Goal: Task Accomplishment & Management: Use online tool/utility

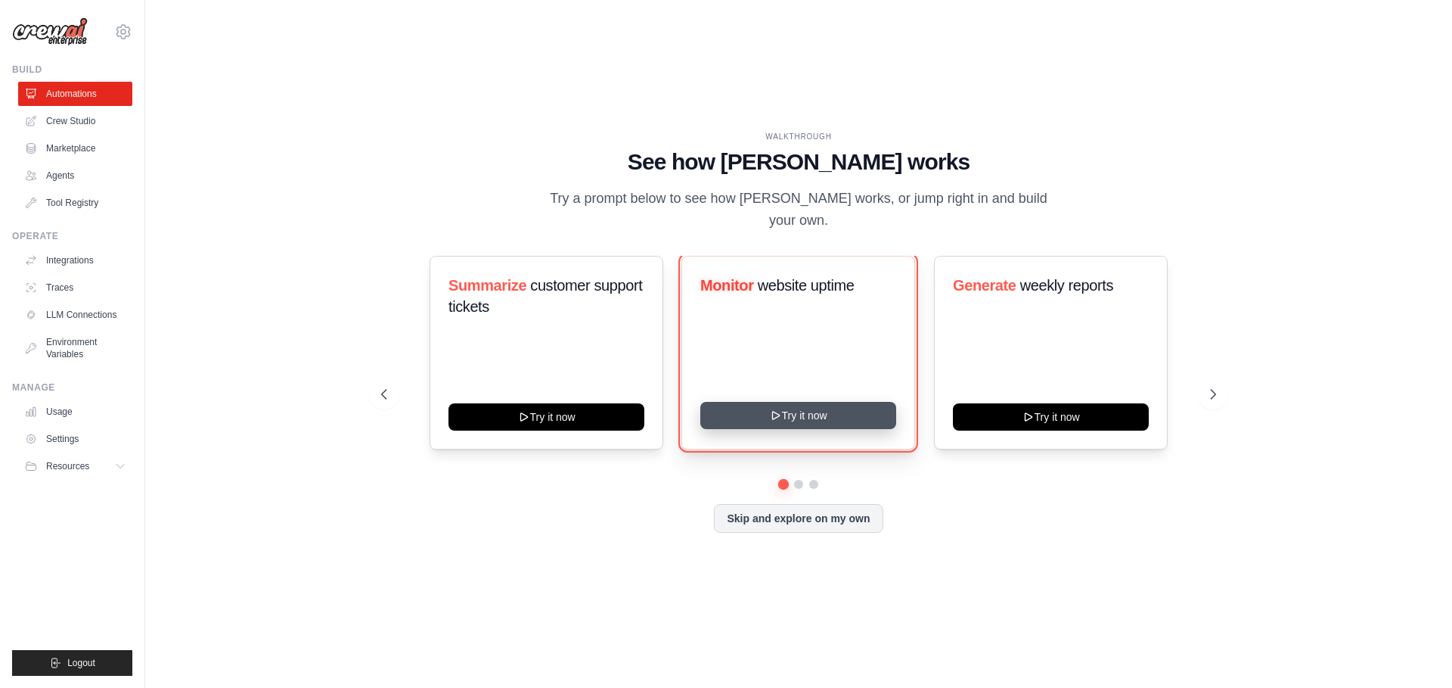
click at [866, 414] on button "Try it now" at bounding box center [798, 415] width 196 height 27
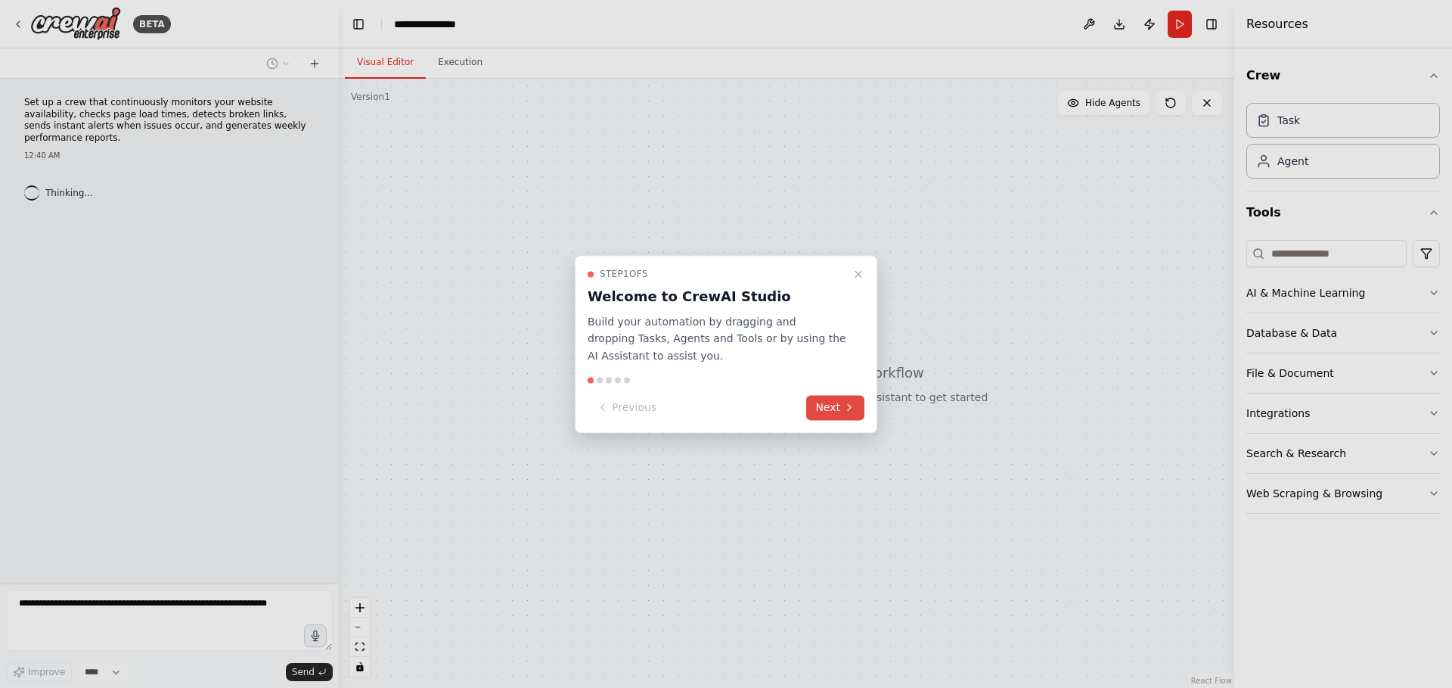
click at [834, 413] on button "Next" at bounding box center [835, 407] width 58 height 25
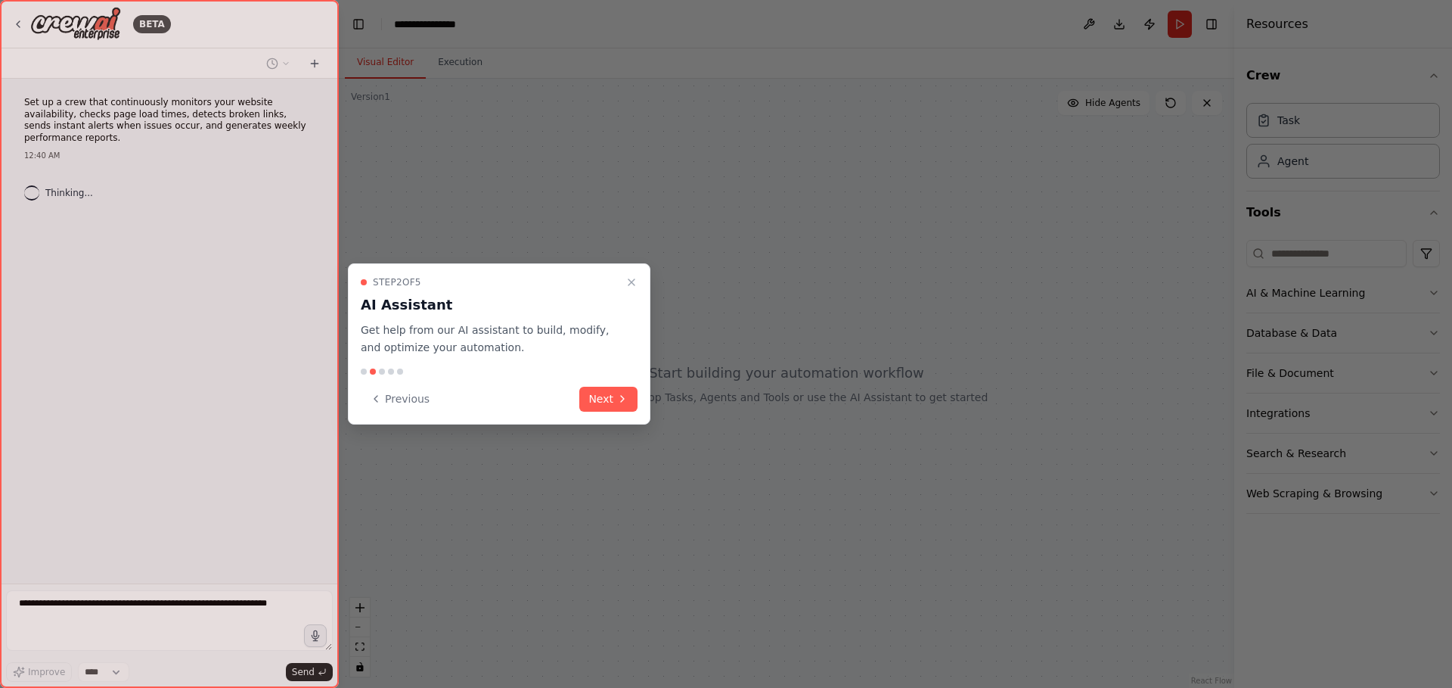
click at [644, 407] on div "Step 2 of 5 AI Assistant Get help from our AI assistant to build, modify, and o…" at bounding box center [499, 343] width 303 height 161
click at [625, 408] on button "Next" at bounding box center [608, 399] width 58 height 25
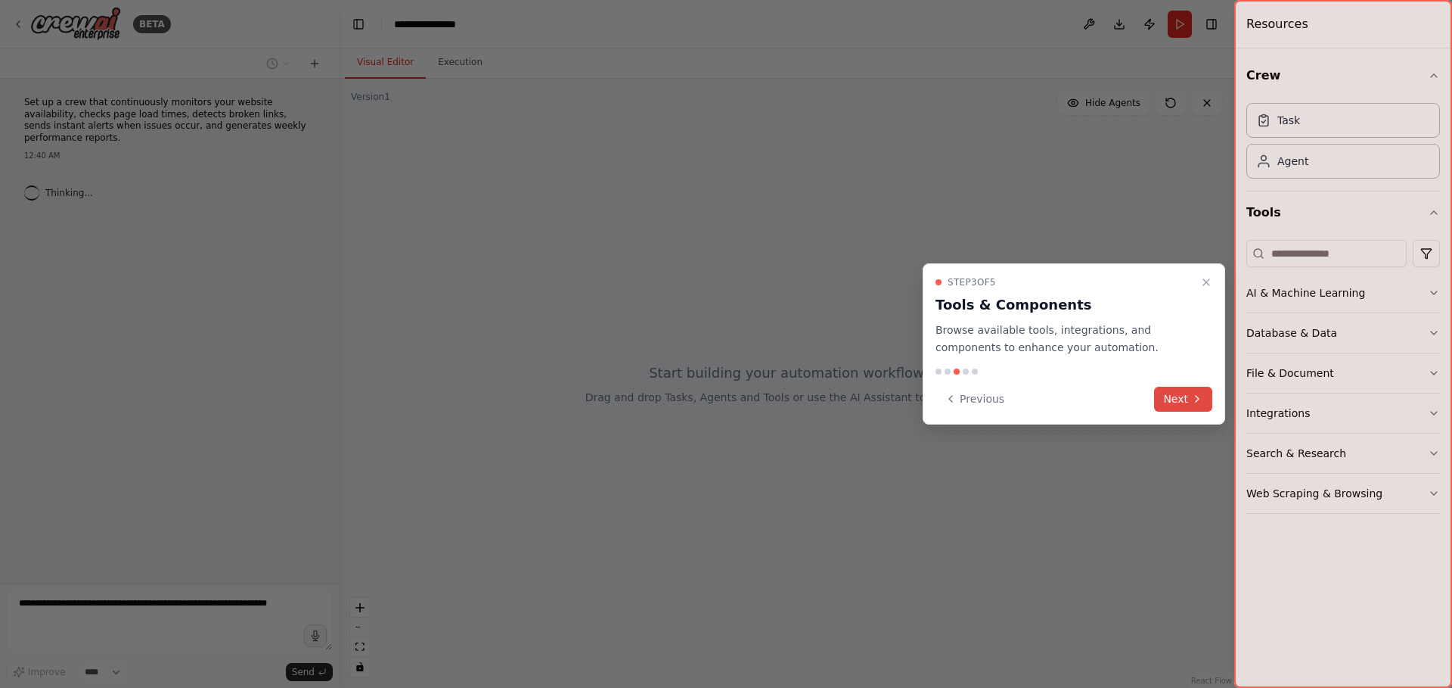
click at [1196, 401] on icon at bounding box center [1197, 399] width 12 height 12
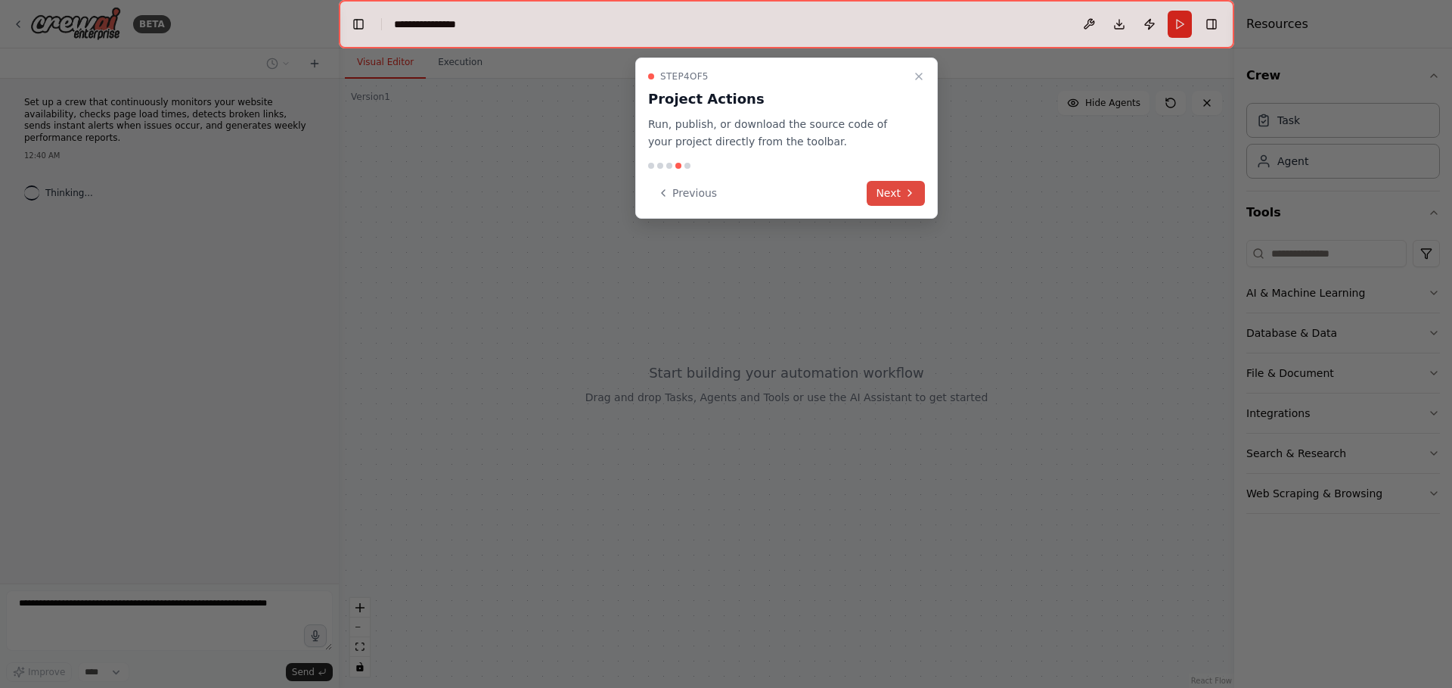
click at [889, 199] on button "Next" at bounding box center [896, 193] width 58 height 25
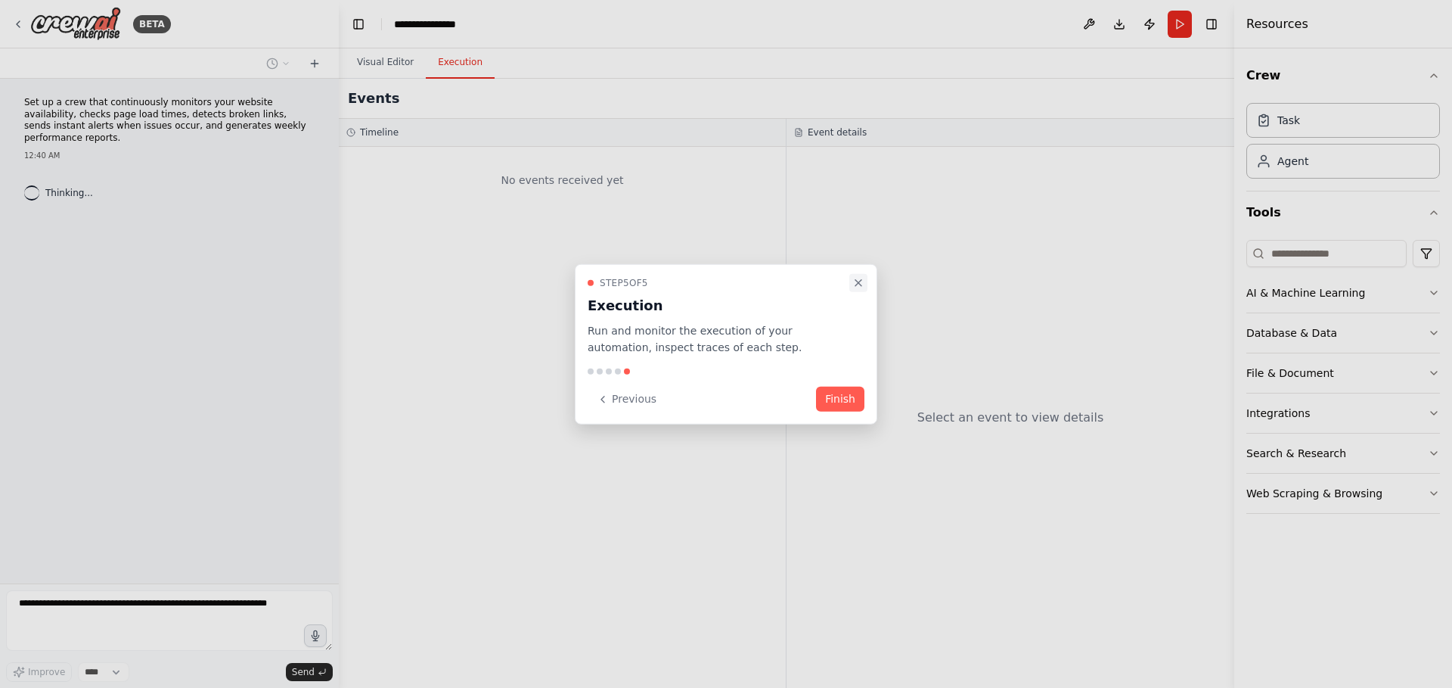
click at [858, 284] on icon "Close walkthrough" at bounding box center [859, 282] width 6 height 6
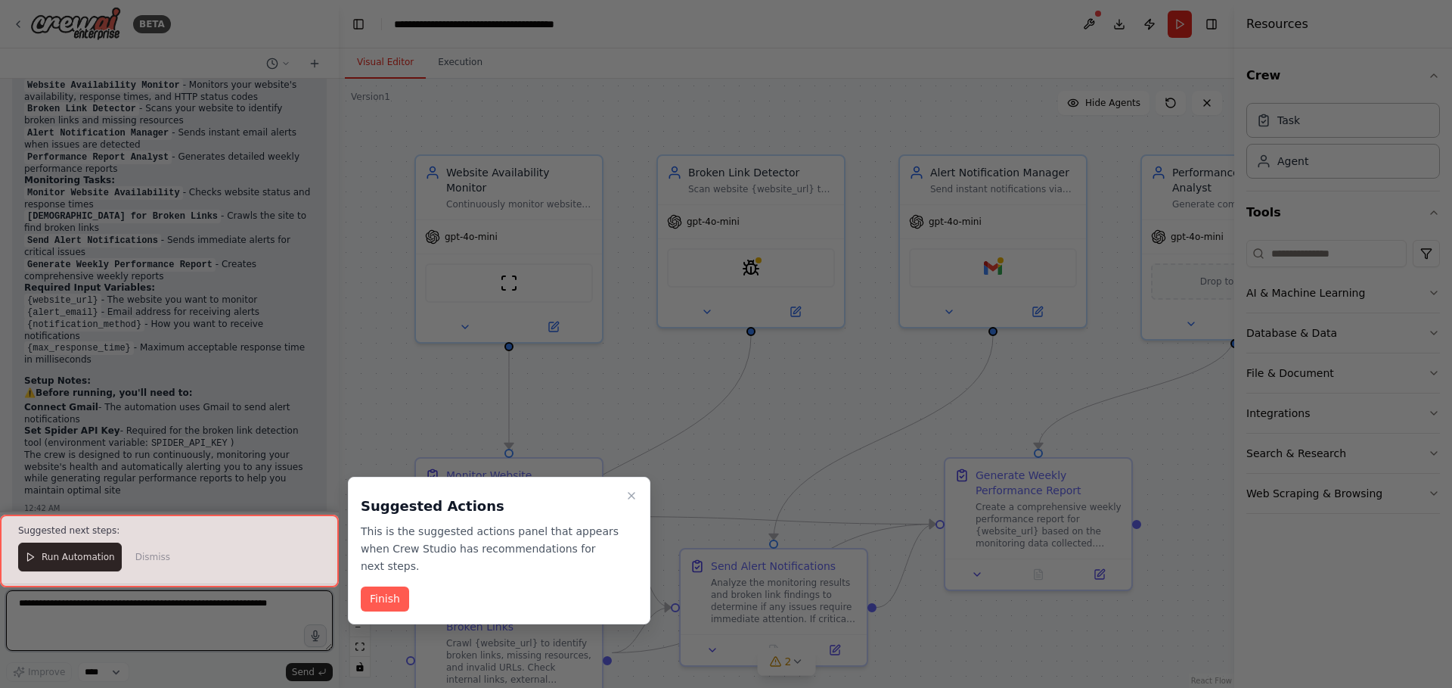
scroll to position [1203, 0]
click at [400, 598] on button "Finish" at bounding box center [385, 598] width 48 height 25
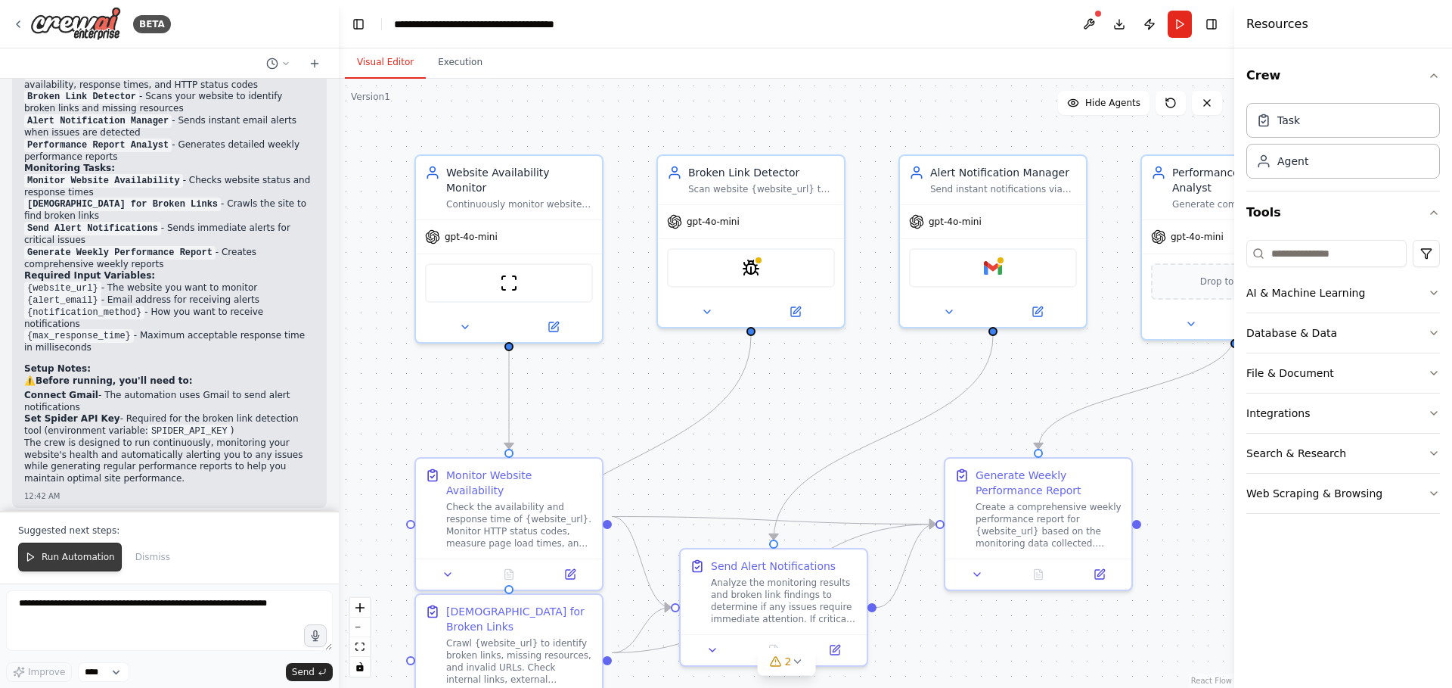
click at [88, 557] on span "Run Automation" at bounding box center [78, 557] width 73 height 12
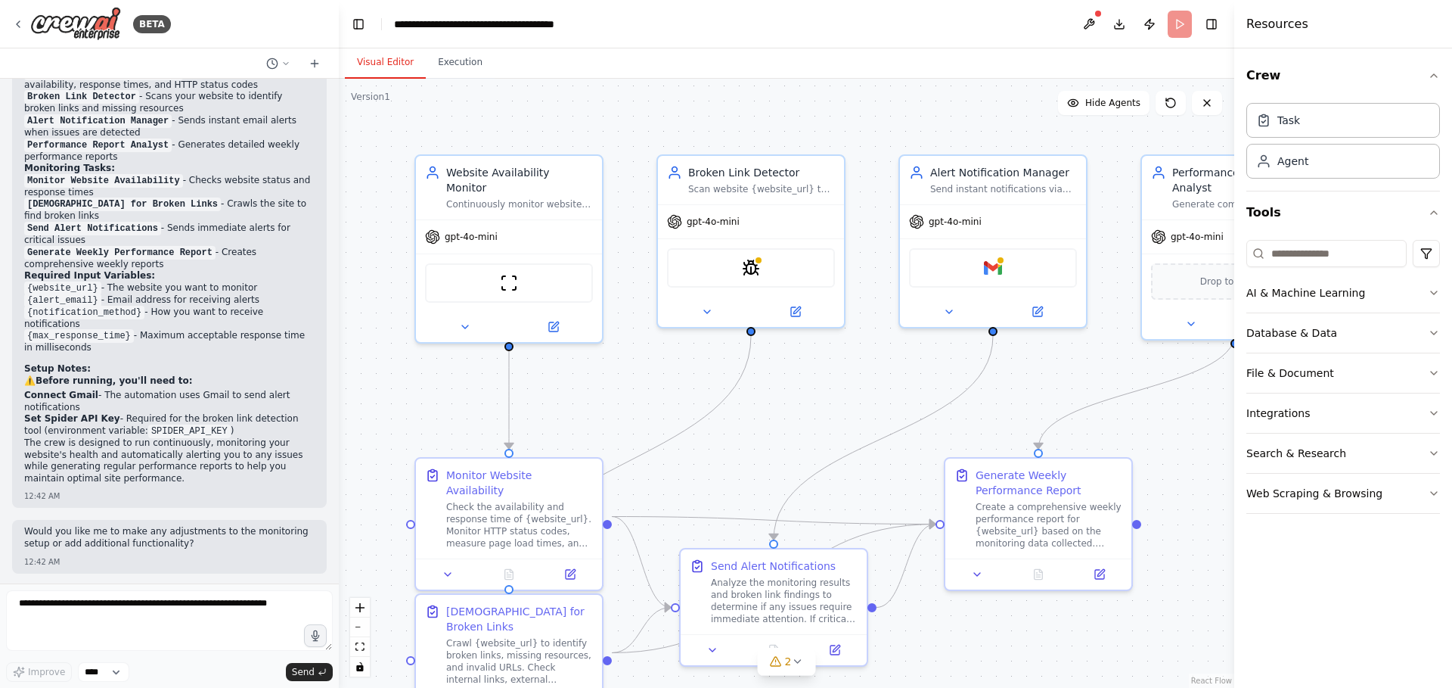
scroll to position [1130, 0]
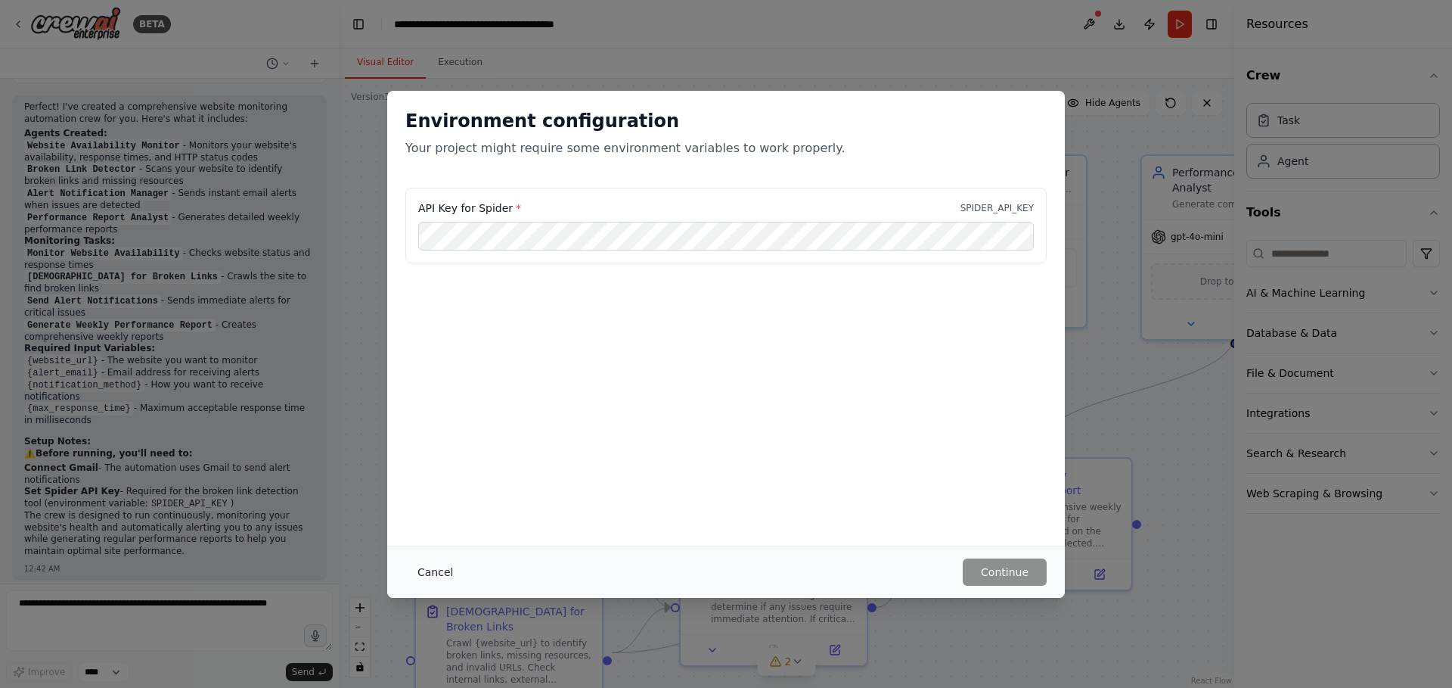
click at [439, 564] on button "Cancel" at bounding box center [435, 571] width 60 height 27
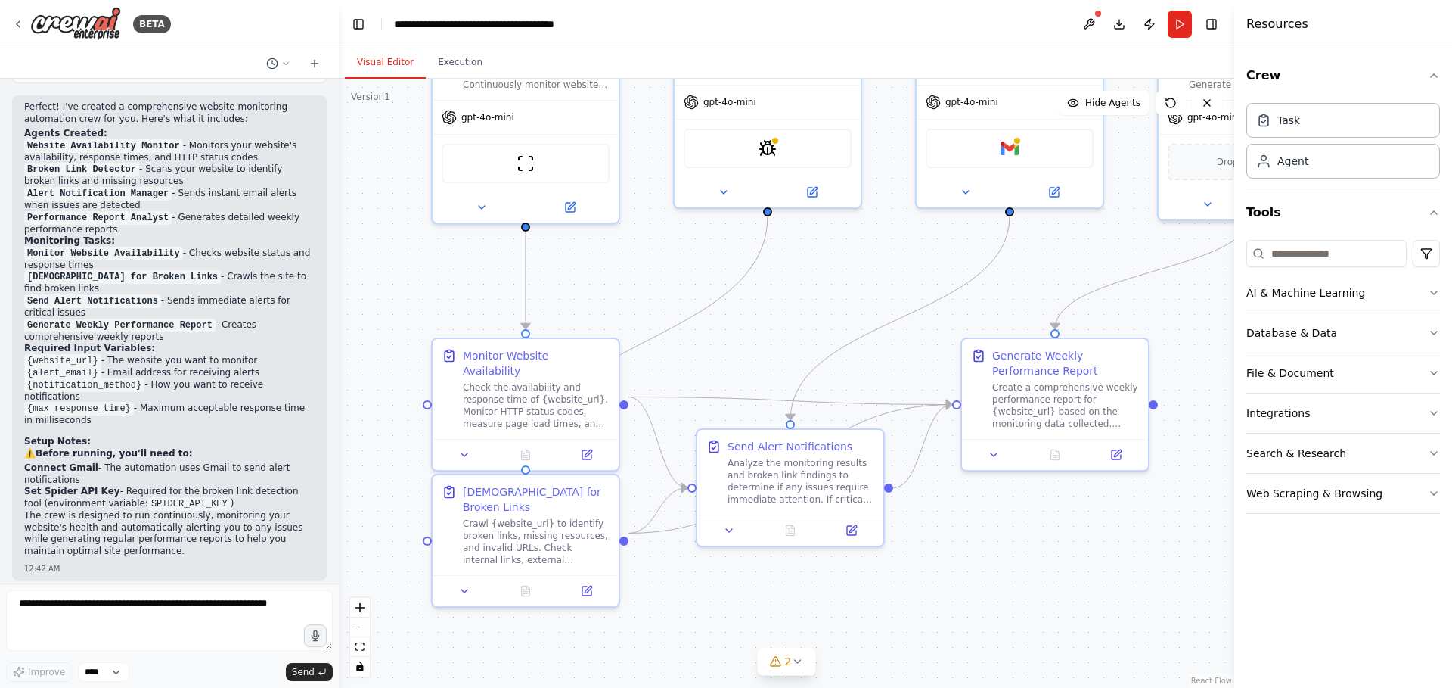
drag, startPoint x: 862, startPoint y: 424, endPoint x: 879, endPoint y: 305, distance: 120.7
click at [879, 305] on div ".deletable-edge-delete-btn { width: 20px; height: 20px; border: 0px solid #ffff…" at bounding box center [787, 383] width 896 height 609
click at [774, 663] on icon at bounding box center [776, 661] width 12 height 12
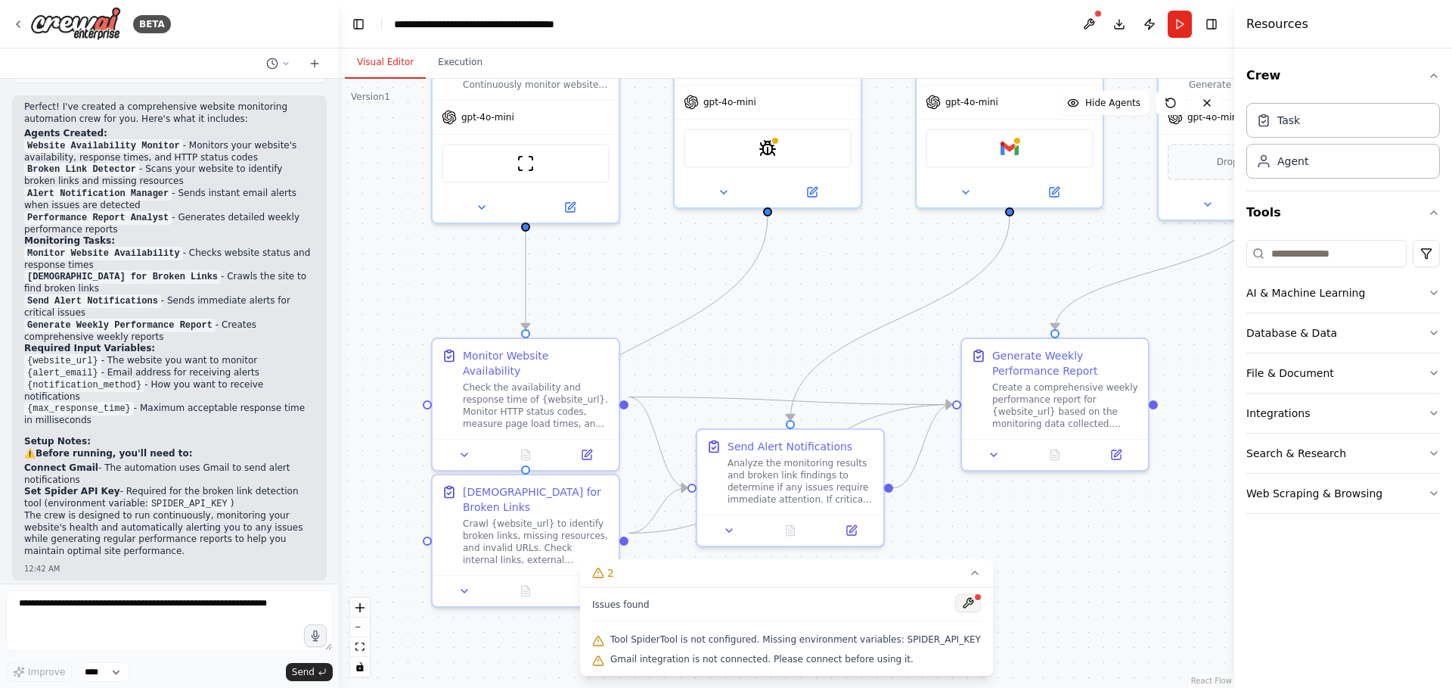
click at [966, 608] on button at bounding box center [968, 603] width 26 height 18
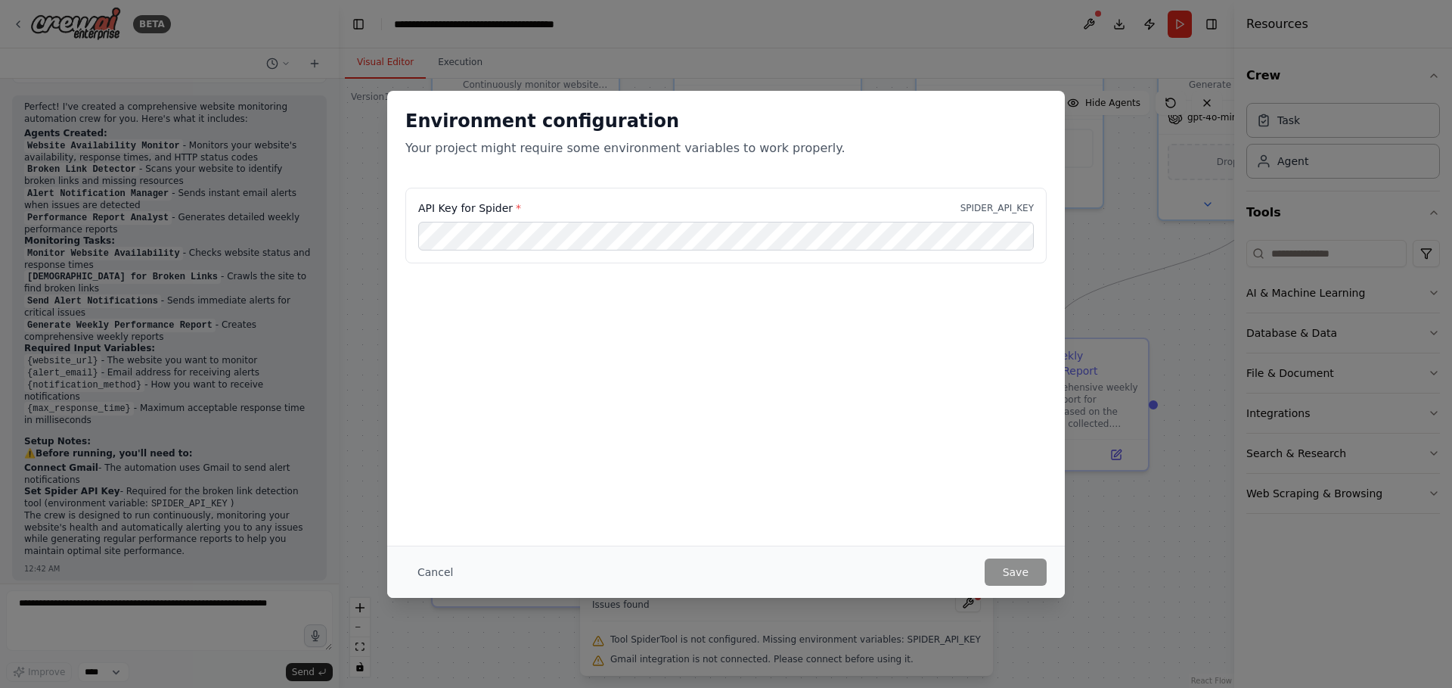
click at [491, 211] on label "API Key for Spider *" at bounding box center [469, 207] width 103 height 15
copy label "Spider"
click at [823, 305] on div "API Key for Spider * SPIDER_API_KEY" at bounding box center [726, 263] width 678 height 151
click at [431, 573] on button "Cancel" at bounding box center [435, 571] width 60 height 27
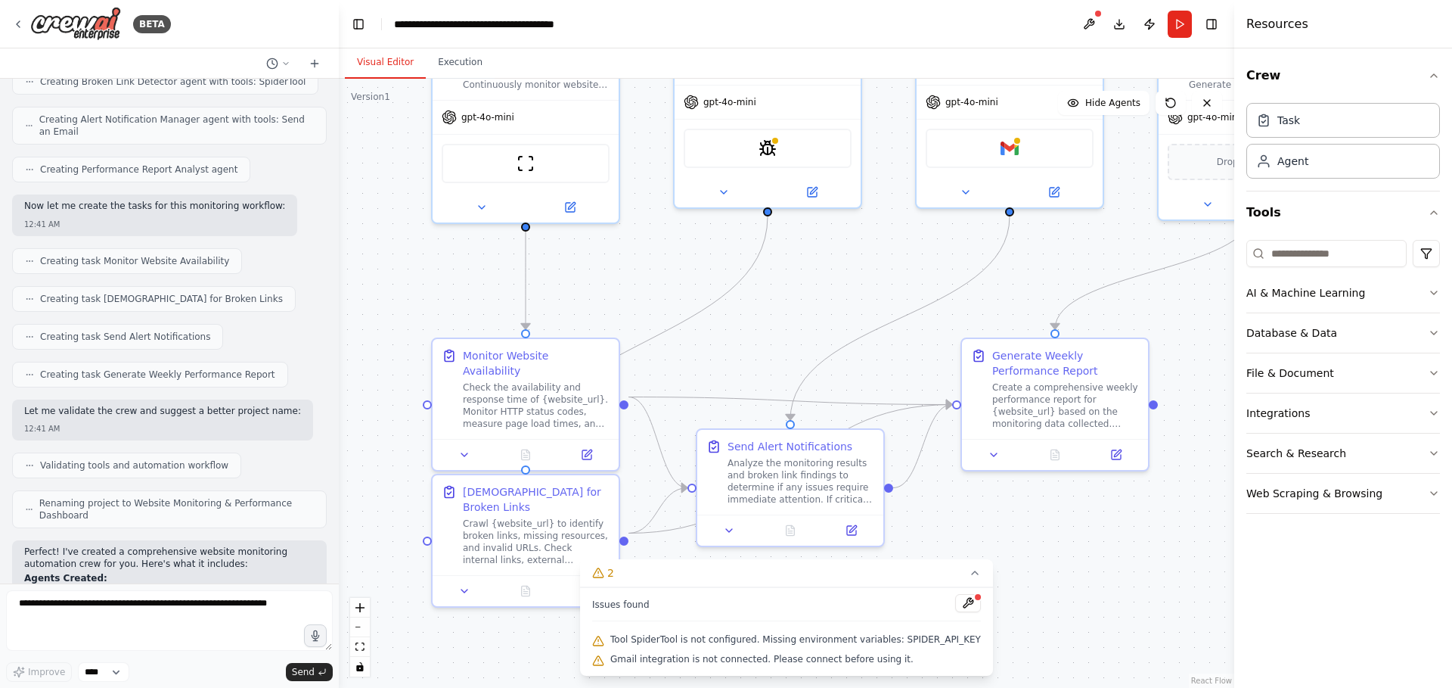
scroll to position [666, 0]
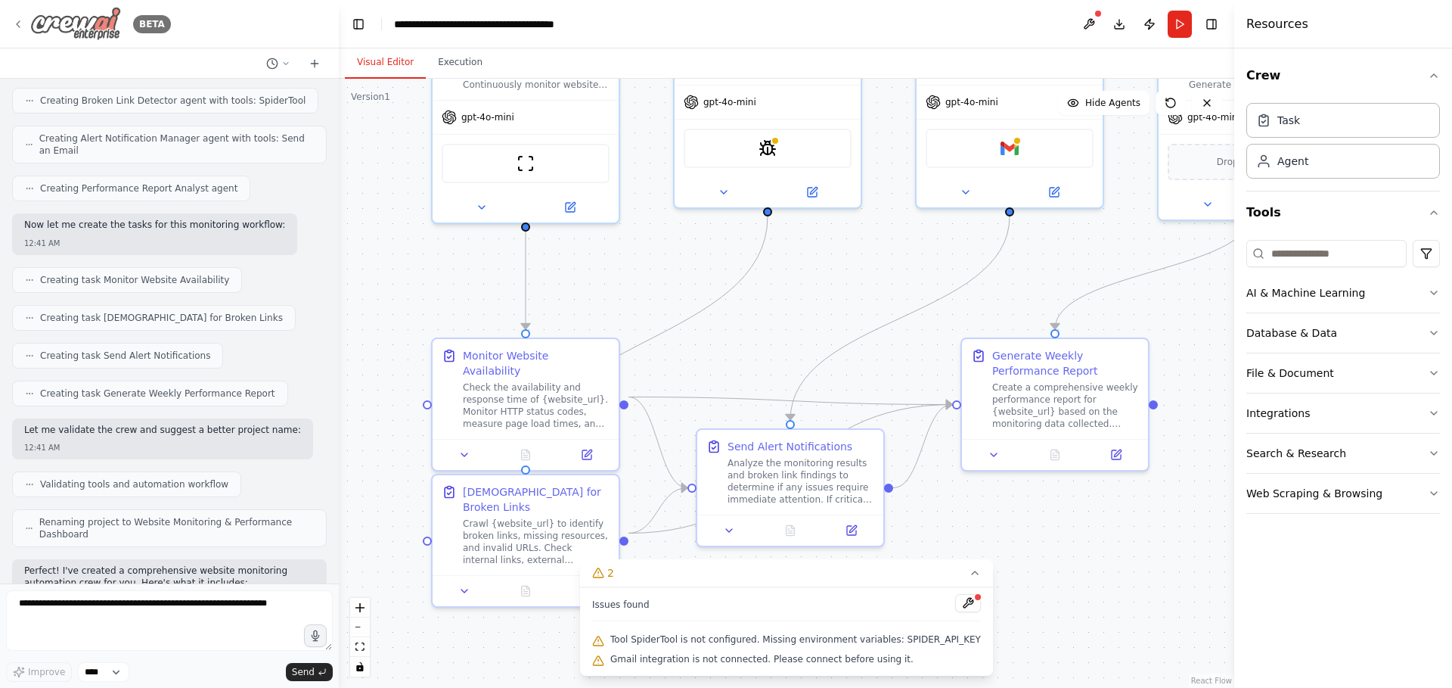
click at [14, 23] on icon at bounding box center [18, 24] width 12 height 12
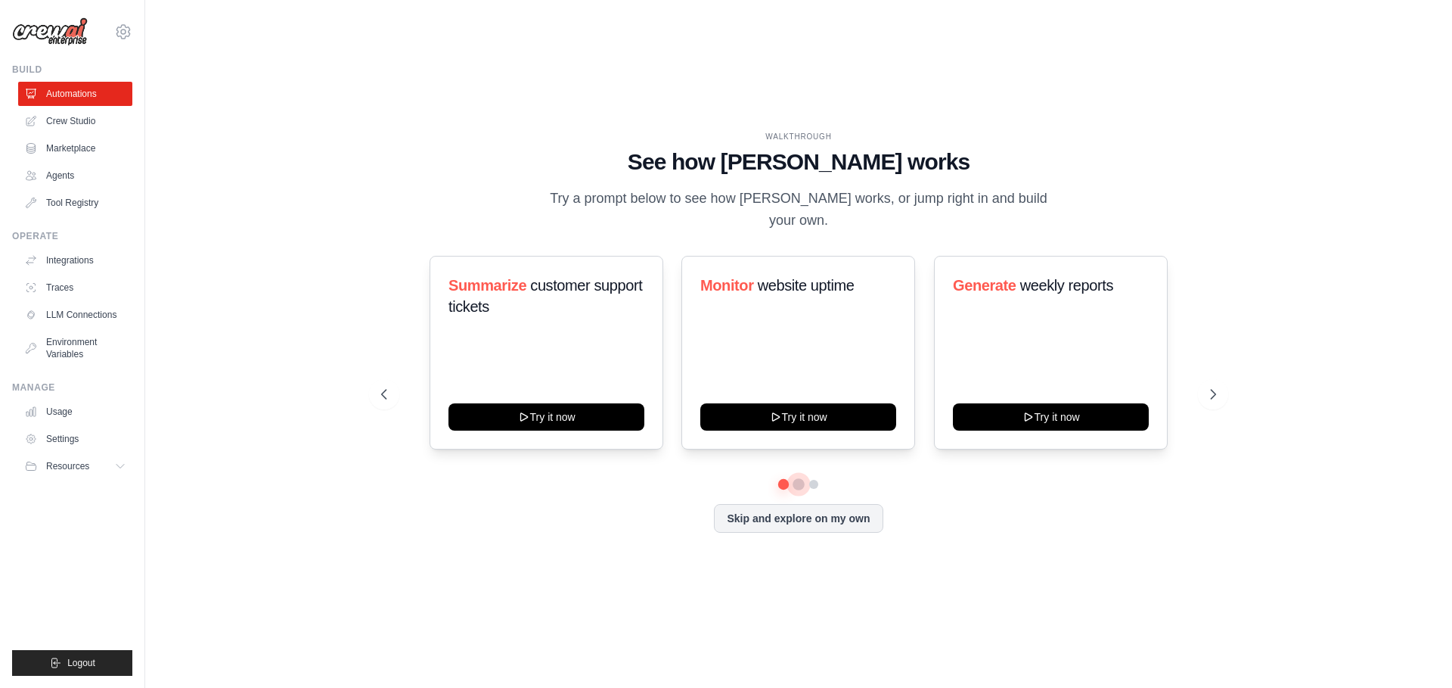
click at [795, 478] on button at bounding box center [799, 484] width 12 height 12
click at [82, 209] on link "Tool Registry" at bounding box center [77, 203] width 114 height 24
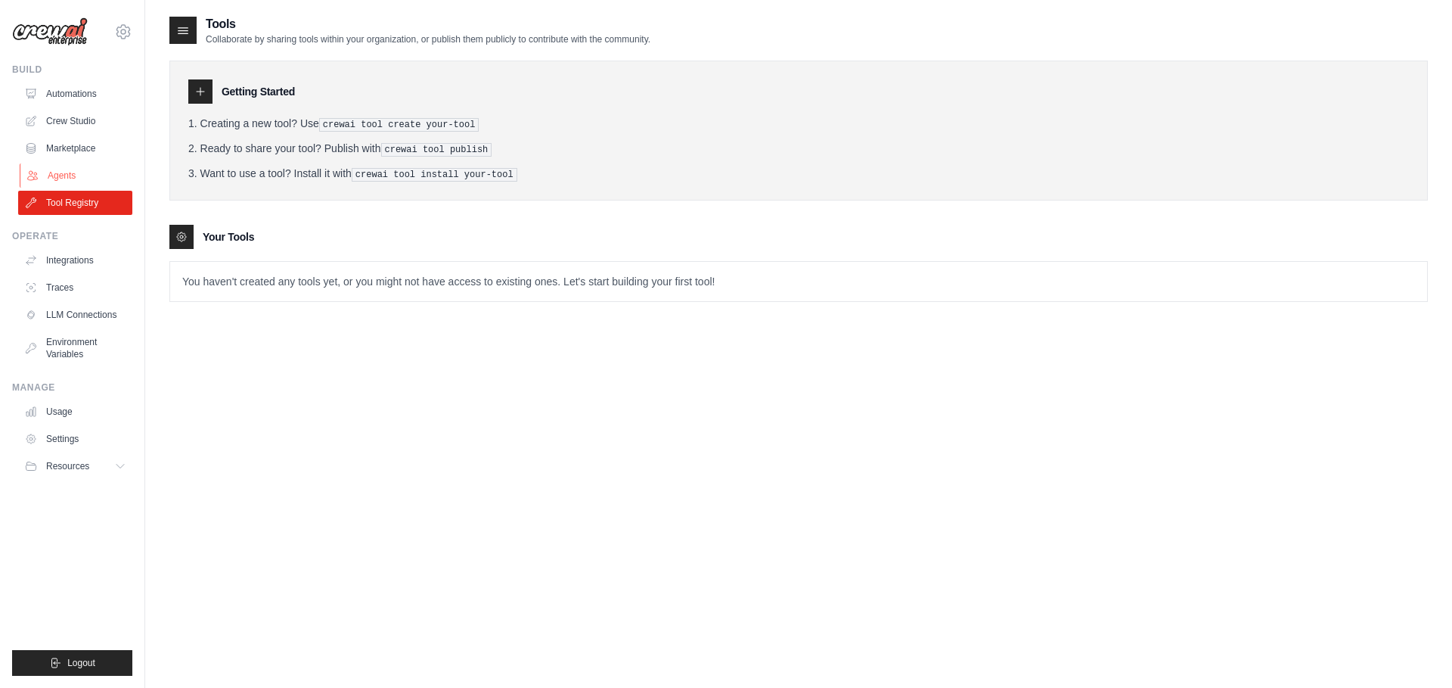
click at [59, 169] on link "Agents" at bounding box center [77, 175] width 114 height 24
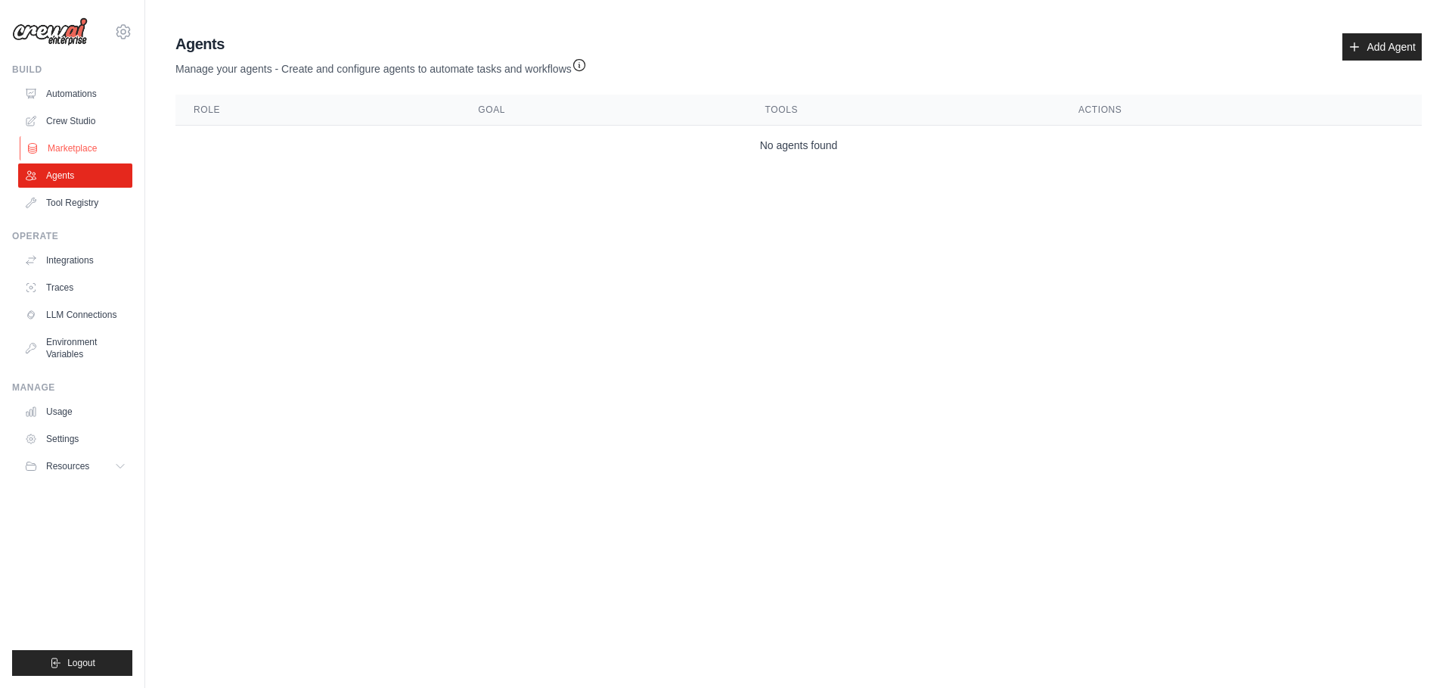
click at [67, 146] on link "Marketplace" at bounding box center [77, 148] width 114 height 24
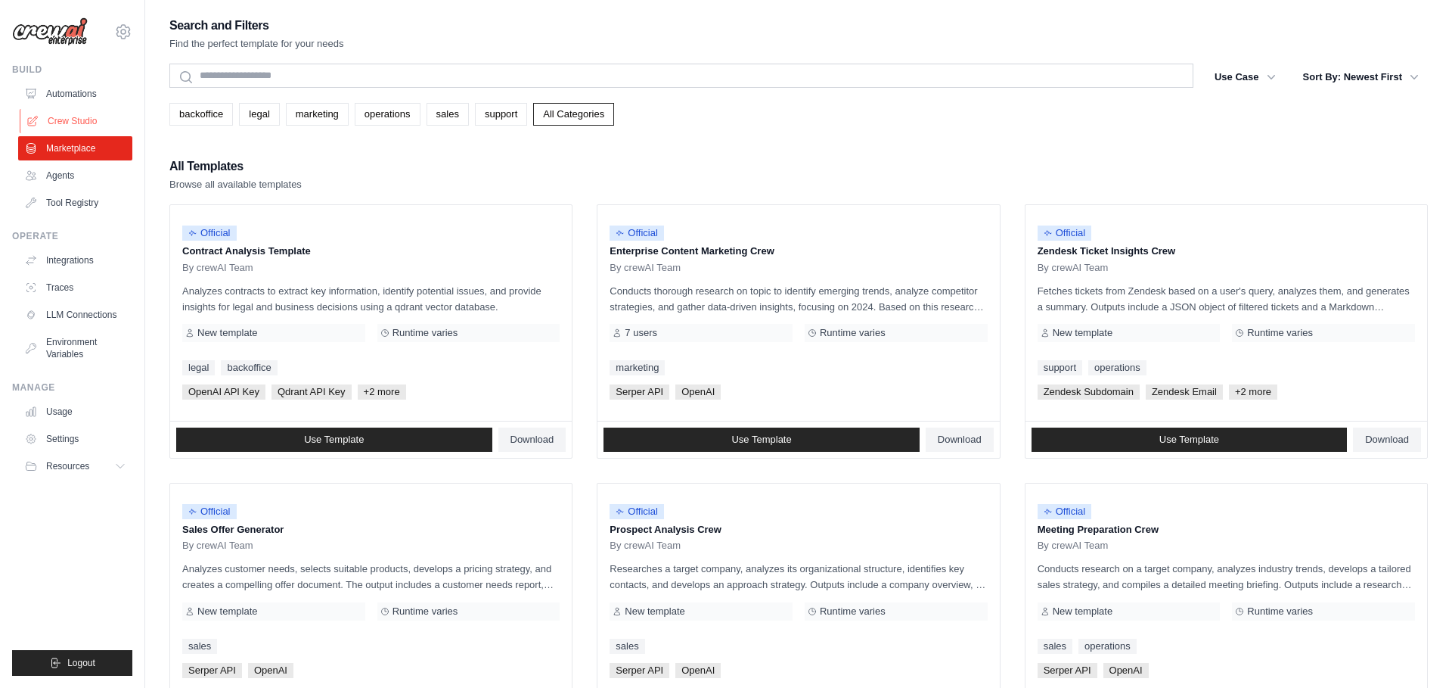
click at [68, 120] on link "Crew Studio" at bounding box center [77, 121] width 114 height 24
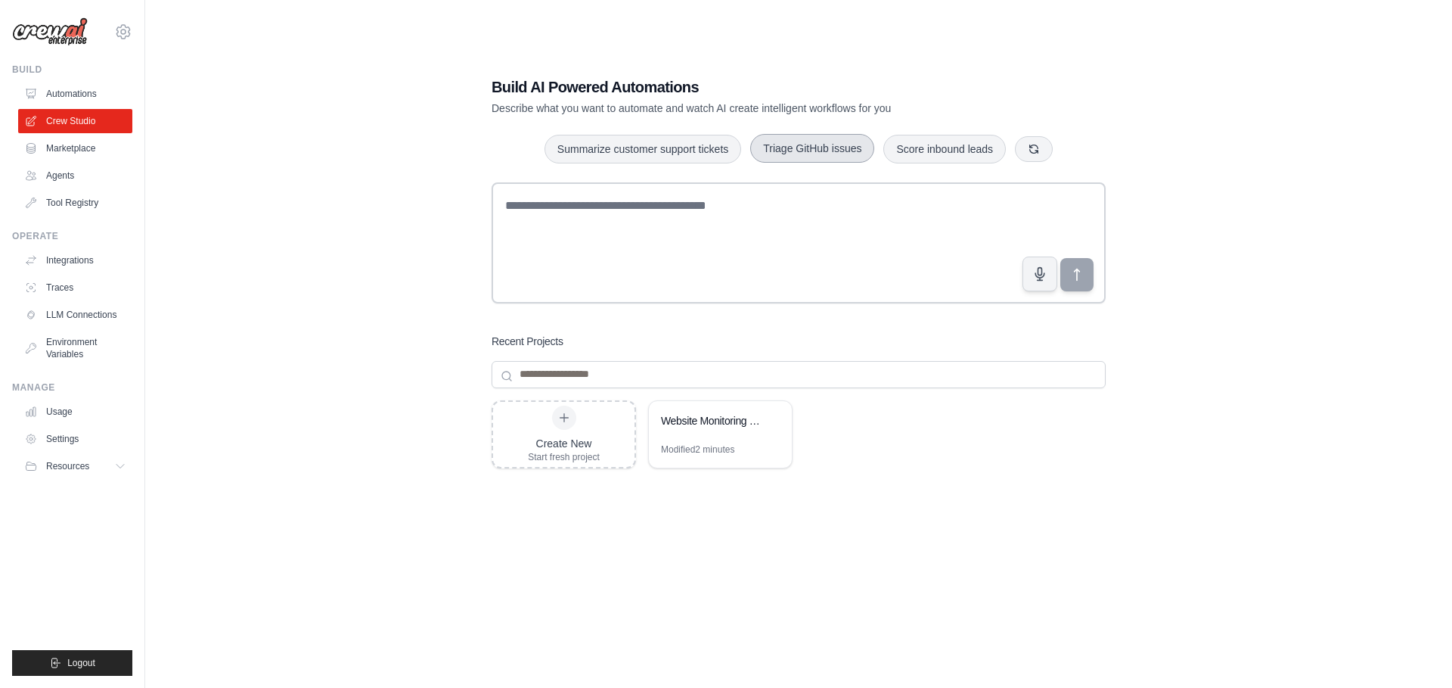
click at [791, 151] on button "Triage GitHub issues" at bounding box center [812, 148] width 124 height 29
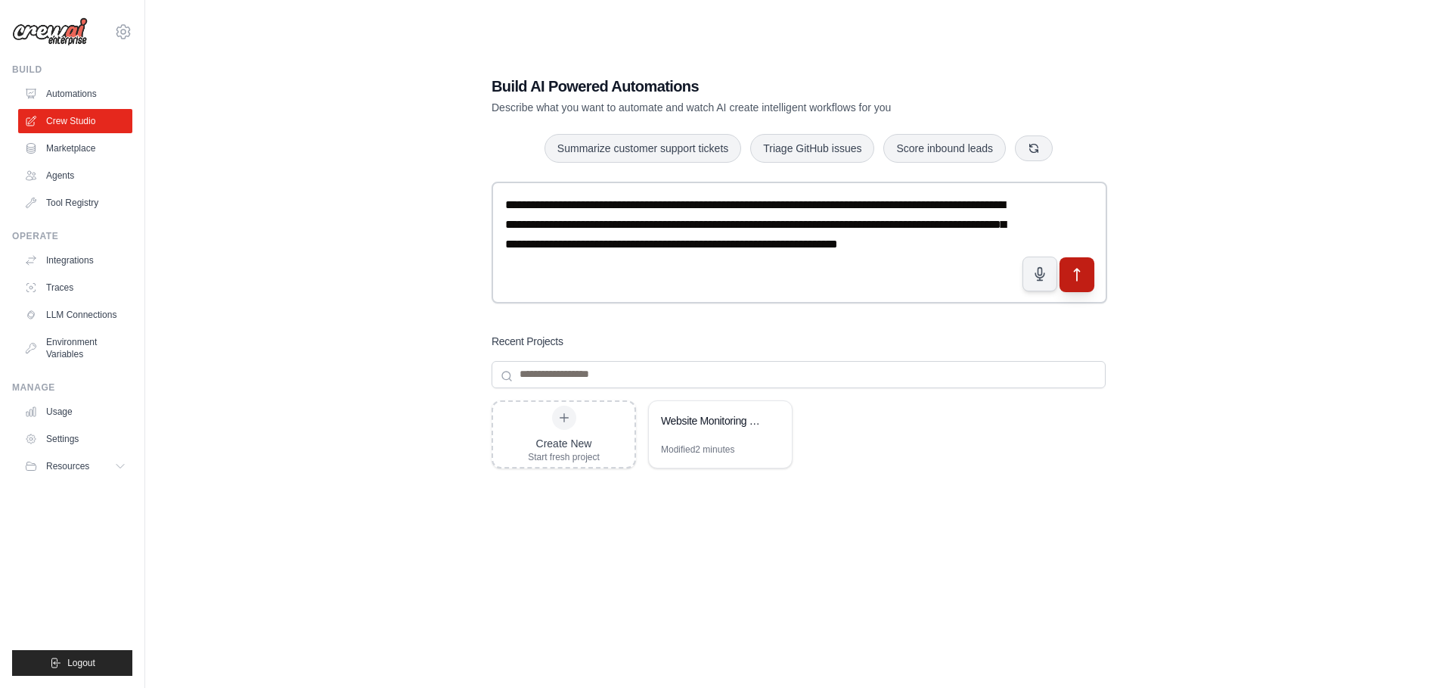
click at [1087, 278] on button "submit" at bounding box center [1077, 273] width 35 height 35
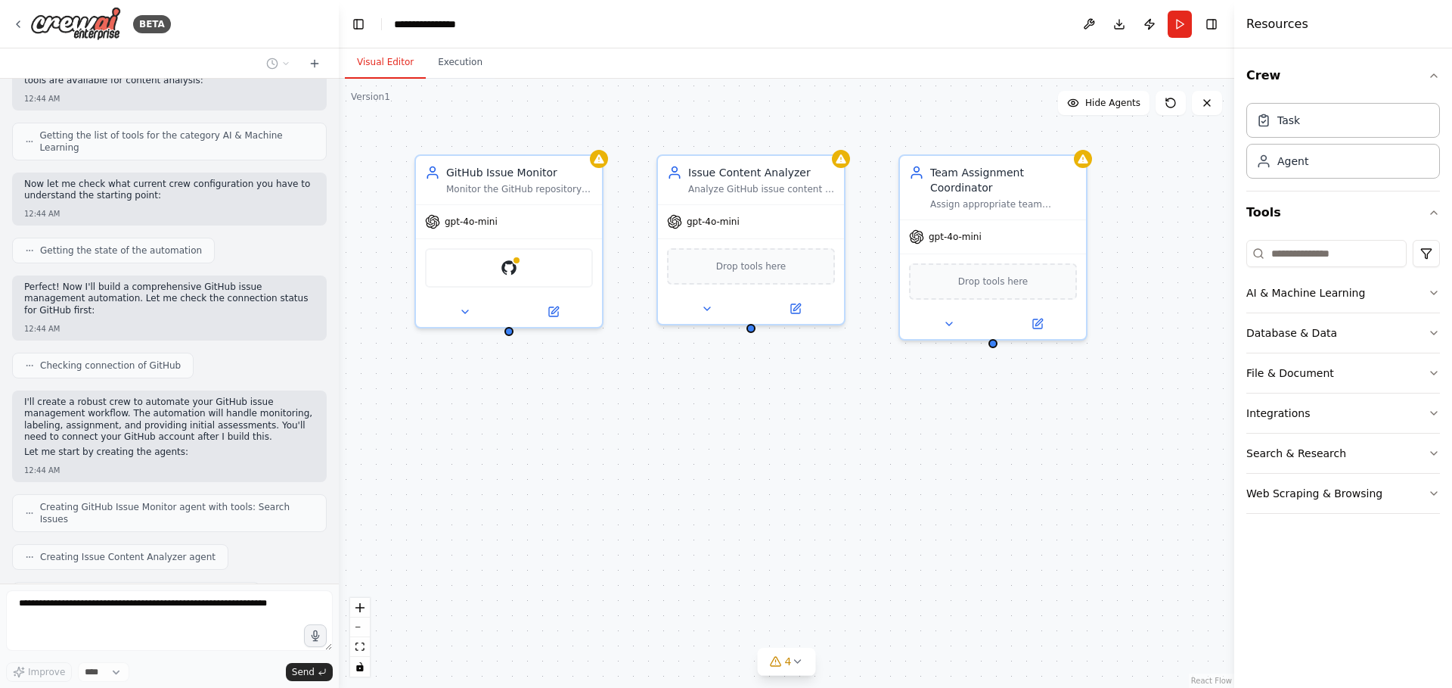
scroll to position [764, 0]
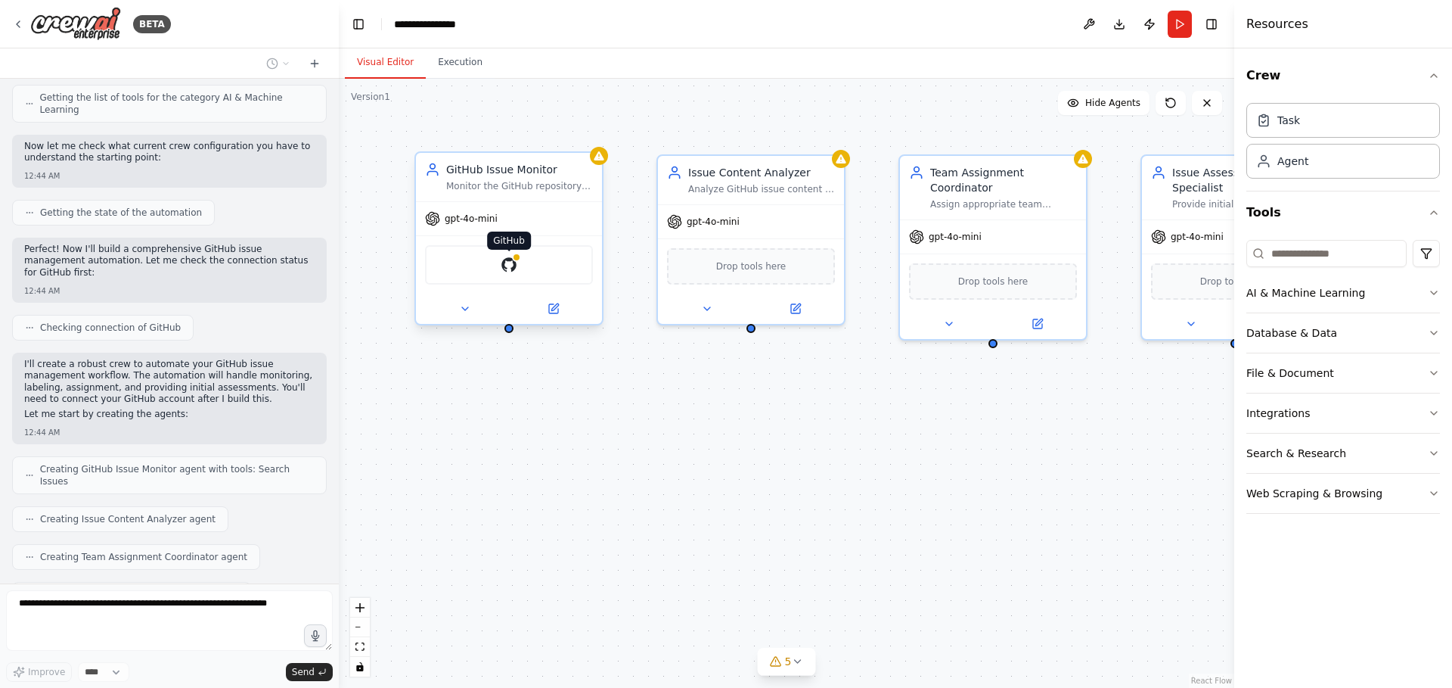
click at [505, 264] on img at bounding box center [509, 265] width 18 height 18
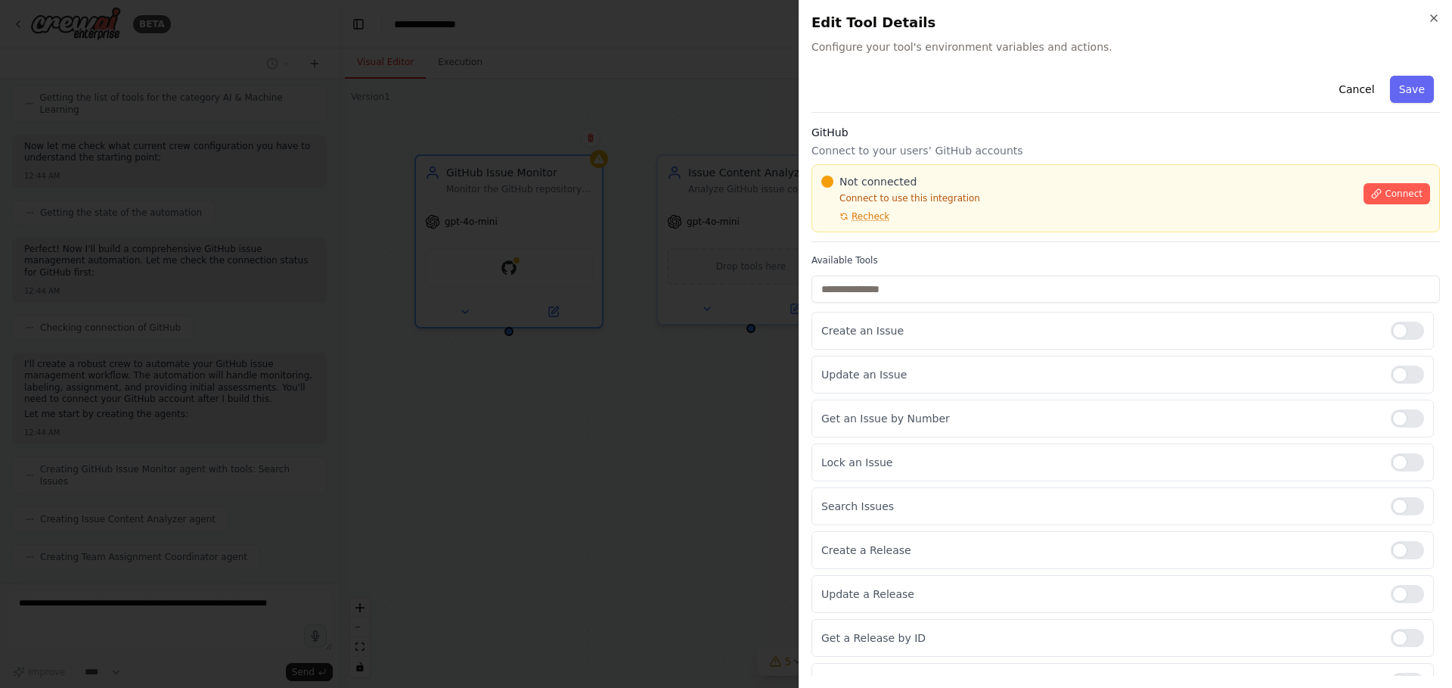
scroll to position [814, 0]
click at [1408, 196] on span "Connect" at bounding box center [1404, 194] width 38 height 12
click at [896, 228] on div "Not connected Connect to use this integration Recheck Connect" at bounding box center [1126, 198] width 629 height 68
click at [905, 217] on div "Not connected Connect to use this integration Recheck" at bounding box center [1088, 198] width 533 height 48
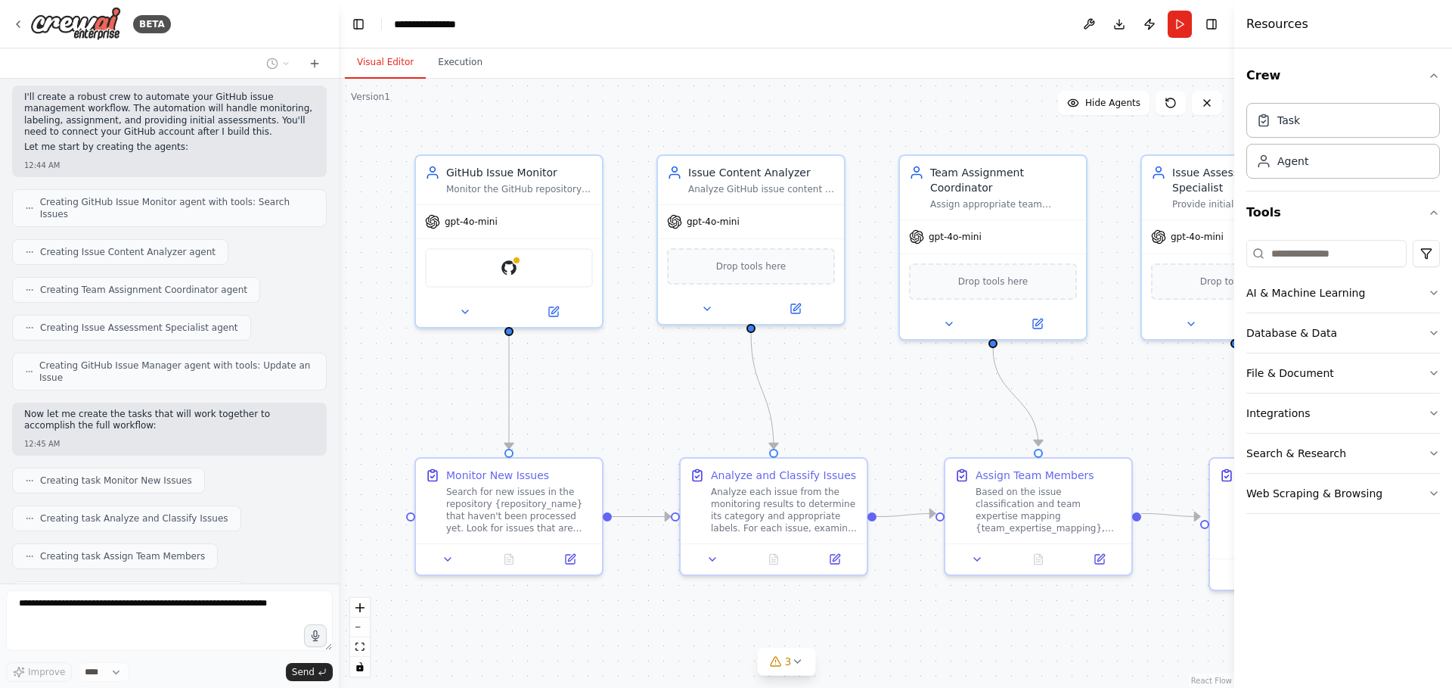
scroll to position [1069, 0]
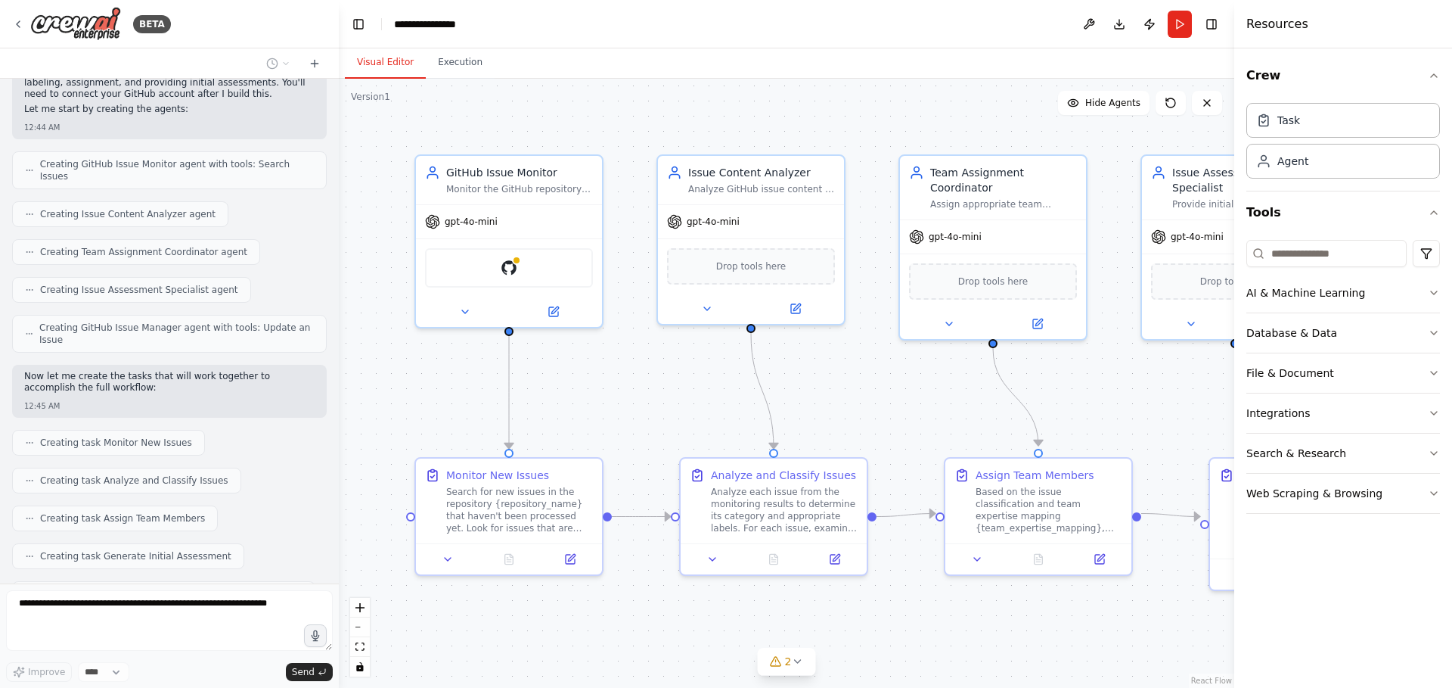
click at [1325, 573] on div "Crew Task Agent Tools AI & Machine Learning Database & Data File & Document Int…" at bounding box center [1344, 367] width 218 height 639
click at [1368, 502] on button "Web Scraping & Browsing" at bounding box center [1344, 493] width 194 height 39
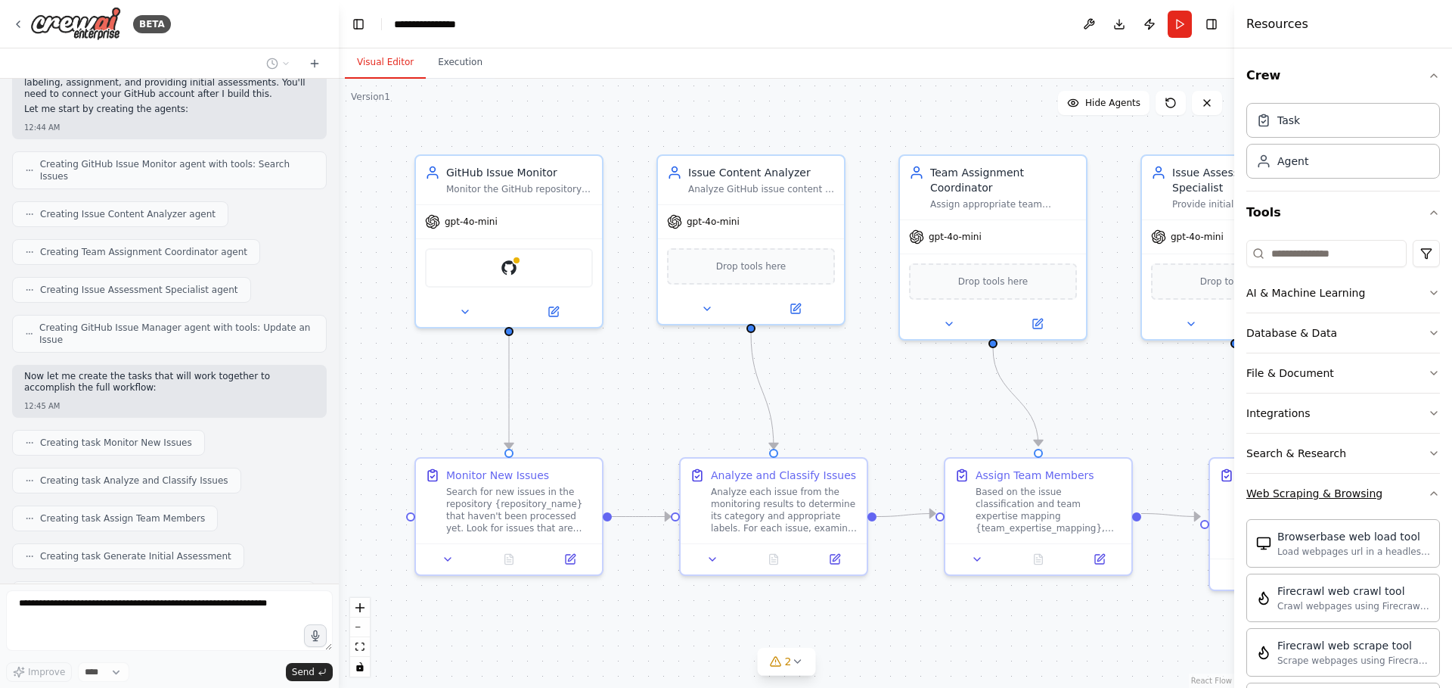
scroll to position [1160, 0]
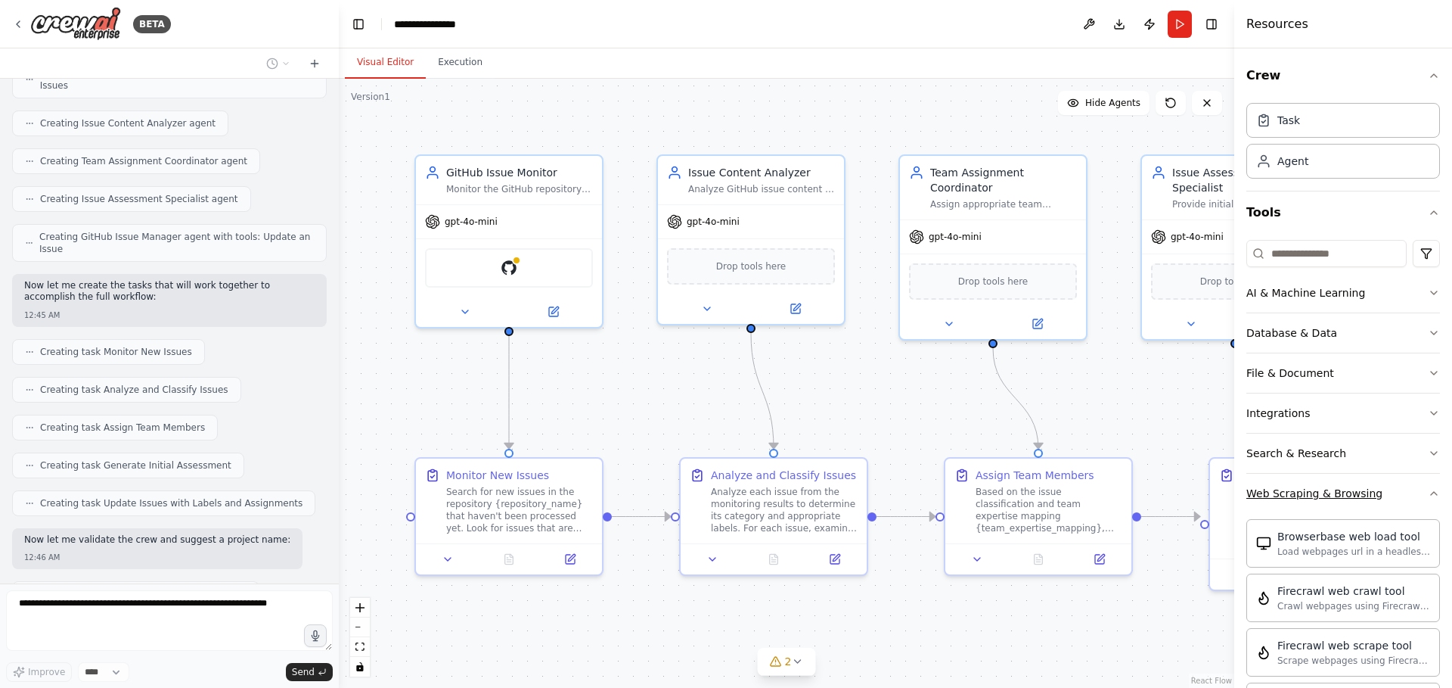
click at [1397, 495] on button "Web Scraping & Browsing" at bounding box center [1344, 493] width 194 height 39
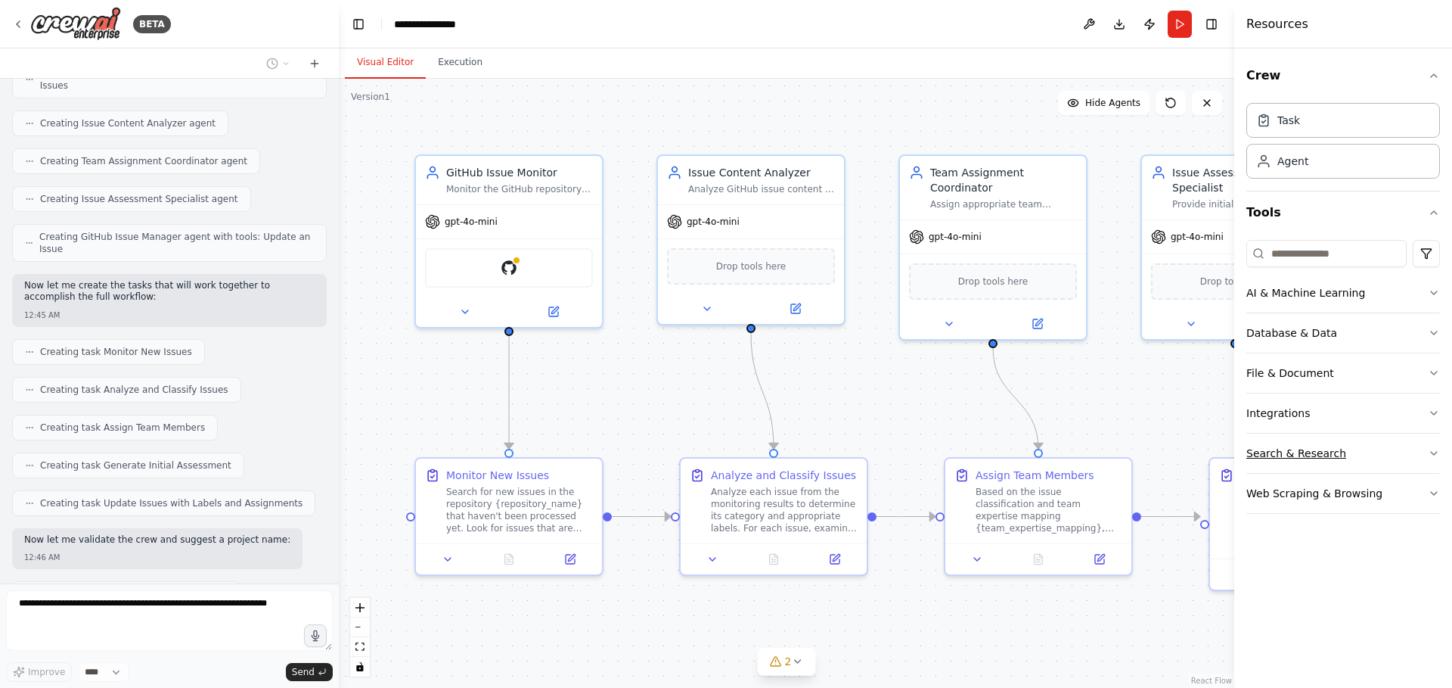
click at [1396, 450] on button "Search & Research" at bounding box center [1344, 452] width 194 height 39
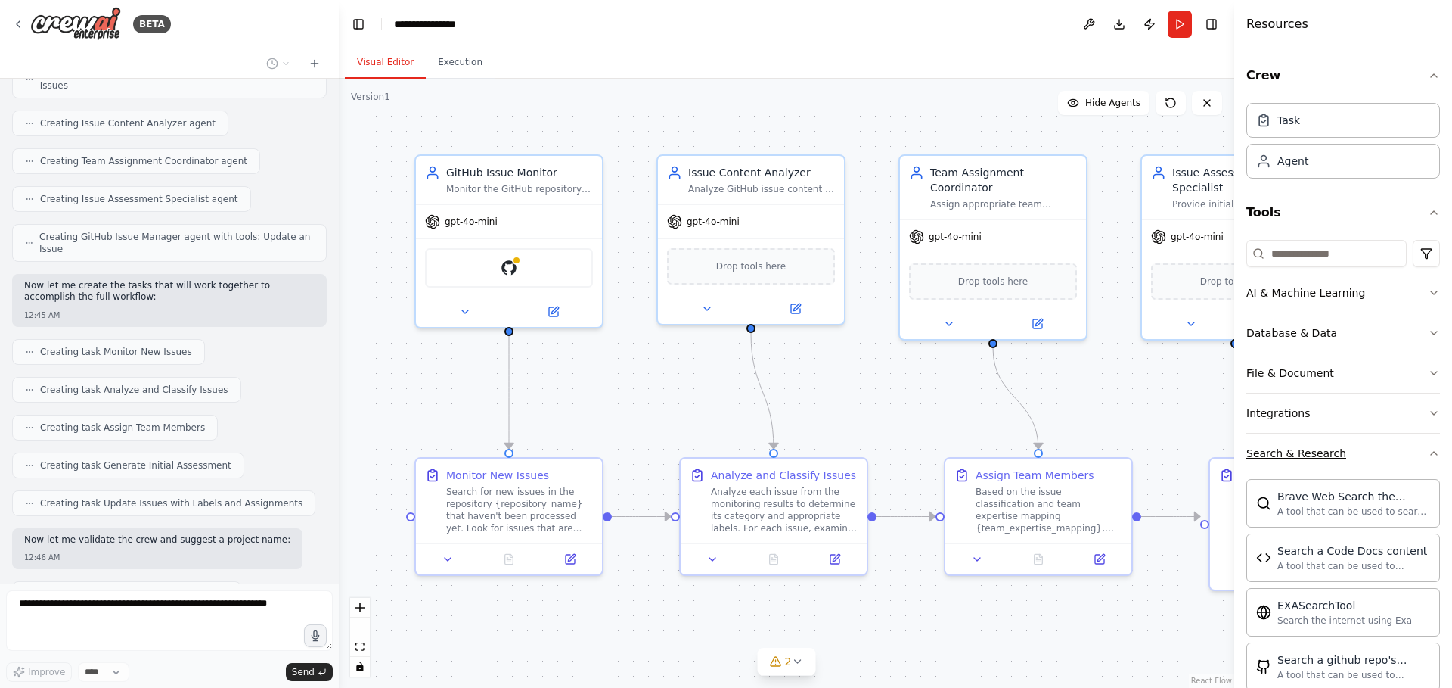
scroll to position [1197, 0]
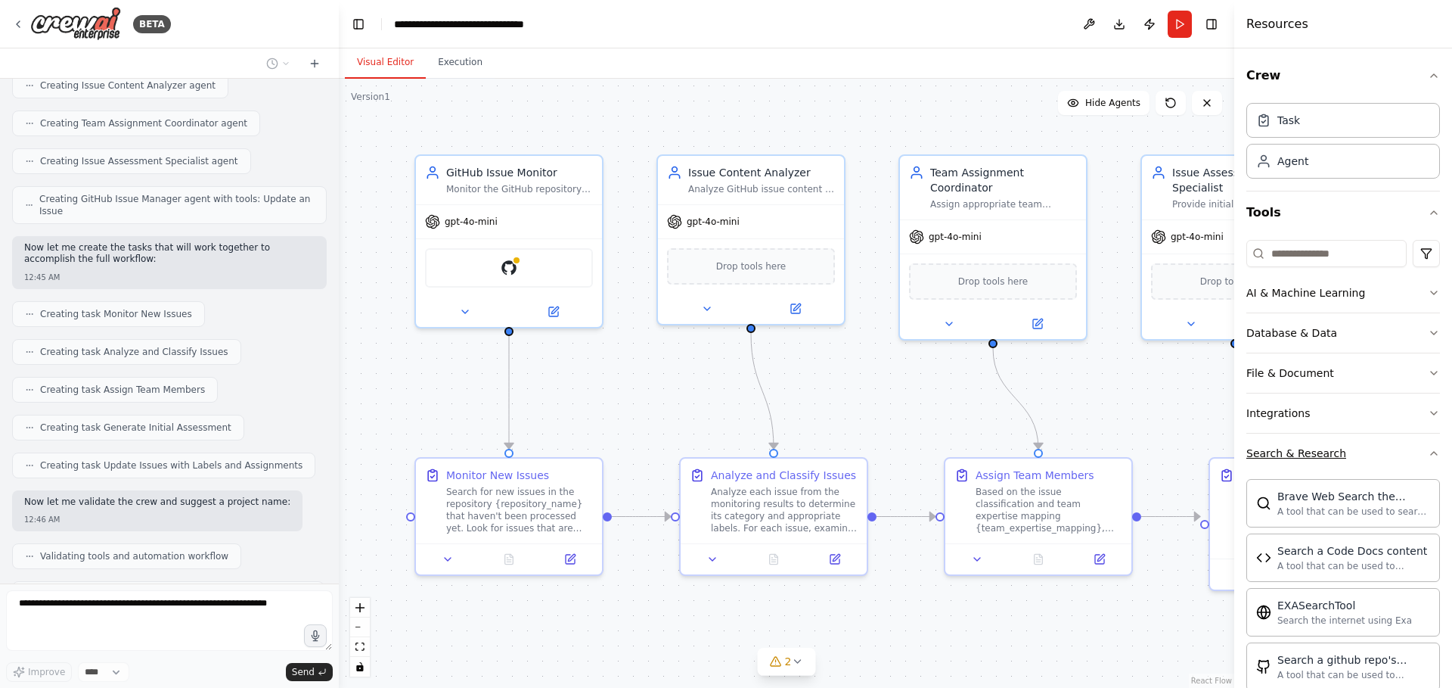
click at [1396, 450] on button "Search & Research" at bounding box center [1344, 452] width 194 height 39
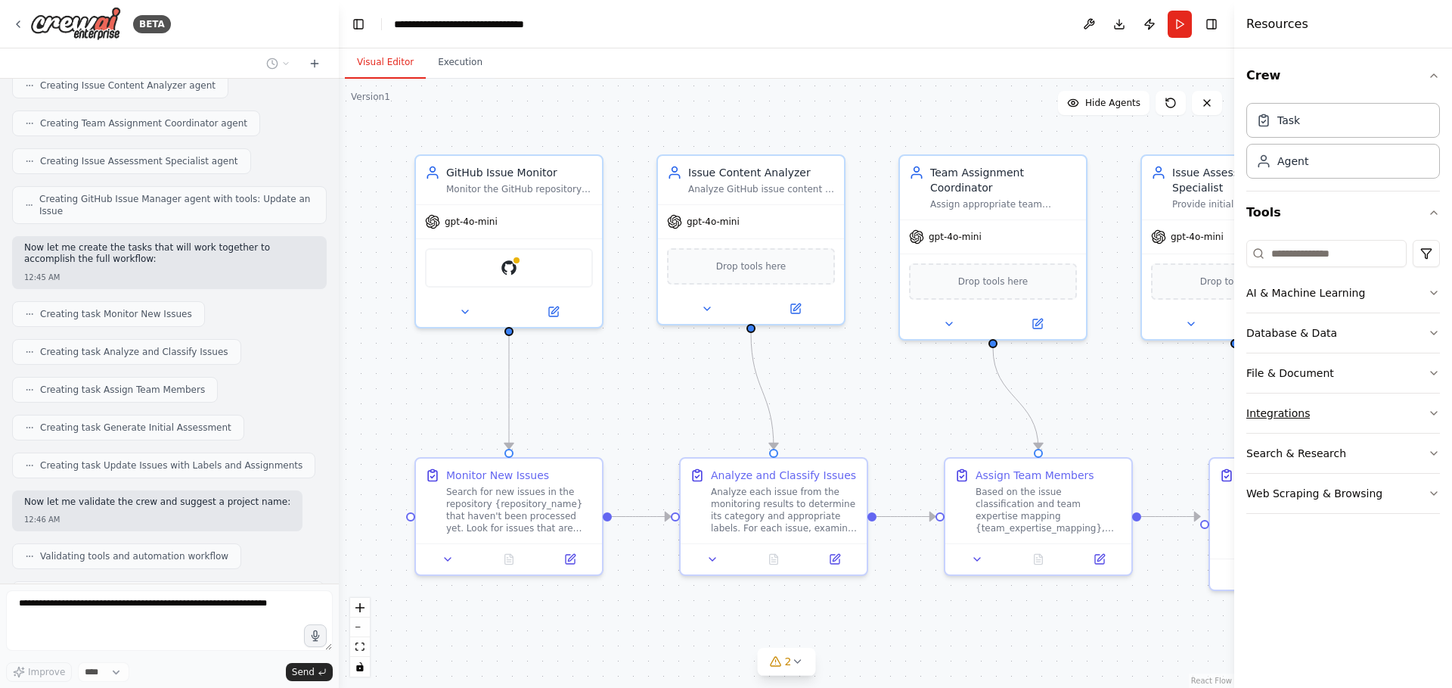
click at [1393, 411] on button "Integrations" at bounding box center [1344, 412] width 194 height 39
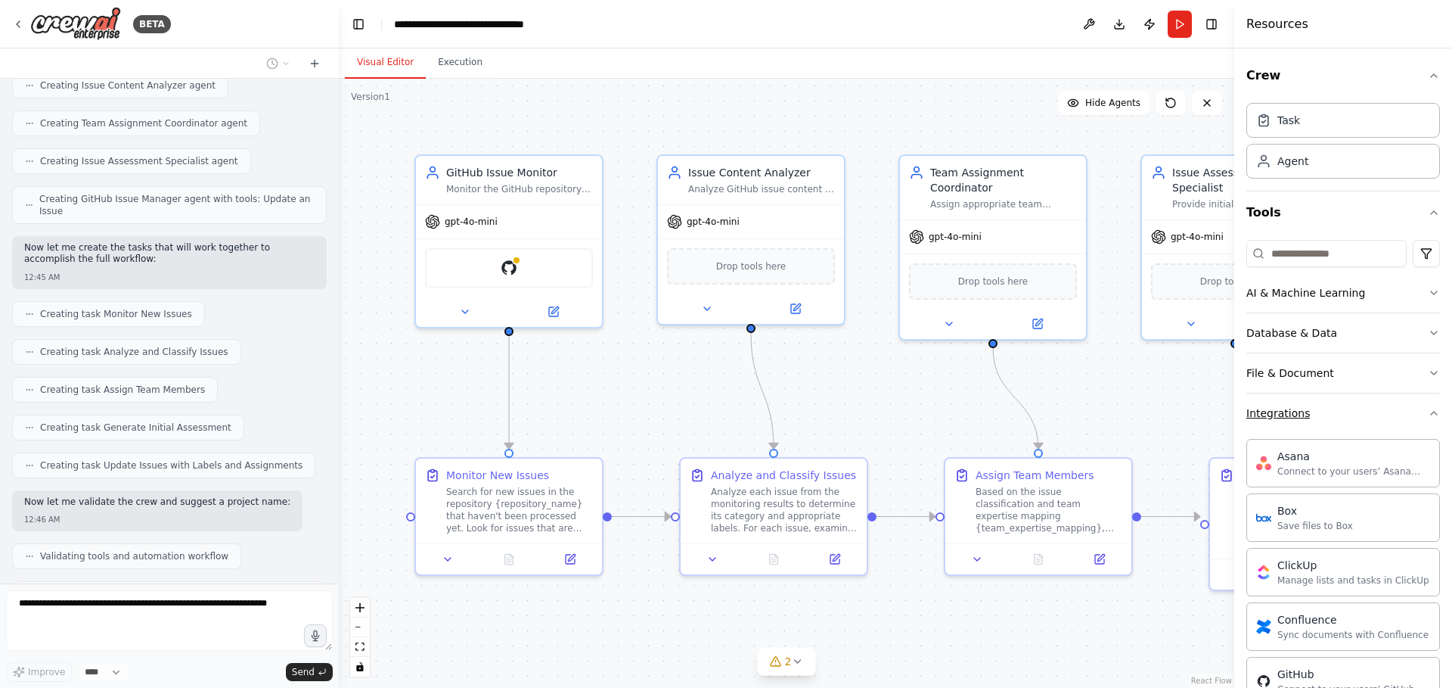
click at [1393, 411] on button "Integrations" at bounding box center [1344, 412] width 194 height 39
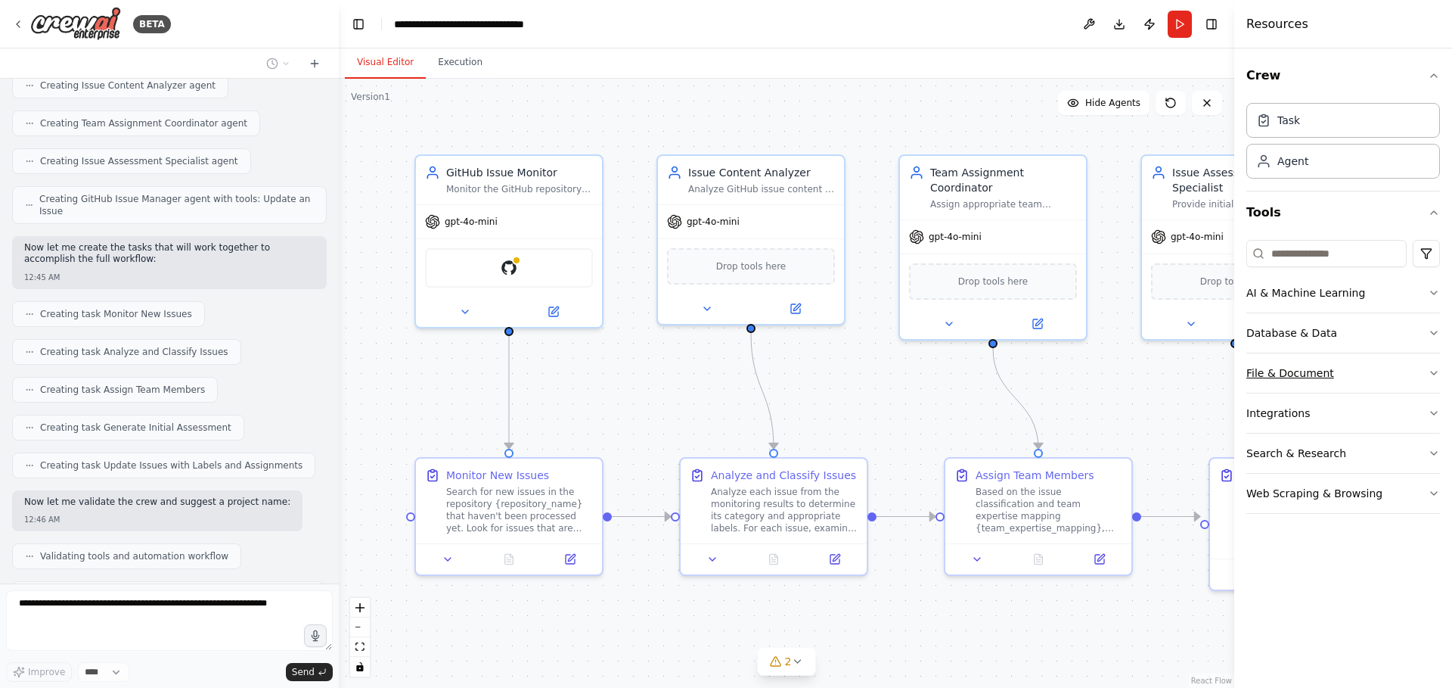
click at [1393, 373] on button "File & Document" at bounding box center [1344, 372] width 194 height 39
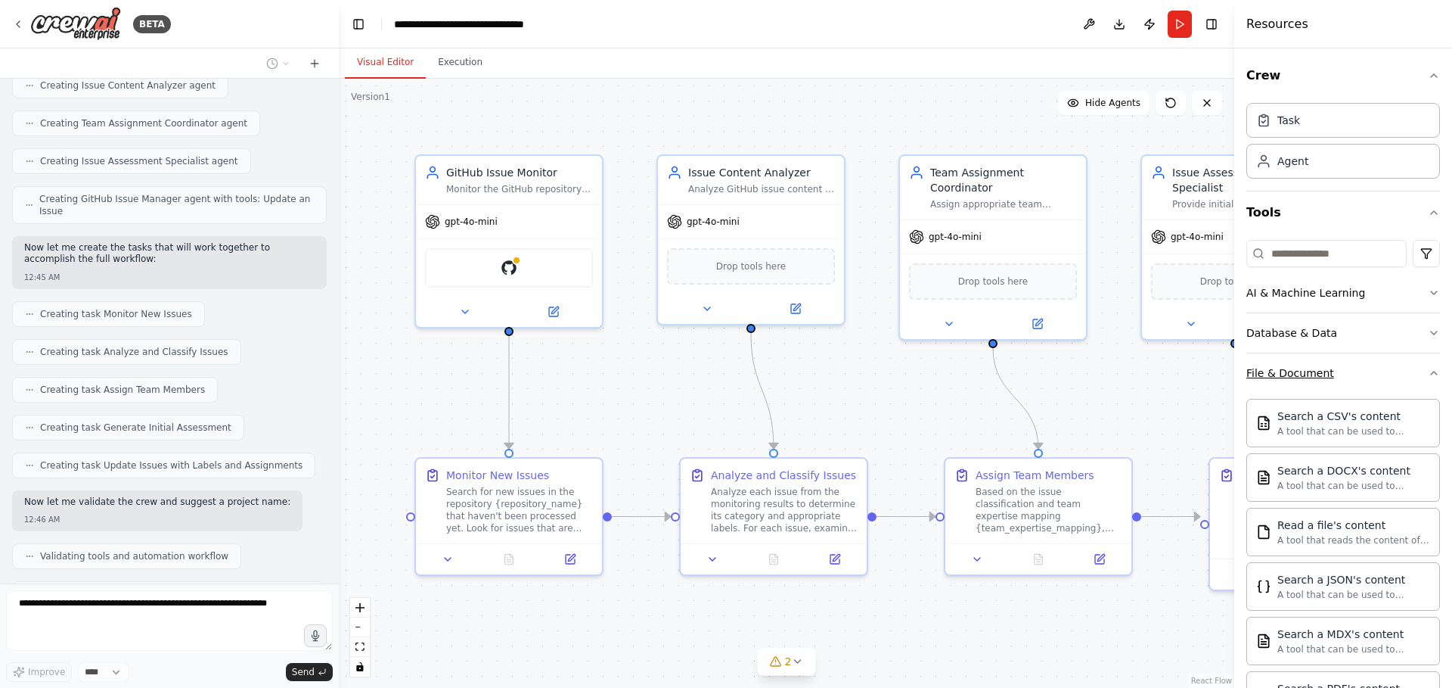
click at [1393, 373] on button "File & Document" at bounding box center [1344, 372] width 194 height 39
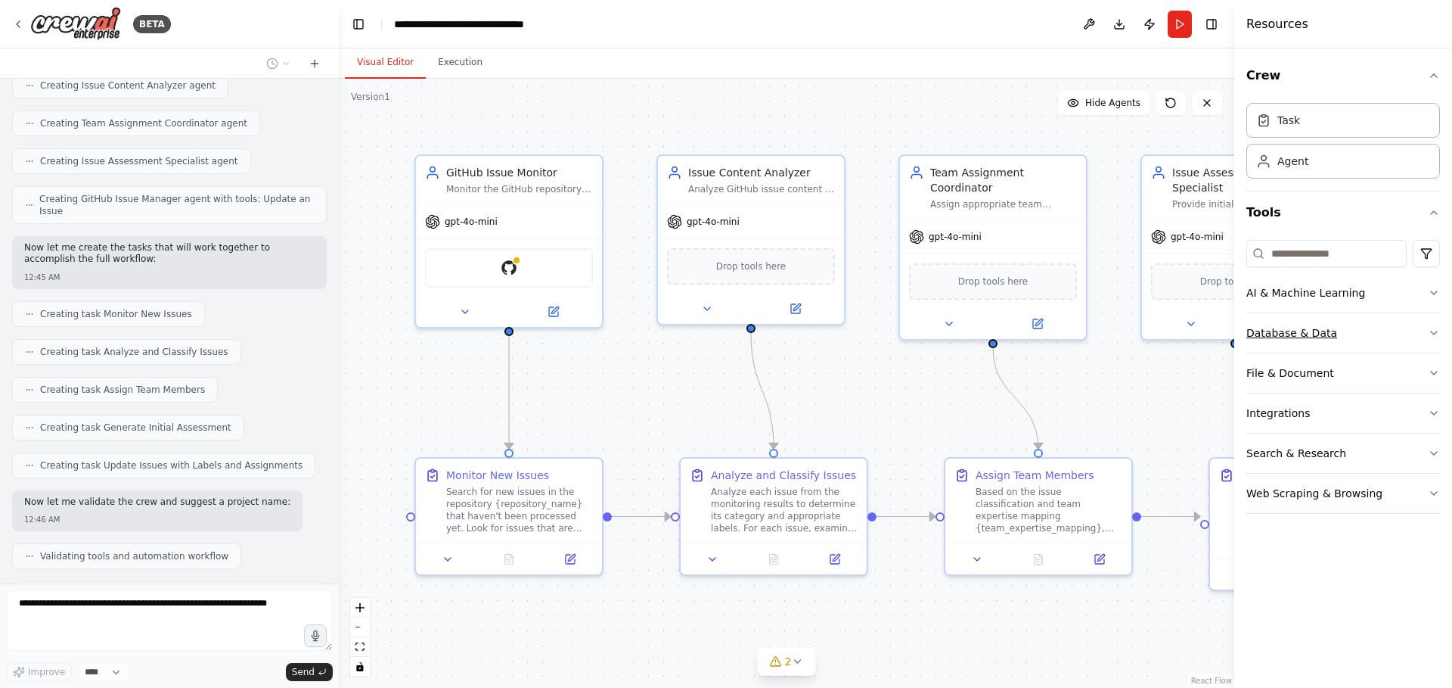
click at [1392, 331] on button "Database & Data" at bounding box center [1344, 332] width 194 height 39
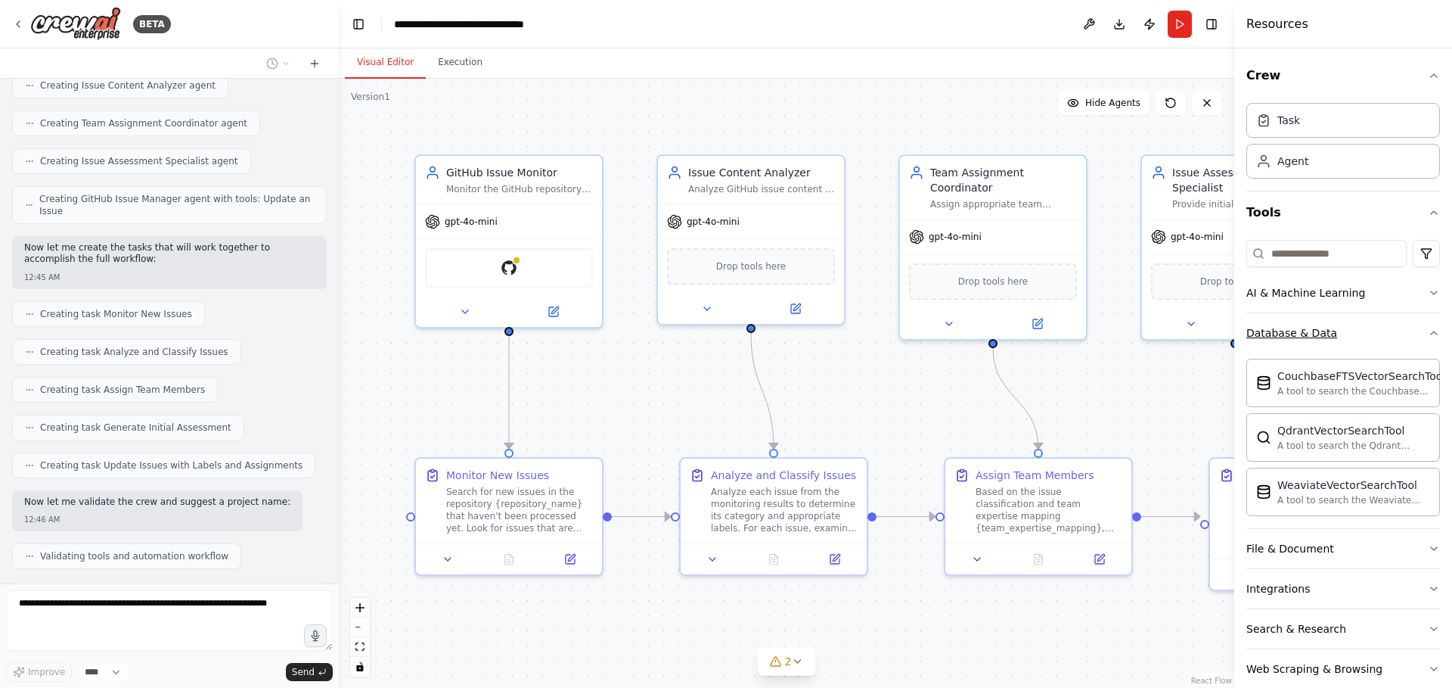
click at [1392, 331] on button "Database & Data" at bounding box center [1344, 332] width 194 height 39
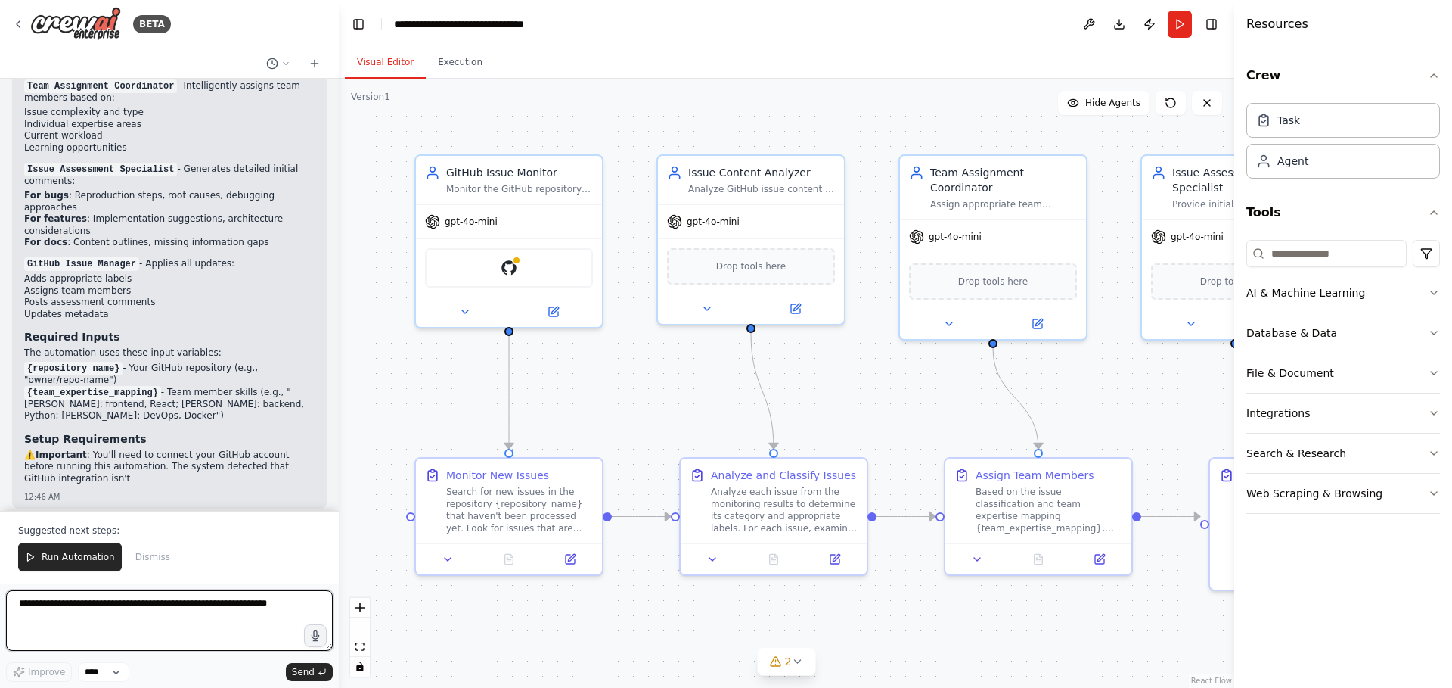
scroll to position [1965, 0]
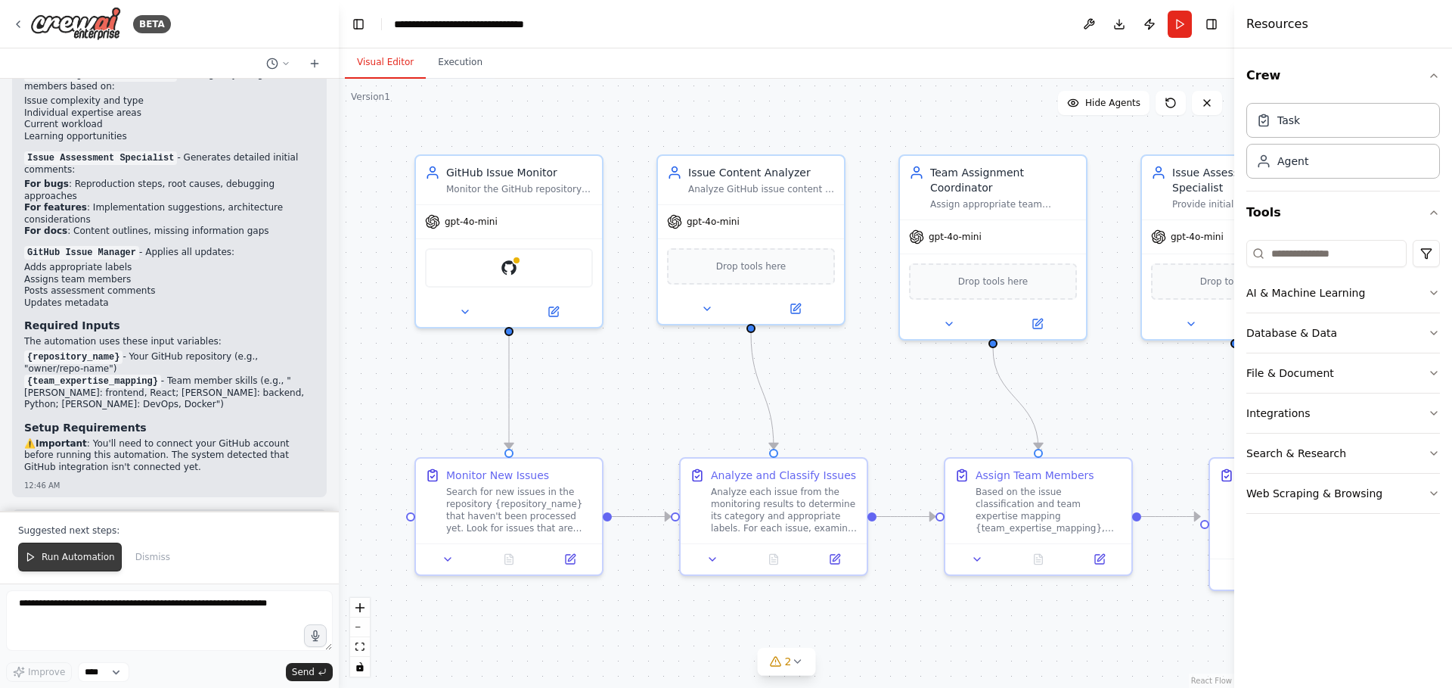
click at [69, 563] on span "Run Automation" at bounding box center [78, 557] width 73 height 12
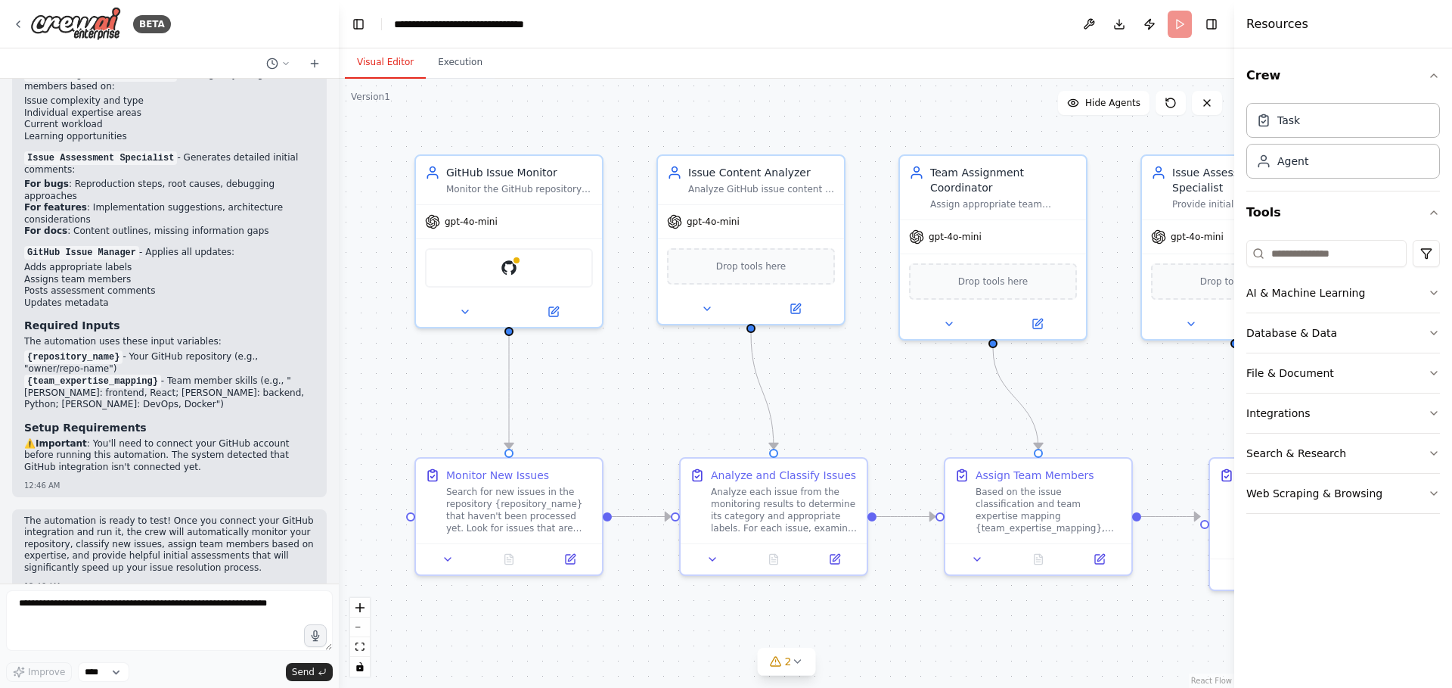
scroll to position [1893, 0]
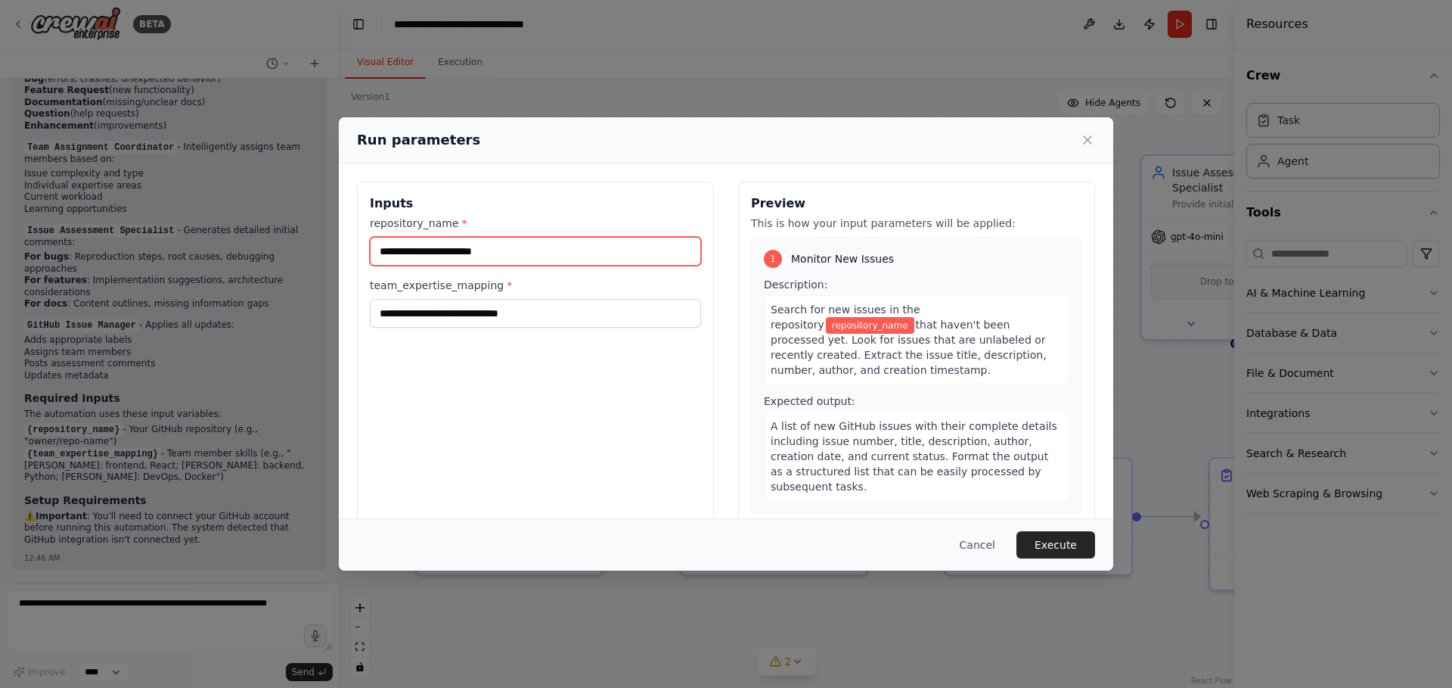
click at [573, 244] on input "repository_name *" at bounding box center [535, 251] width 331 height 29
click at [977, 541] on button "Cancel" at bounding box center [978, 544] width 60 height 27
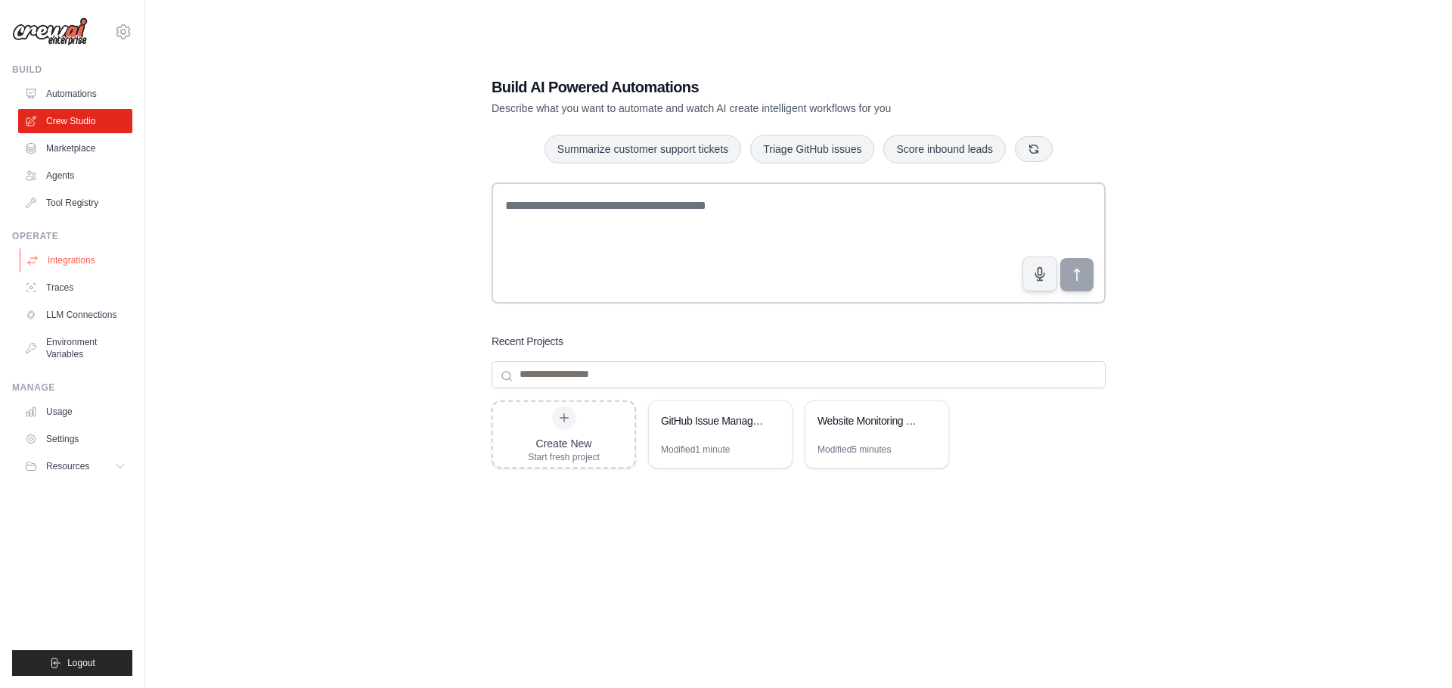
click at [86, 257] on link "Integrations" at bounding box center [77, 260] width 114 height 24
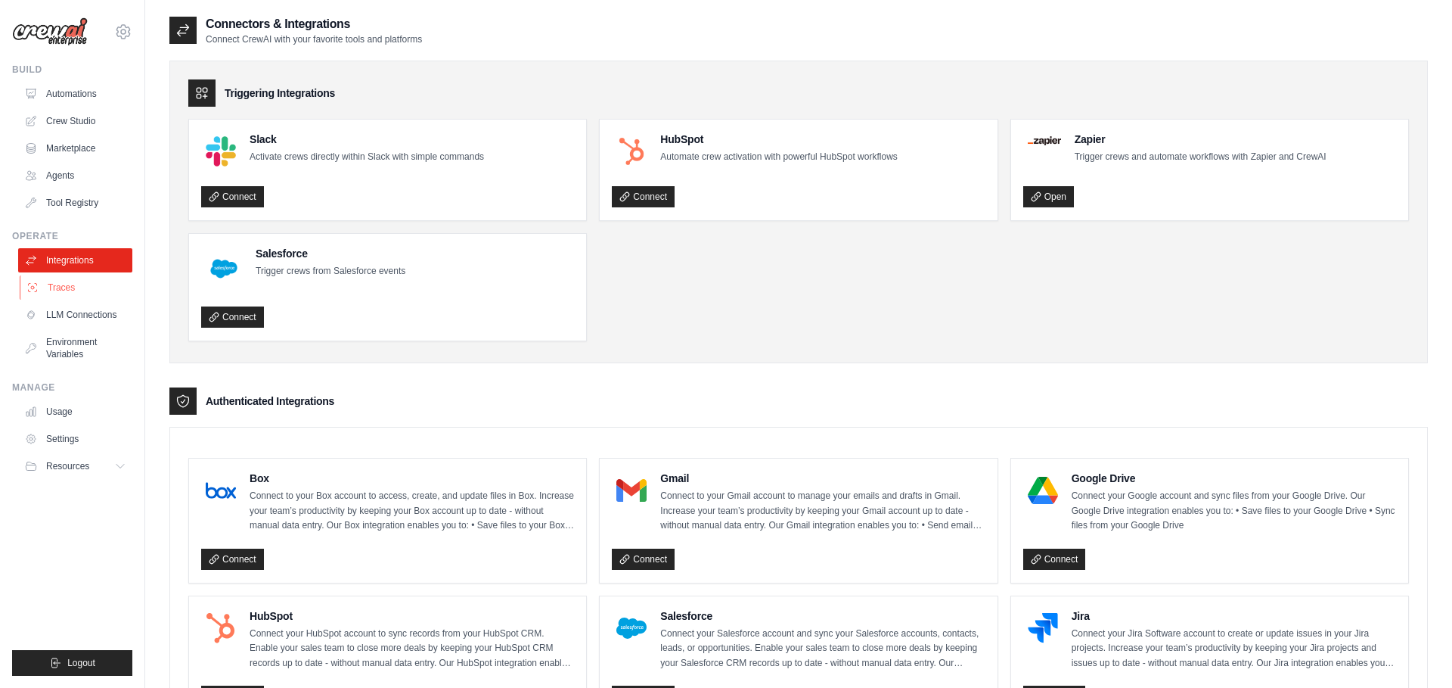
click at [86, 288] on link "Traces" at bounding box center [77, 287] width 114 height 24
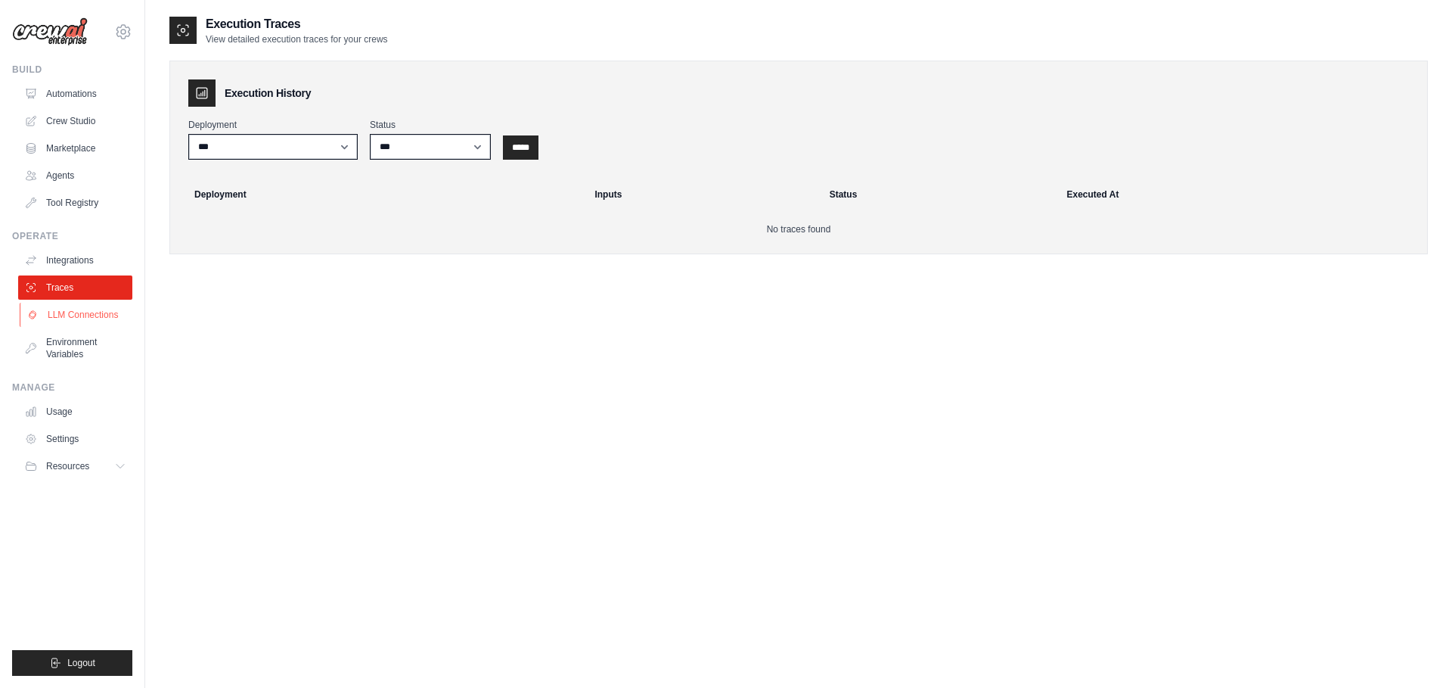
scroll to position [2, 0]
click at [80, 321] on link "LLM Connections" at bounding box center [77, 315] width 114 height 24
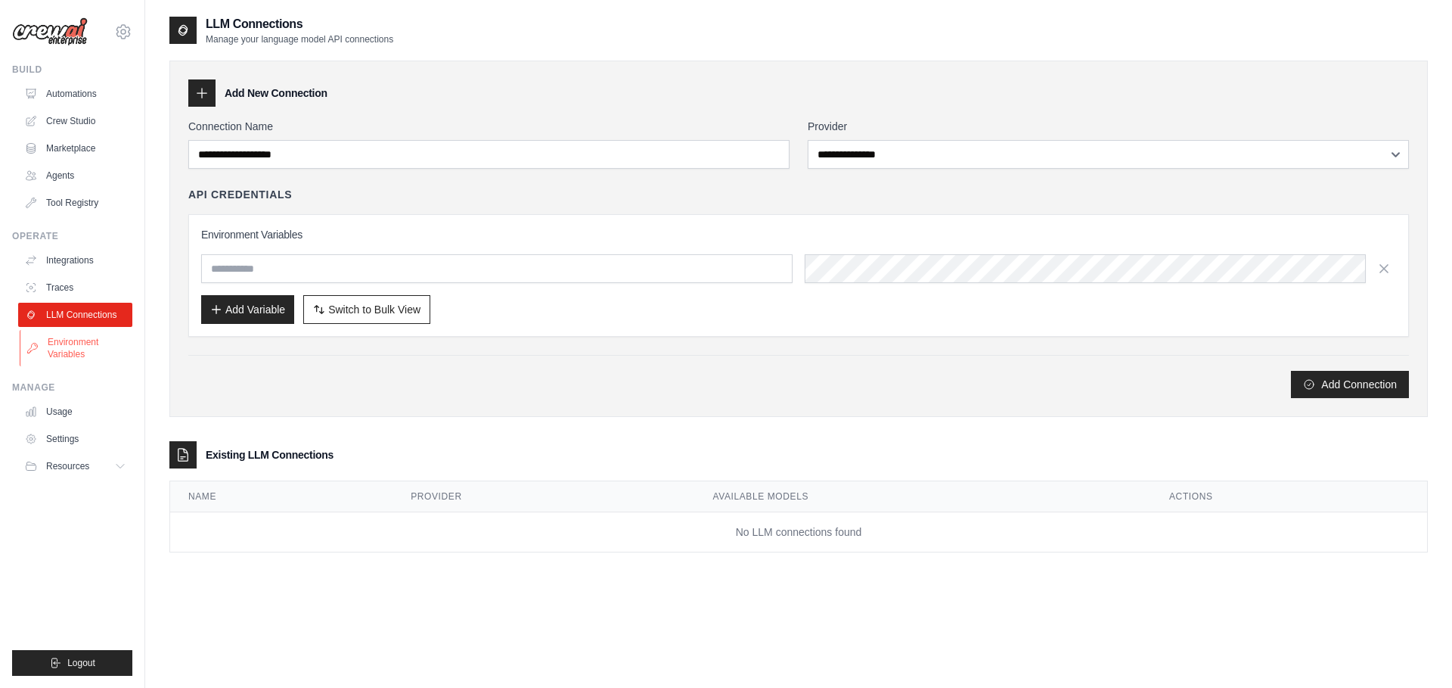
click at [81, 333] on link "Environment Variables" at bounding box center [77, 348] width 114 height 36
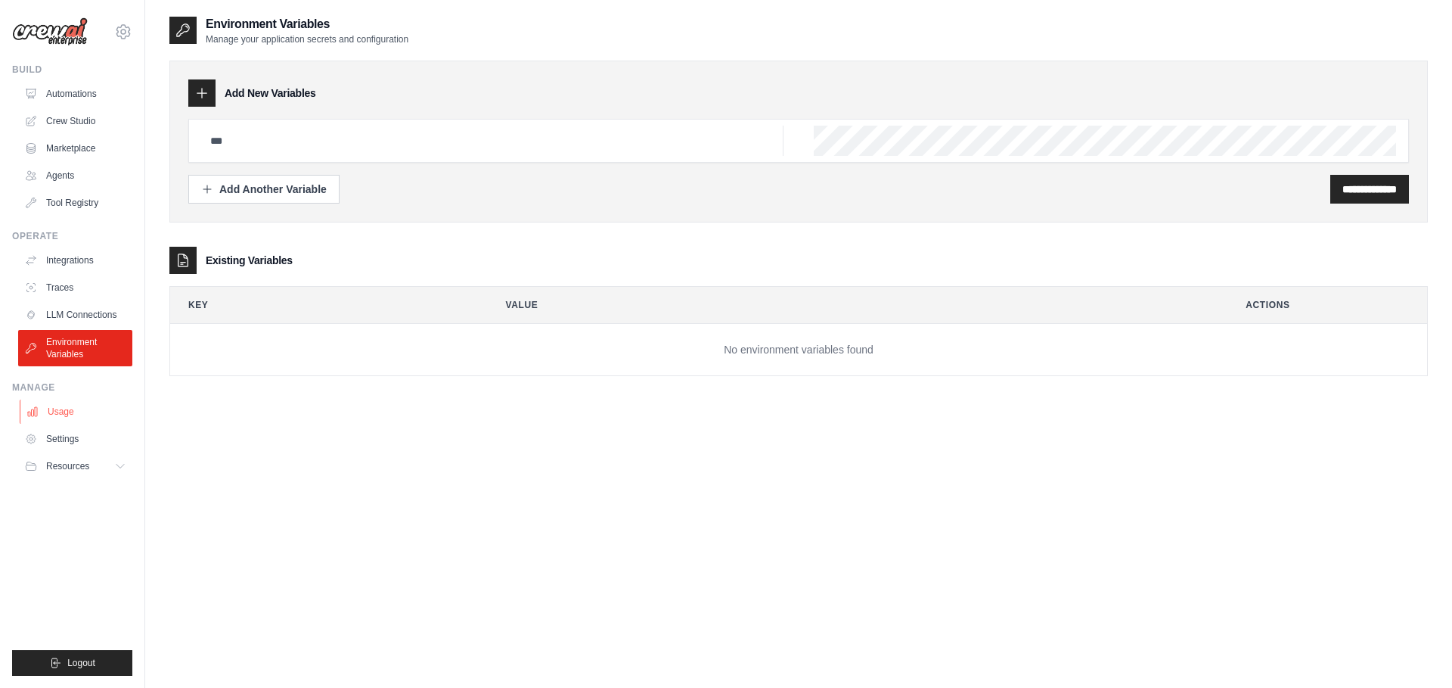
click at [79, 412] on link "Usage" at bounding box center [77, 411] width 114 height 24
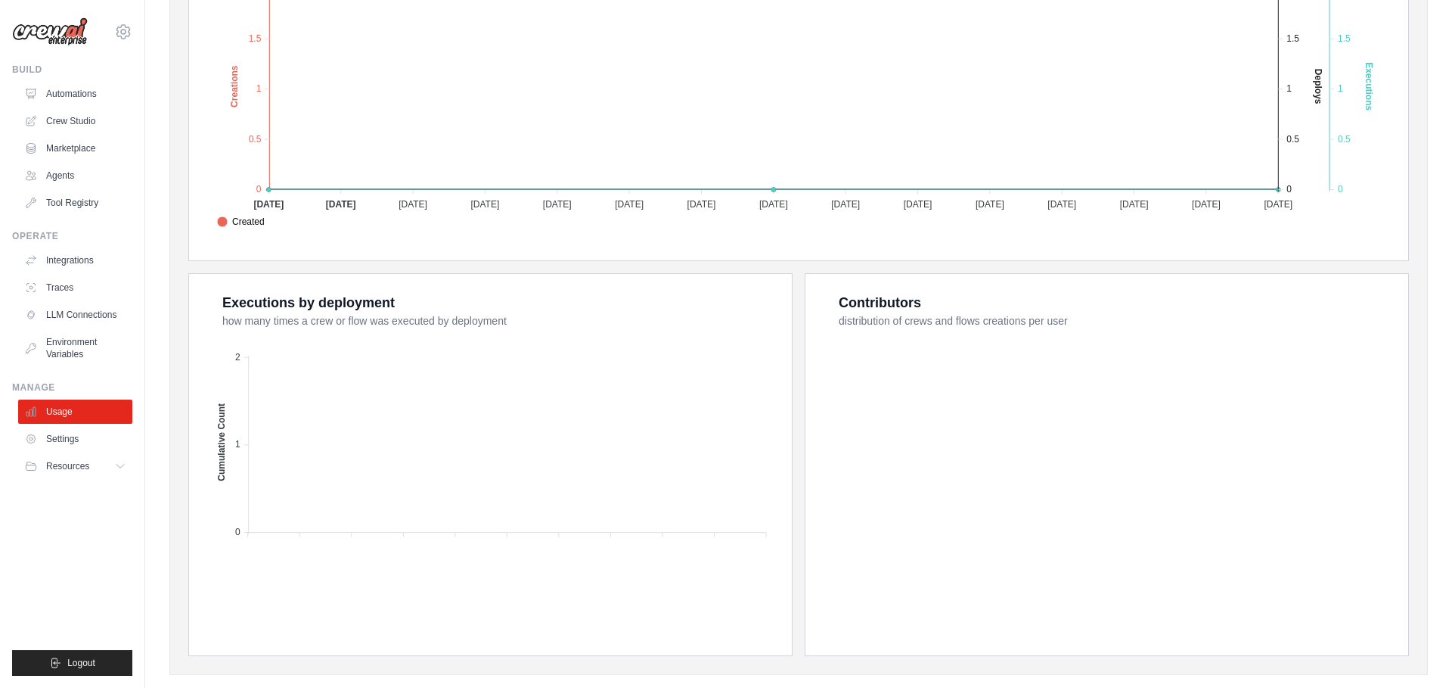
scroll to position [409, 0]
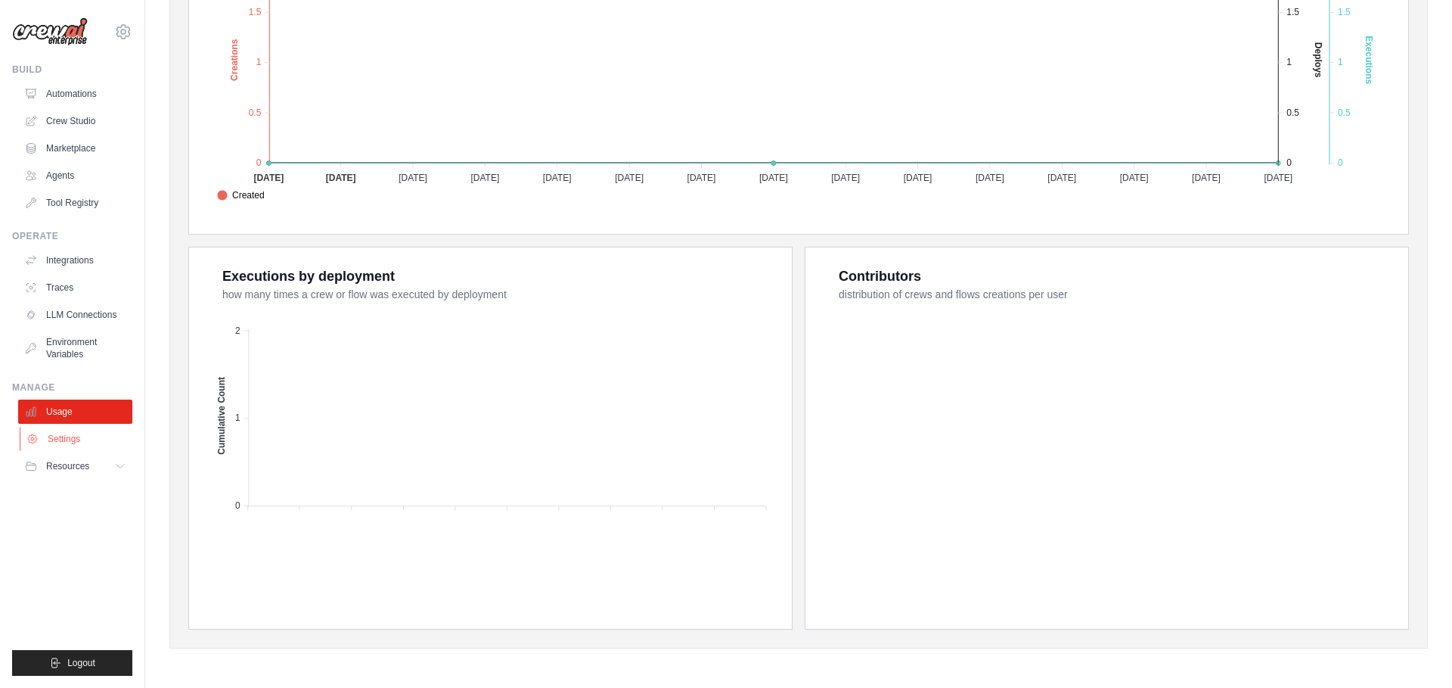
click at [79, 434] on link "Settings" at bounding box center [77, 439] width 114 height 24
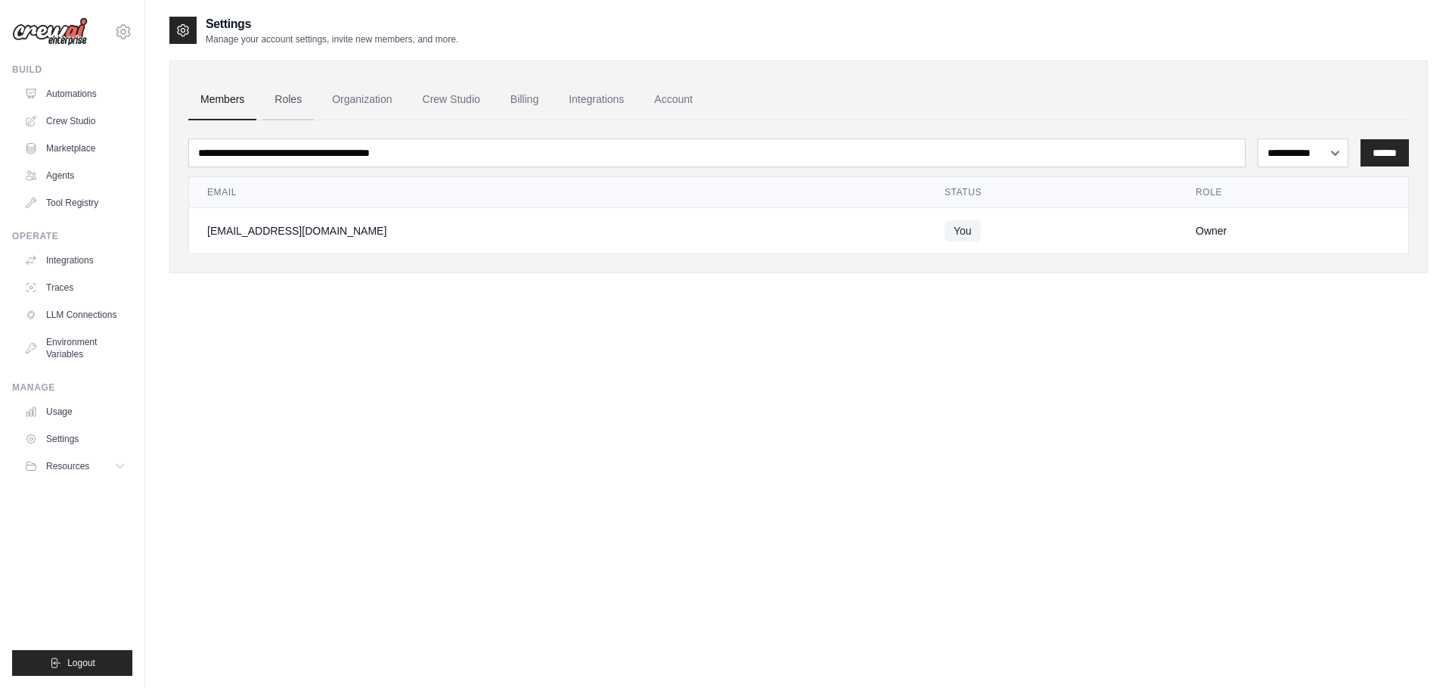
click at [292, 100] on link "Roles" at bounding box center [287, 99] width 51 height 41
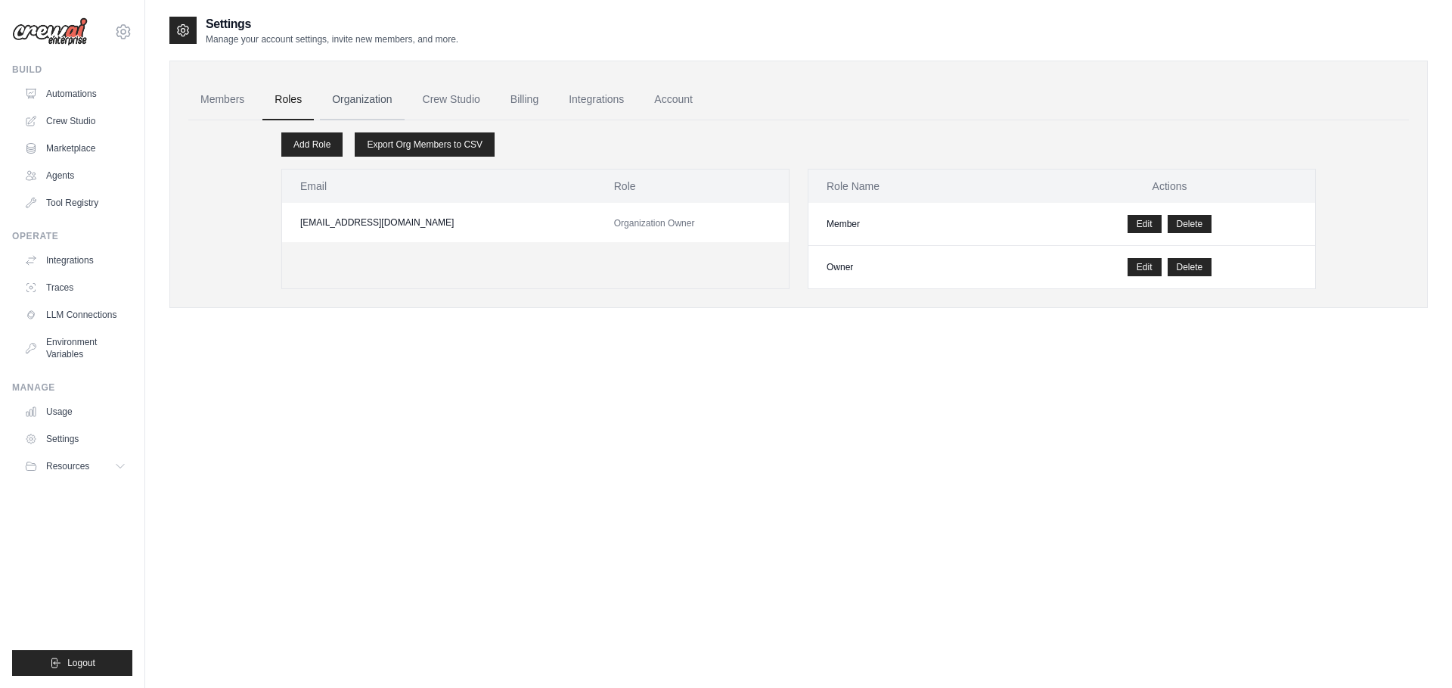
click at [356, 98] on link "Organization" at bounding box center [362, 99] width 84 height 41
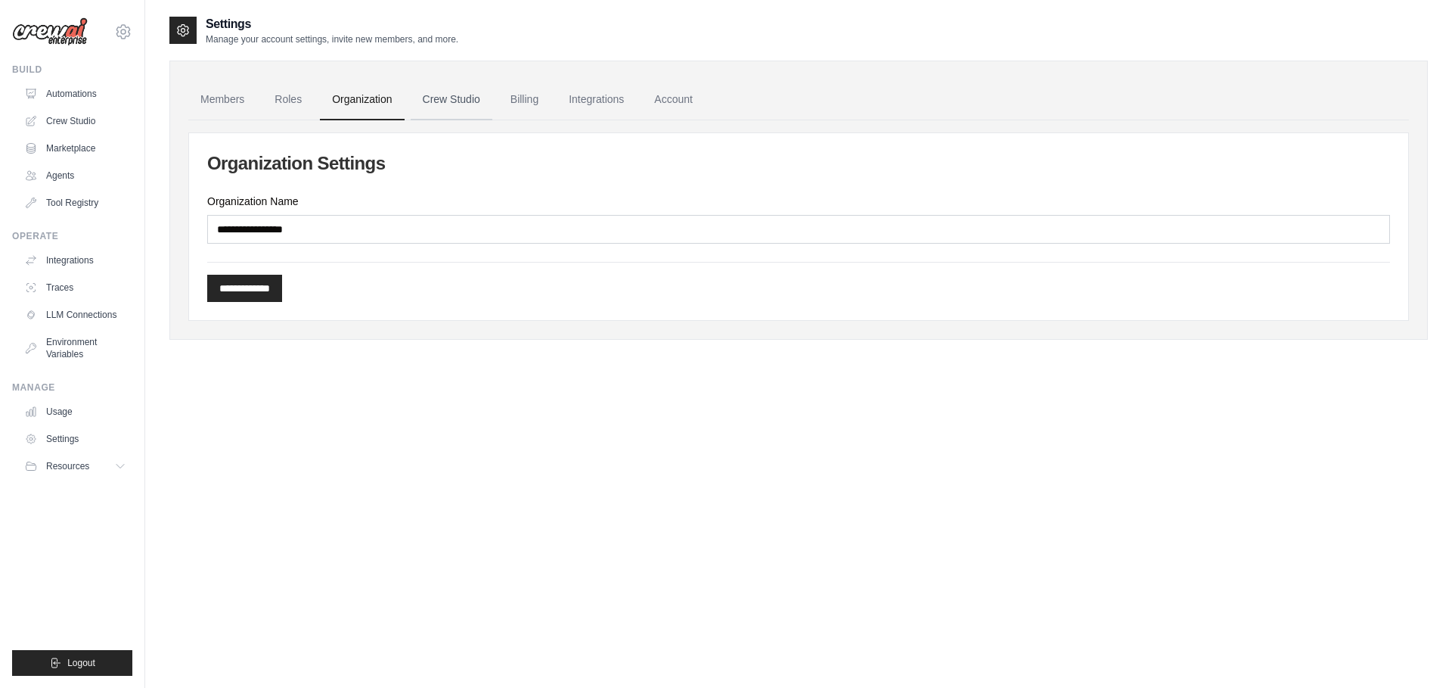
click at [433, 98] on link "Crew Studio" at bounding box center [452, 99] width 82 height 41
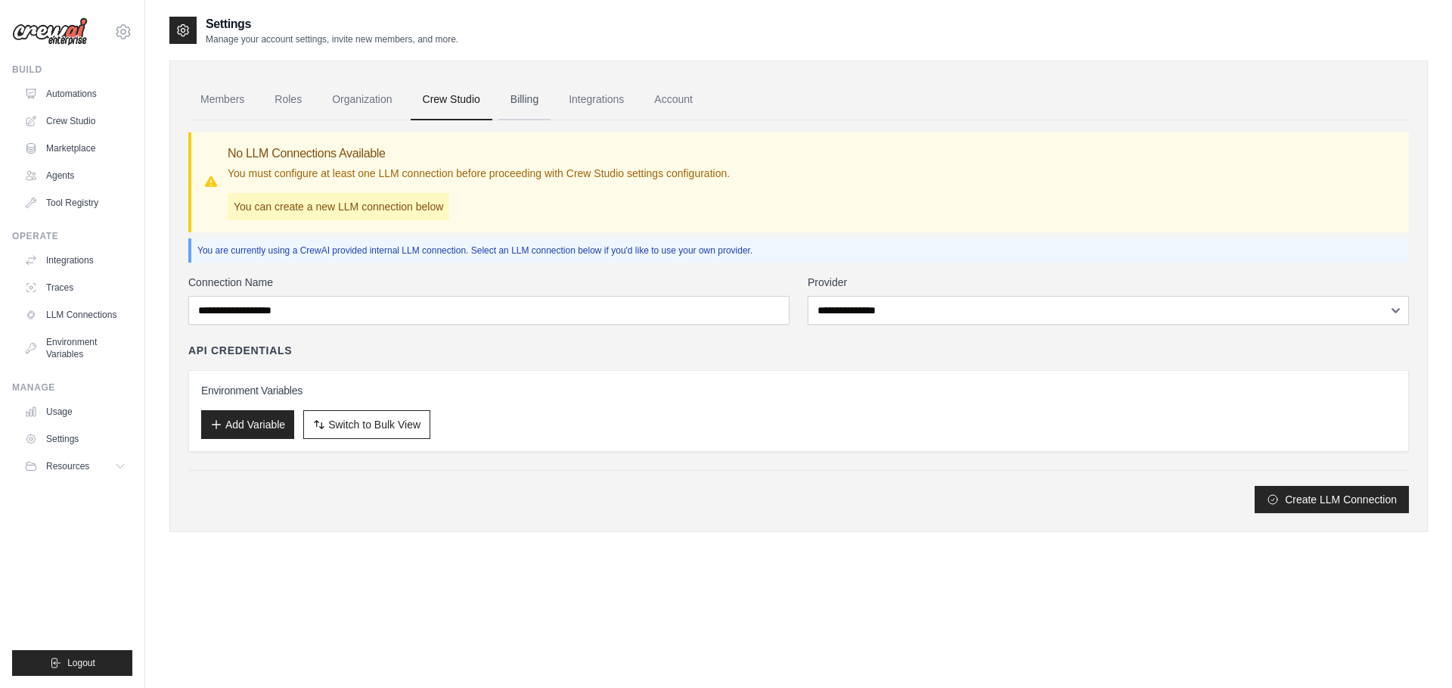
click at [532, 102] on link "Billing" at bounding box center [525, 99] width 52 height 41
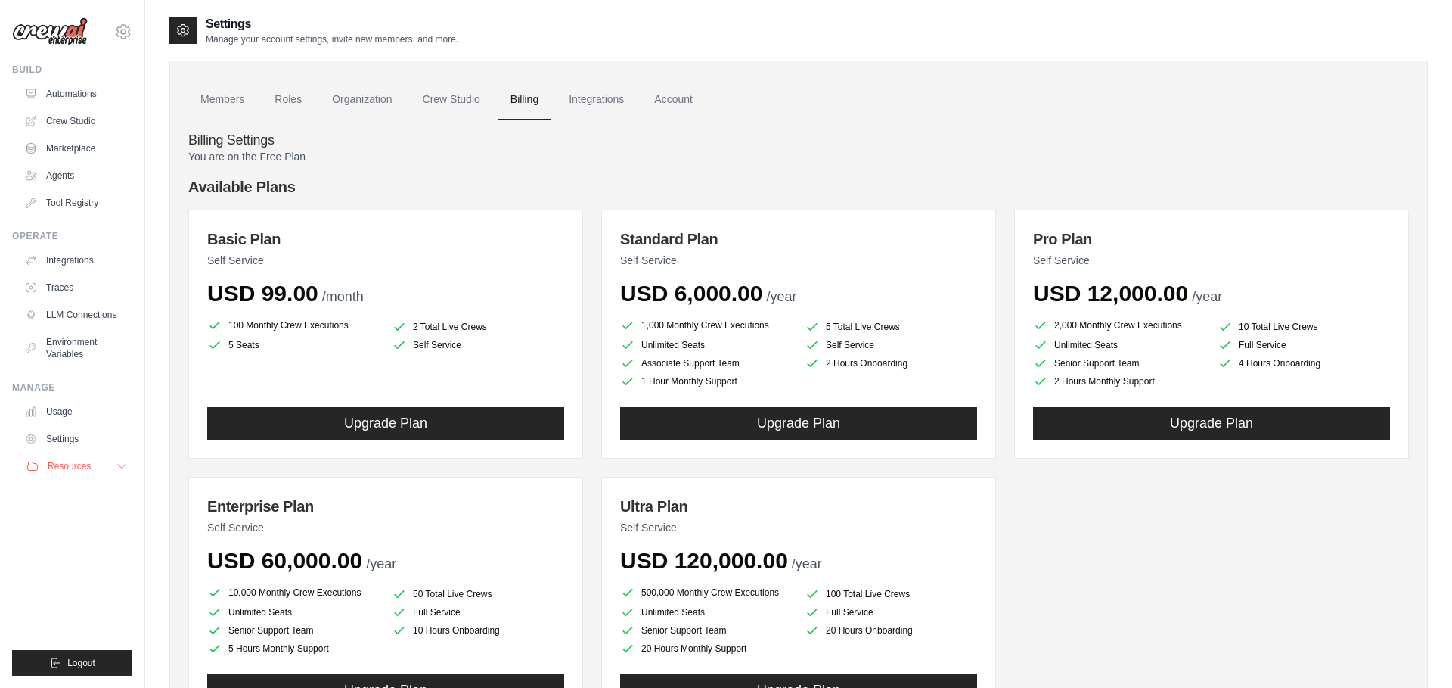
click at [94, 470] on button "Resources" at bounding box center [77, 466] width 114 height 24
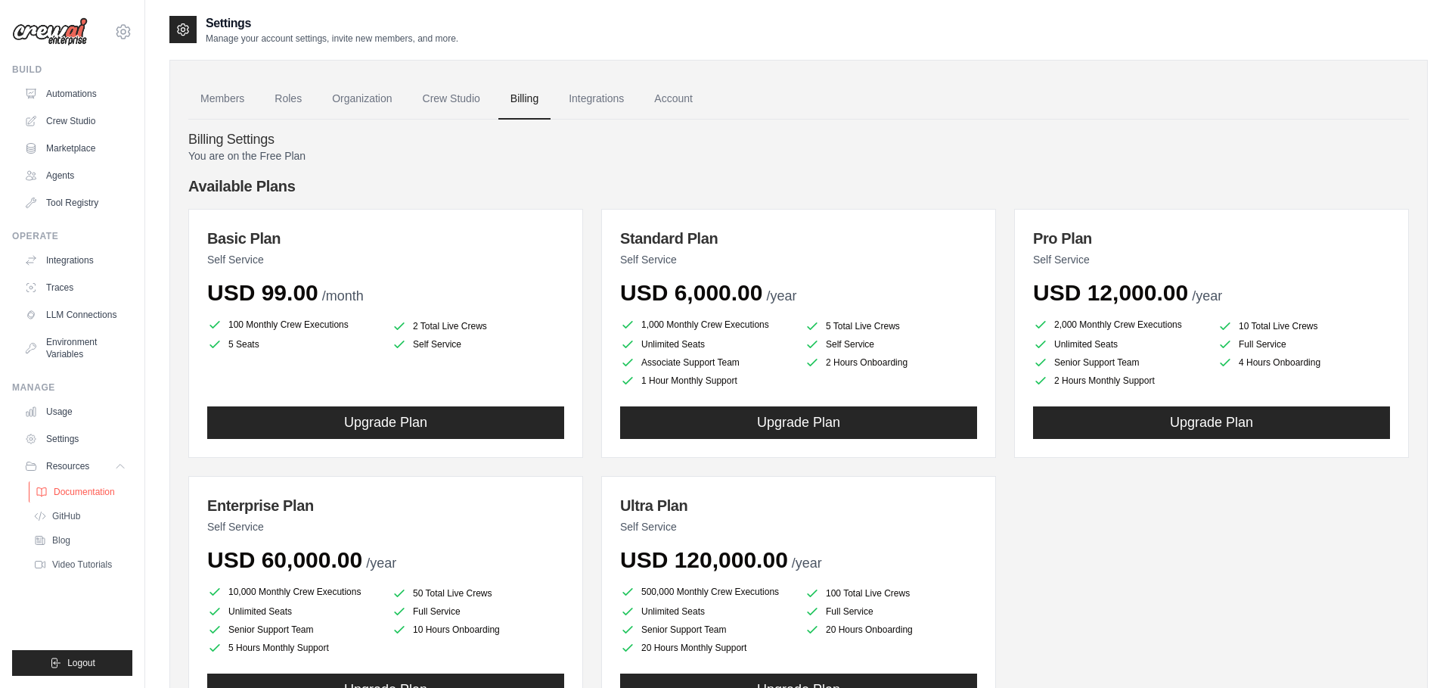
scroll to position [4, 0]
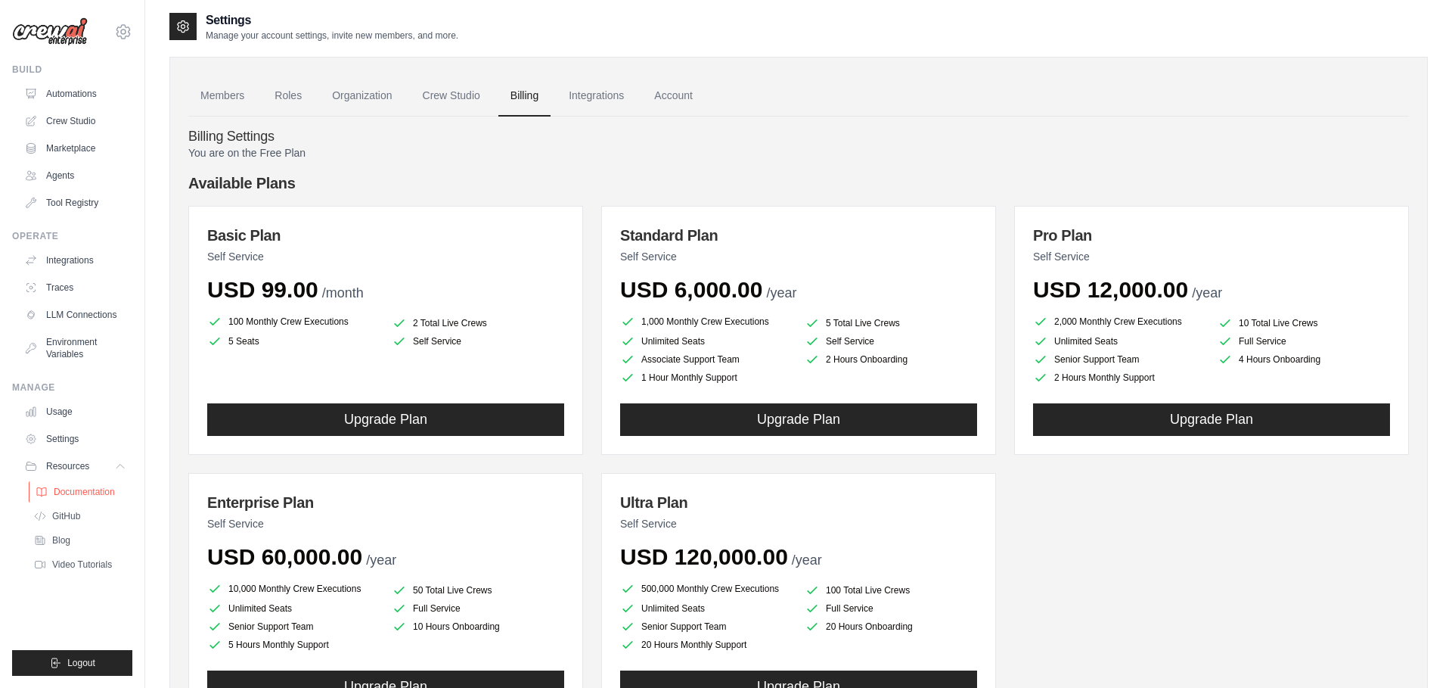
click at [95, 490] on span "Documentation" at bounding box center [84, 492] width 61 height 12
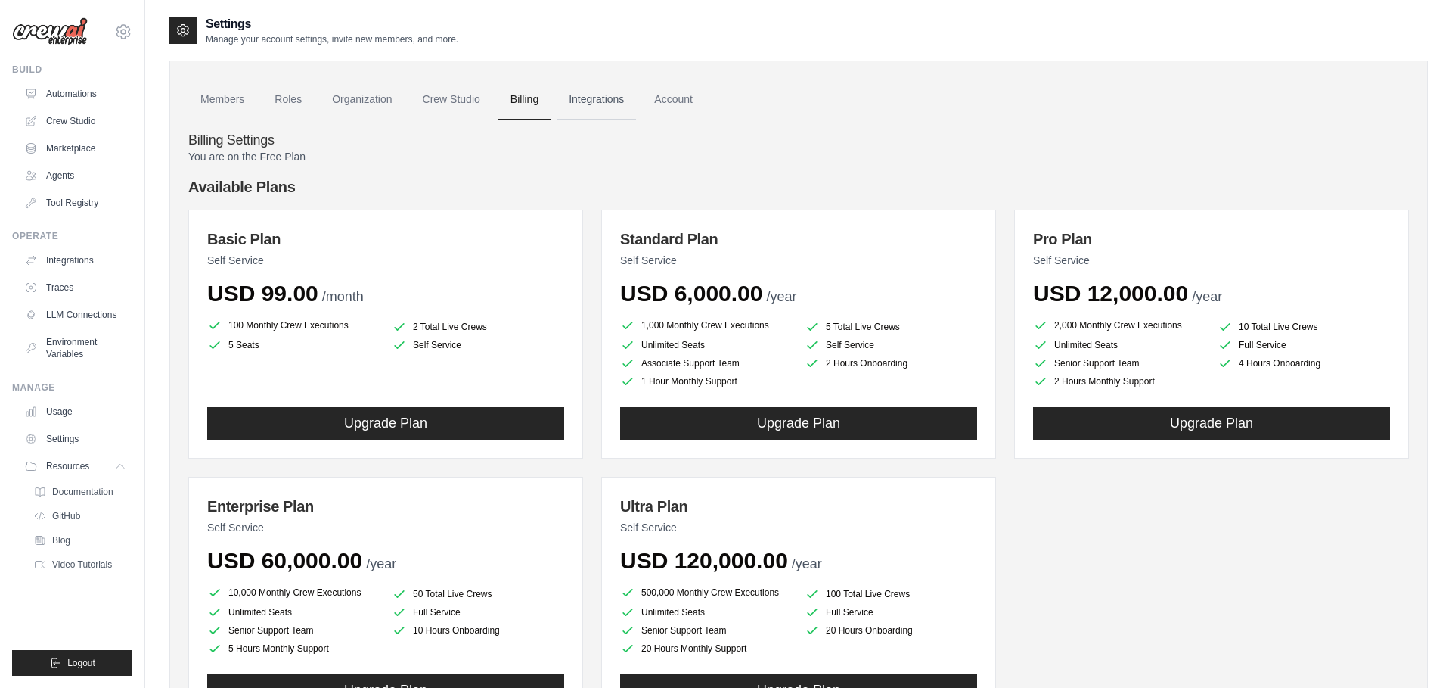
click at [601, 106] on link "Integrations" at bounding box center [596, 99] width 79 height 41
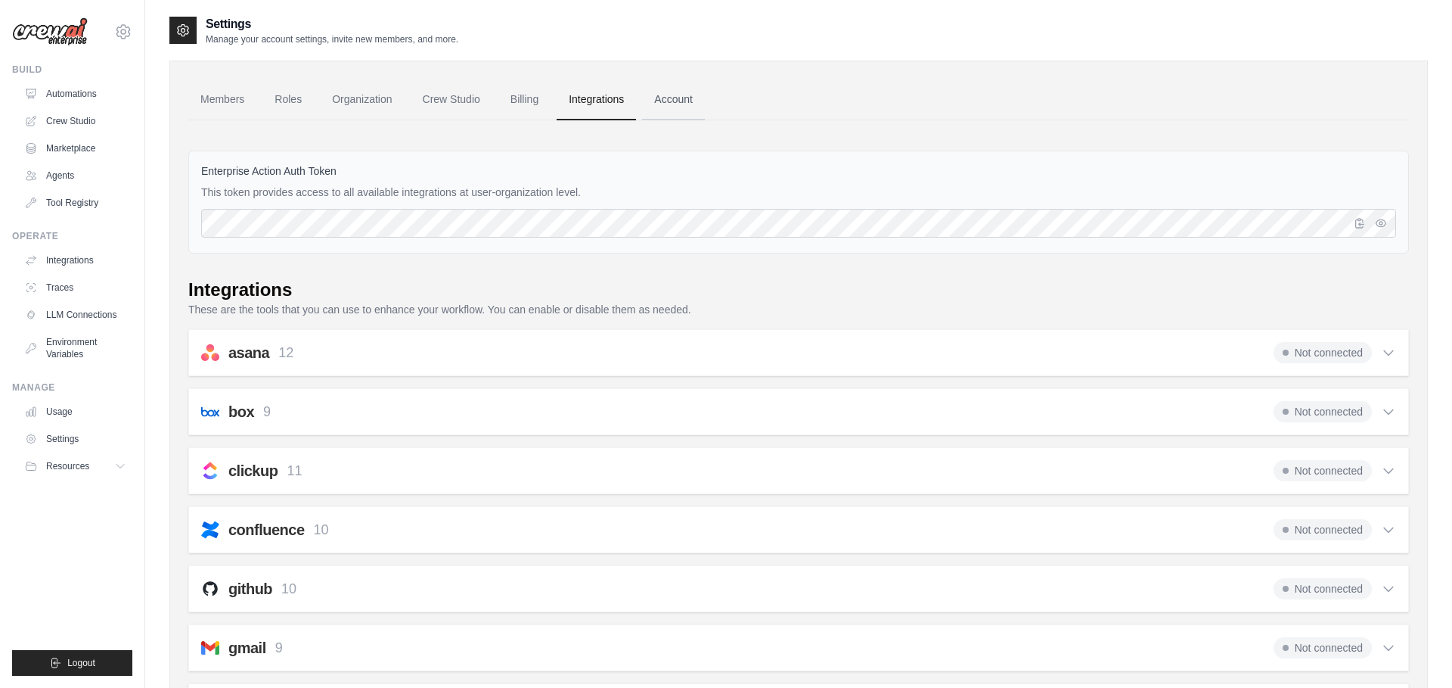
click at [678, 109] on link "Account" at bounding box center [673, 99] width 63 height 41
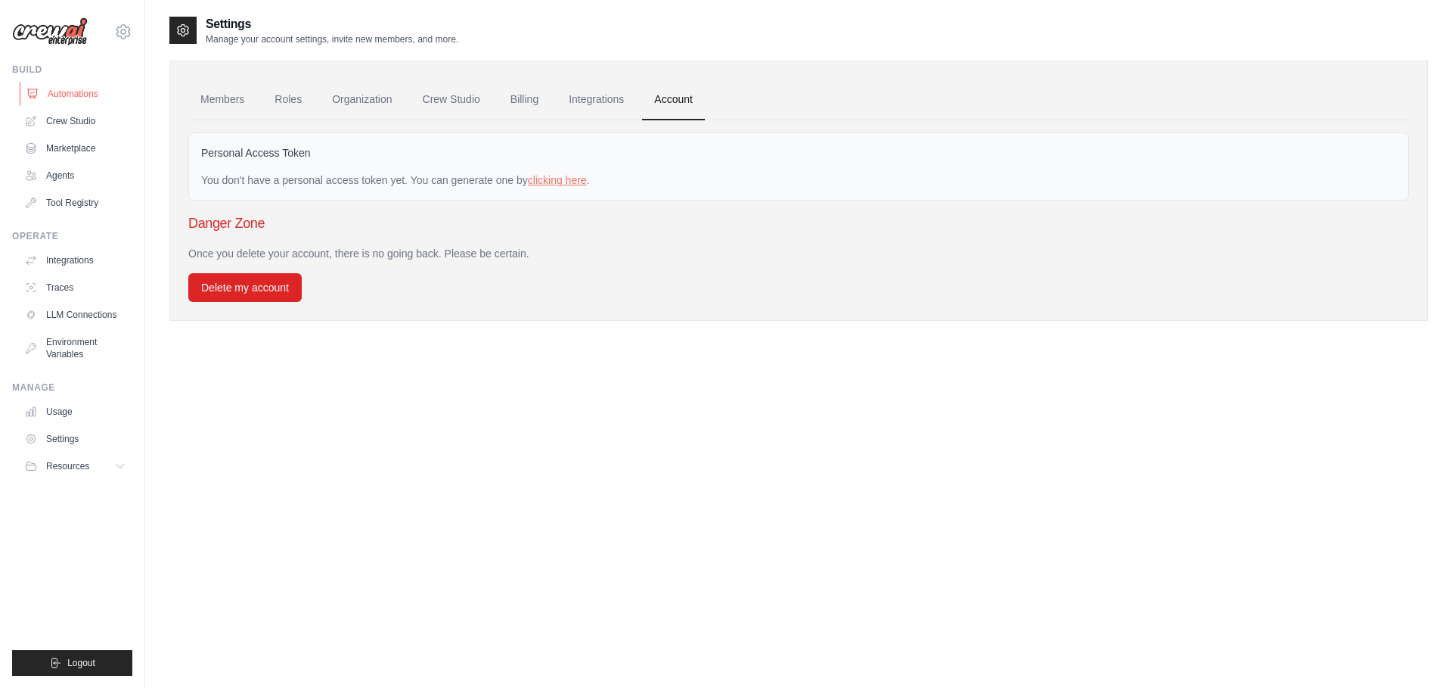
click at [79, 90] on link "Automations" at bounding box center [77, 94] width 114 height 24
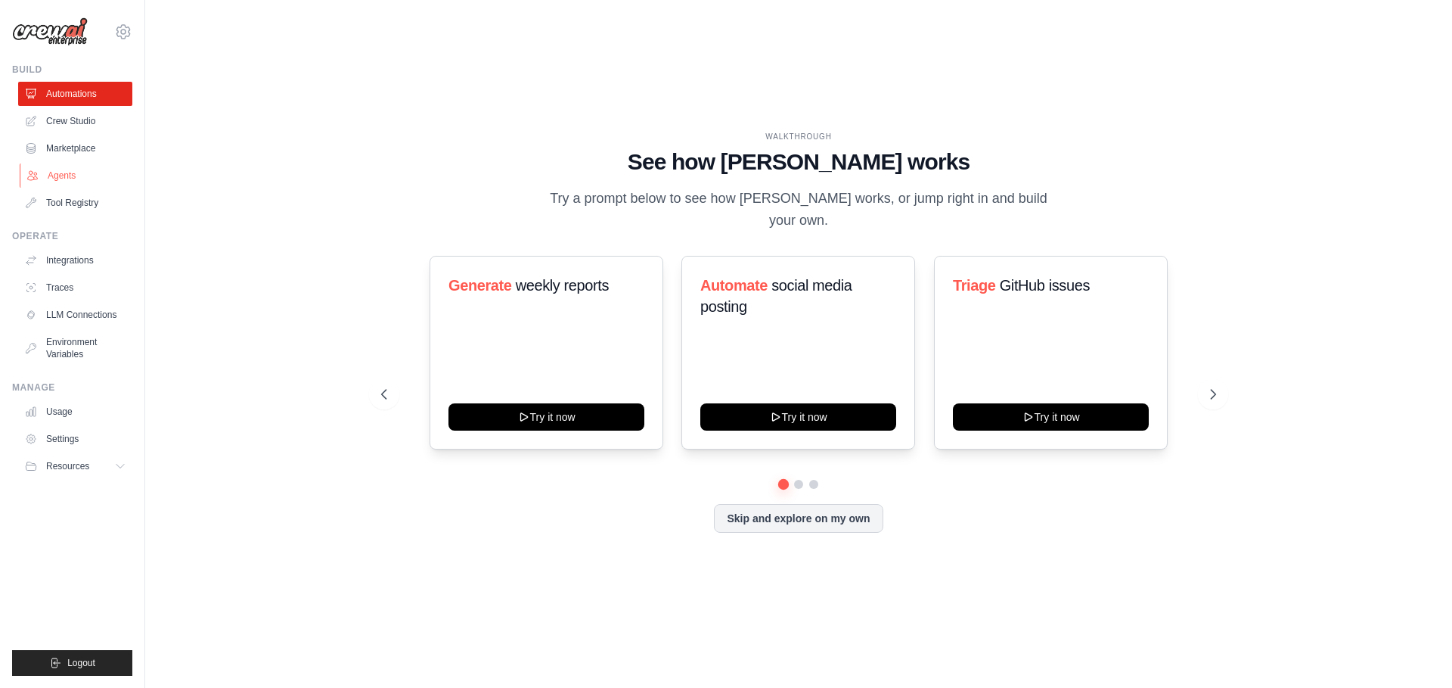
click at [64, 172] on link "Agents" at bounding box center [77, 175] width 114 height 24
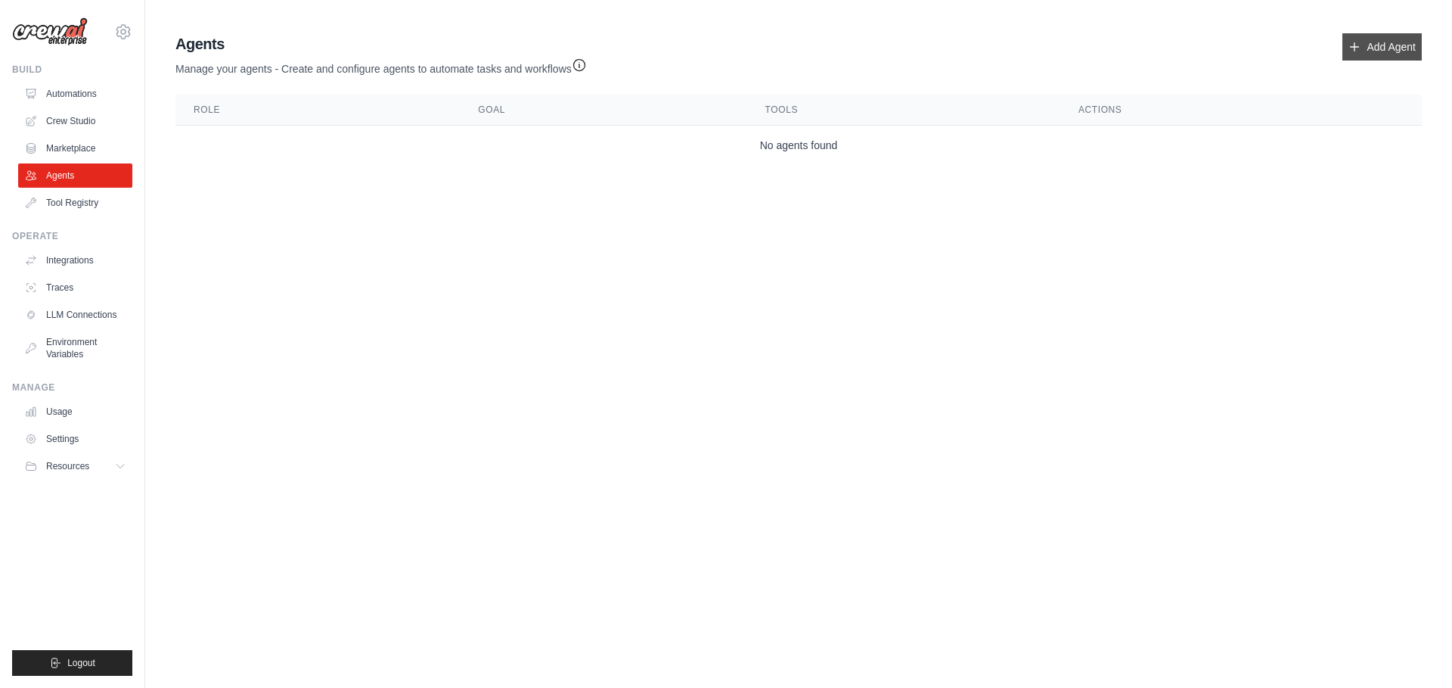
click at [1379, 48] on link "Add Agent" at bounding box center [1382, 46] width 79 height 27
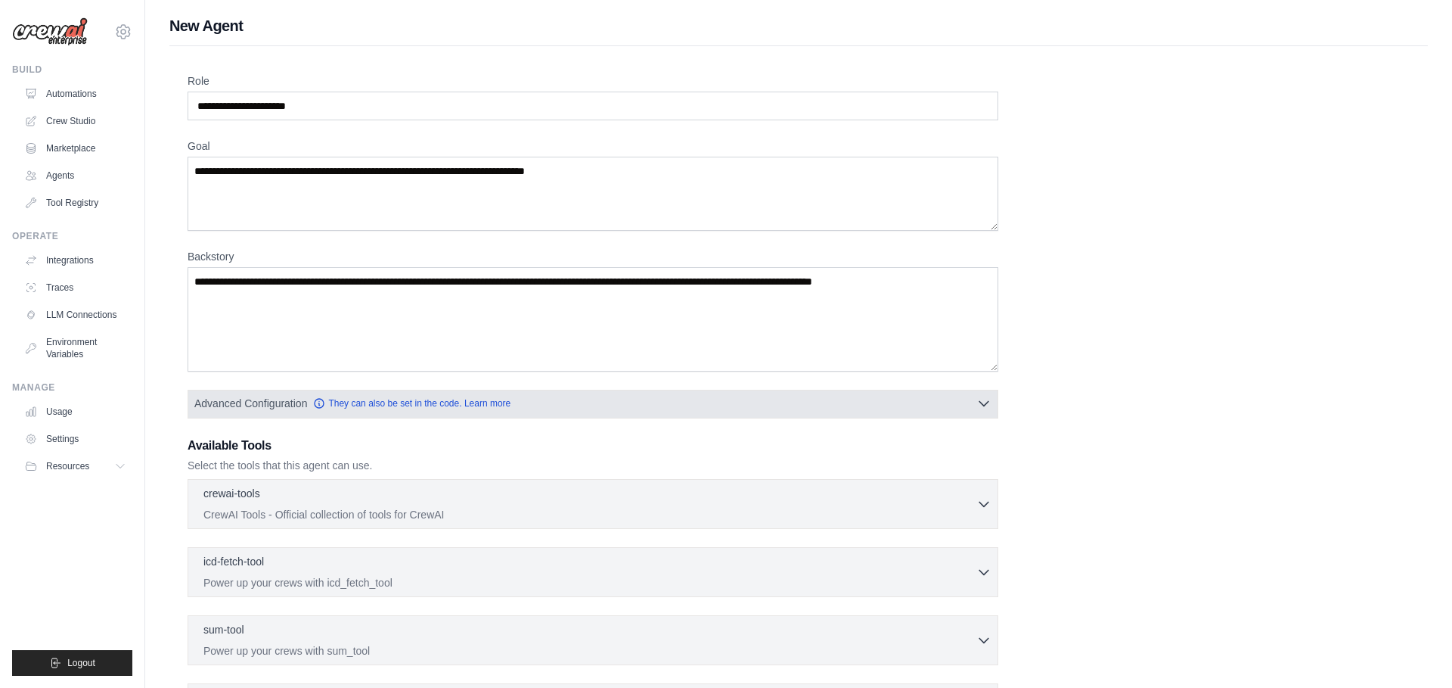
click at [635, 395] on button "Advanced Configuration They can also be set in the code. Learn more" at bounding box center [592, 403] width 809 height 27
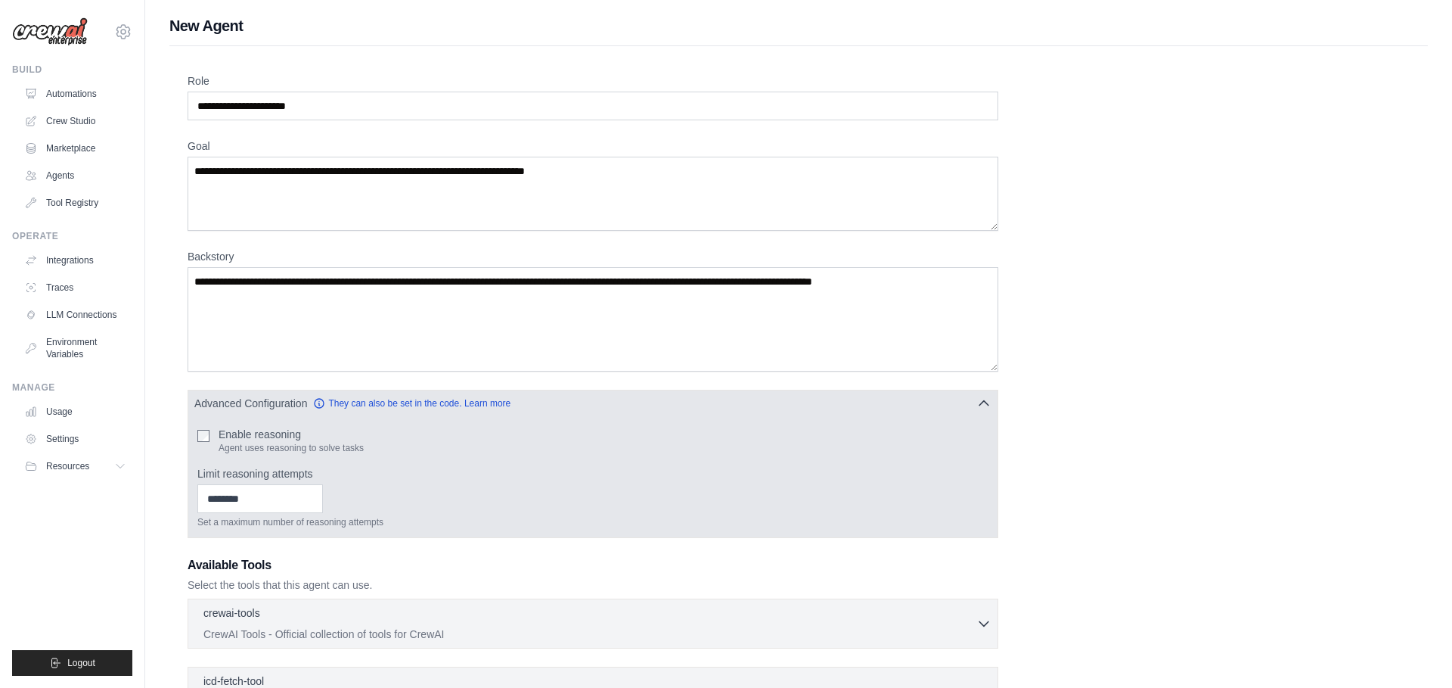
click at [635, 395] on button "Advanced Configuration They can also be set in the code. Learn more" at bounding box center [592, 403] width 809 height 27
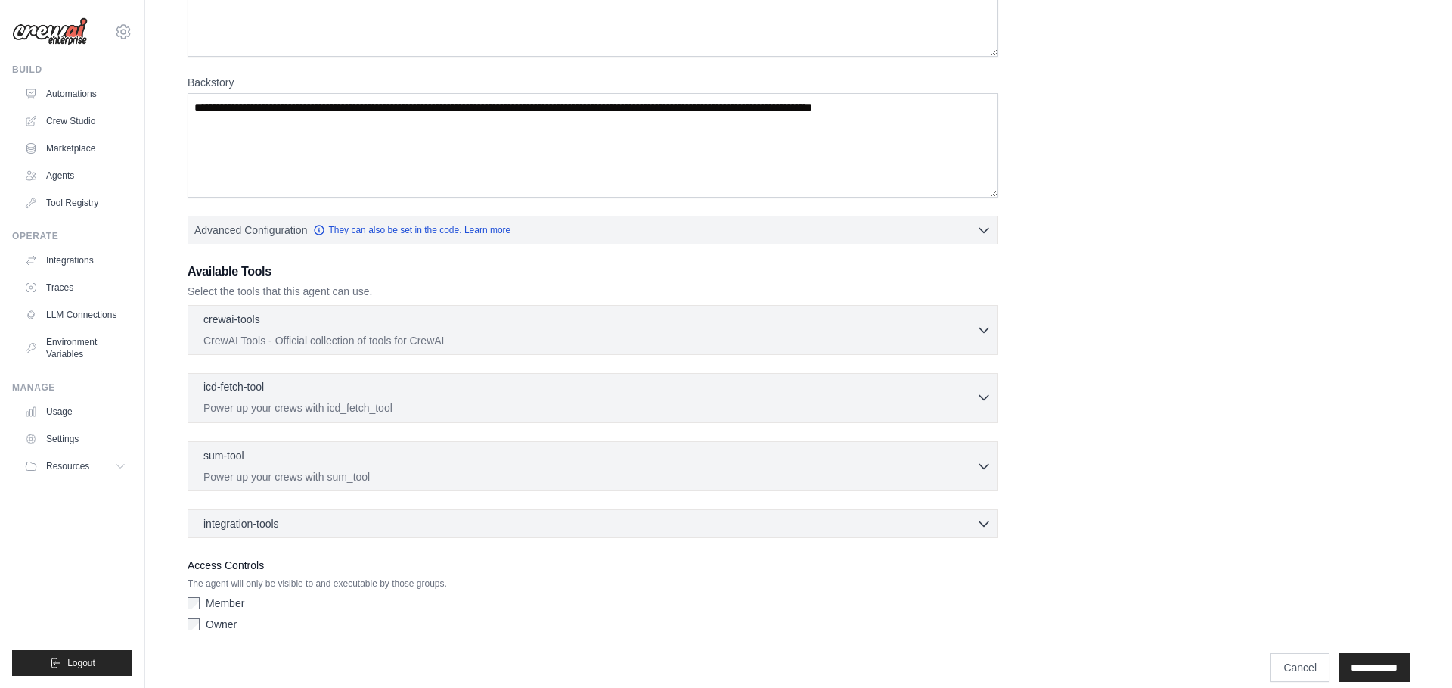
scroll to position [192, 0]
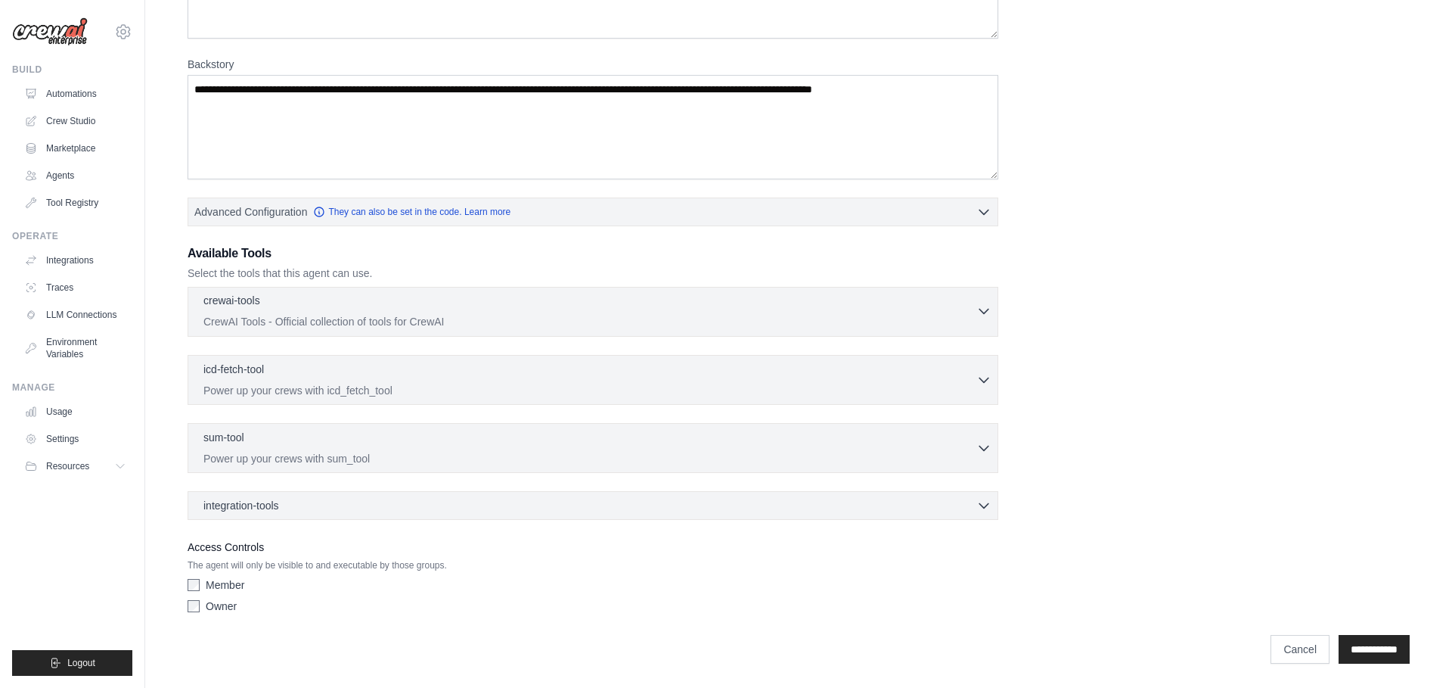
click at [800, 313] on div "crewai-tools 0 selected CrewAI Tools - Official collection of tools for CrewAI" at bounding box center [589, 311] width 773 height 36
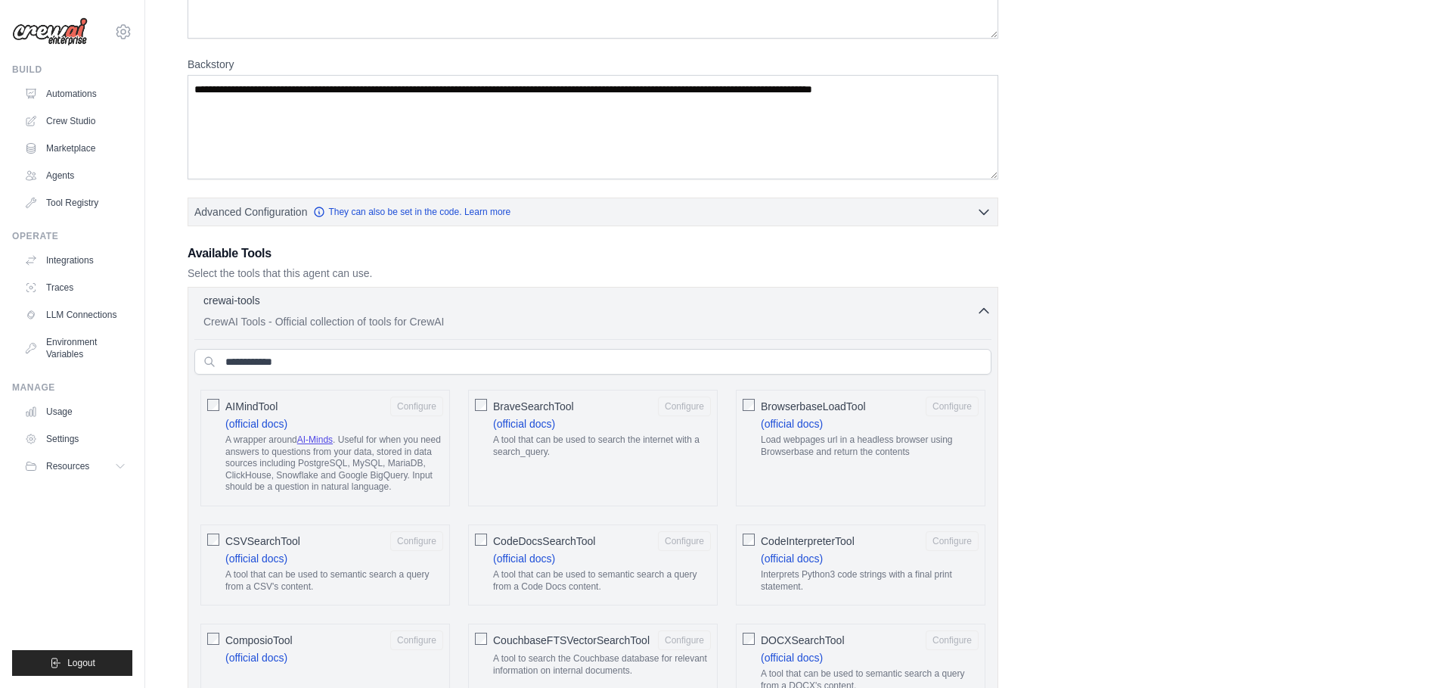
click at [800, 313] on div "crewai-tools 0 selected CrewAI Tools - Official collection of tools for CrewAI" at bounding box center [589, 311] width 773 height 36
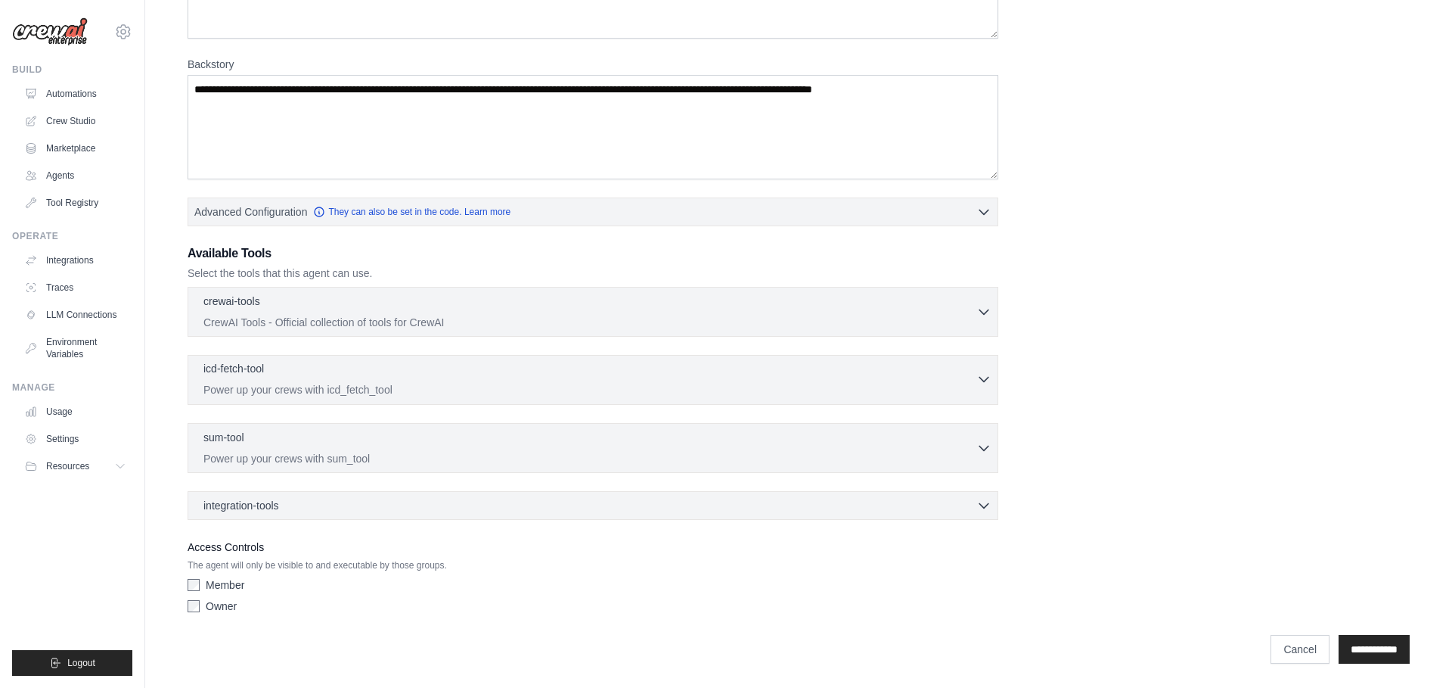
click at [783, 379] on div "icd-fetch-tool 0 selected Power up your crews with icd_fetch_tool" at bounding box center [589, 379] width 773 height 36
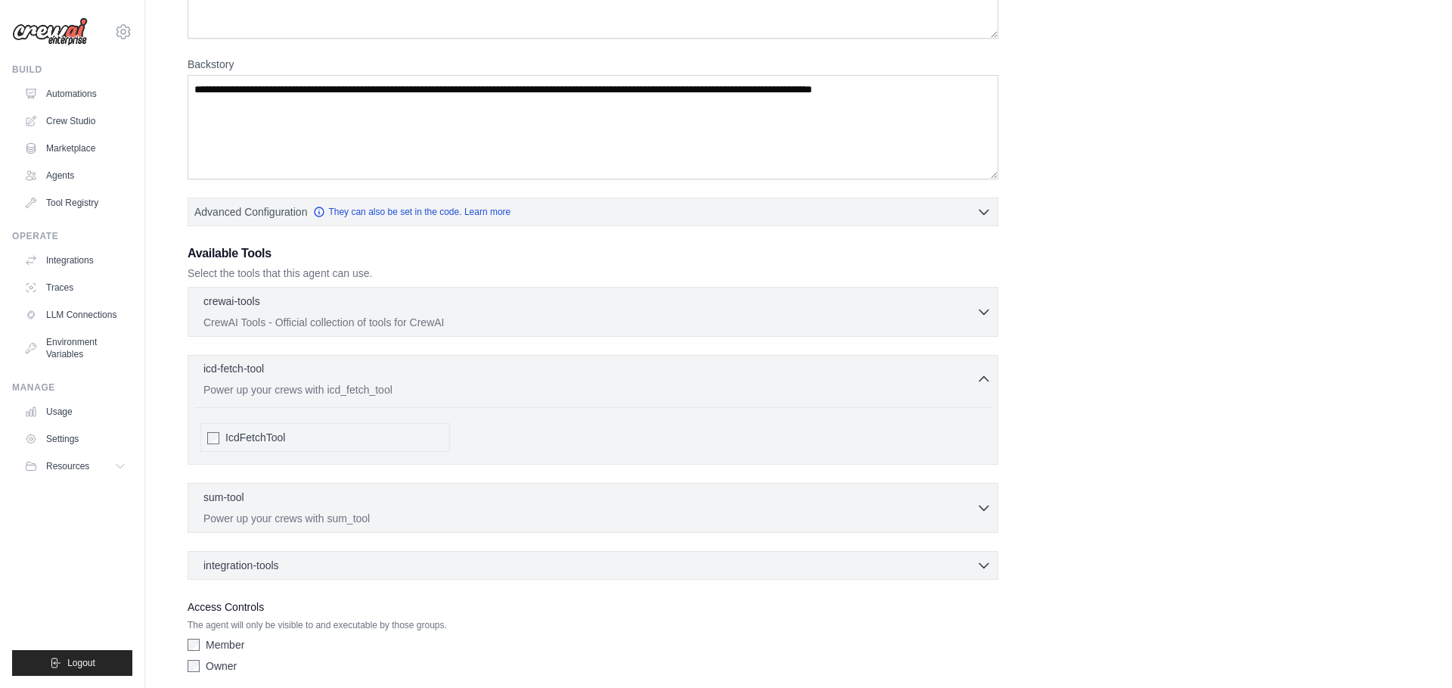
click at [783, 379] on div "icd-fetch-tool 0 selected Power up your crews with icd_fetch_tool" at bounding box center [589, 379] width 773 height 36
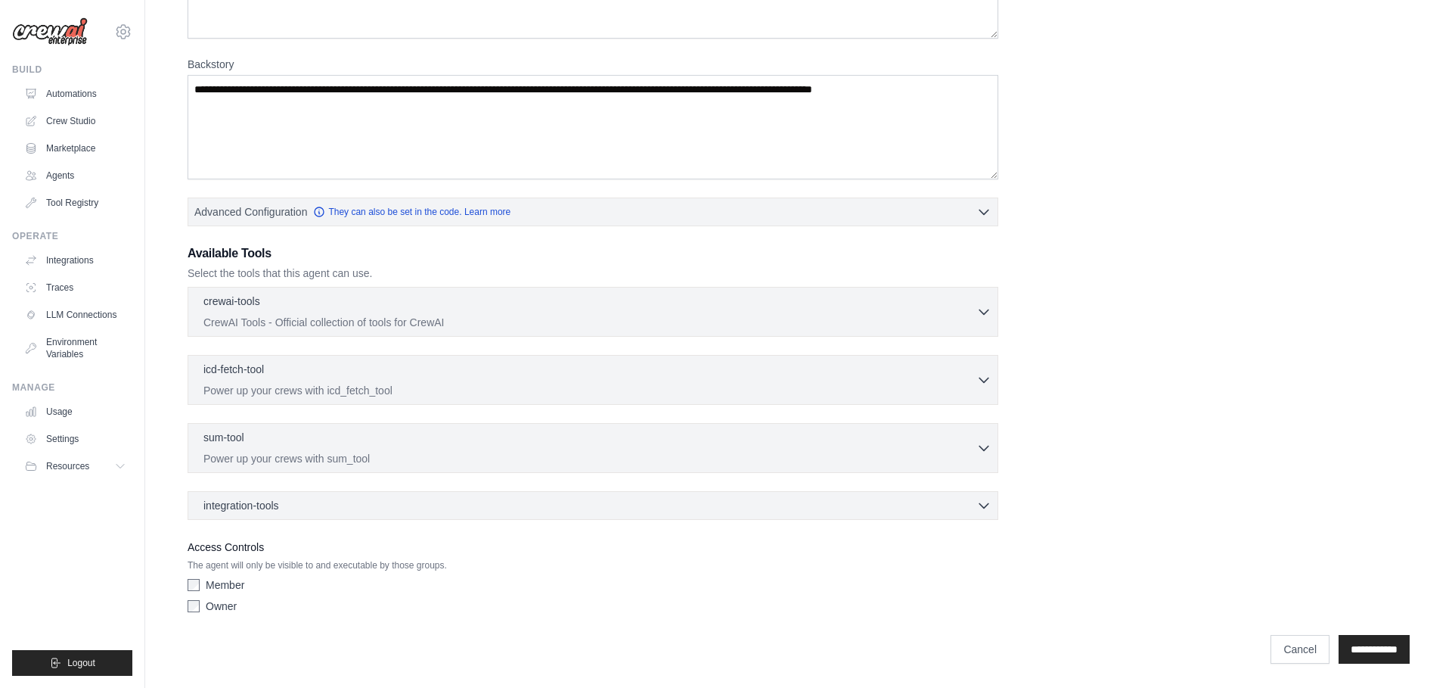
click at [777, 427] on div "sum-tool 0 selected Power up your crews with sum_tool SumTool" at bounding box center [593, 448] width 811 height 50
click at [781, 448] on div "sum-tool 0 selected Power up your crews with sum_tool" at bounding box center [589, 447] width 773 height 36
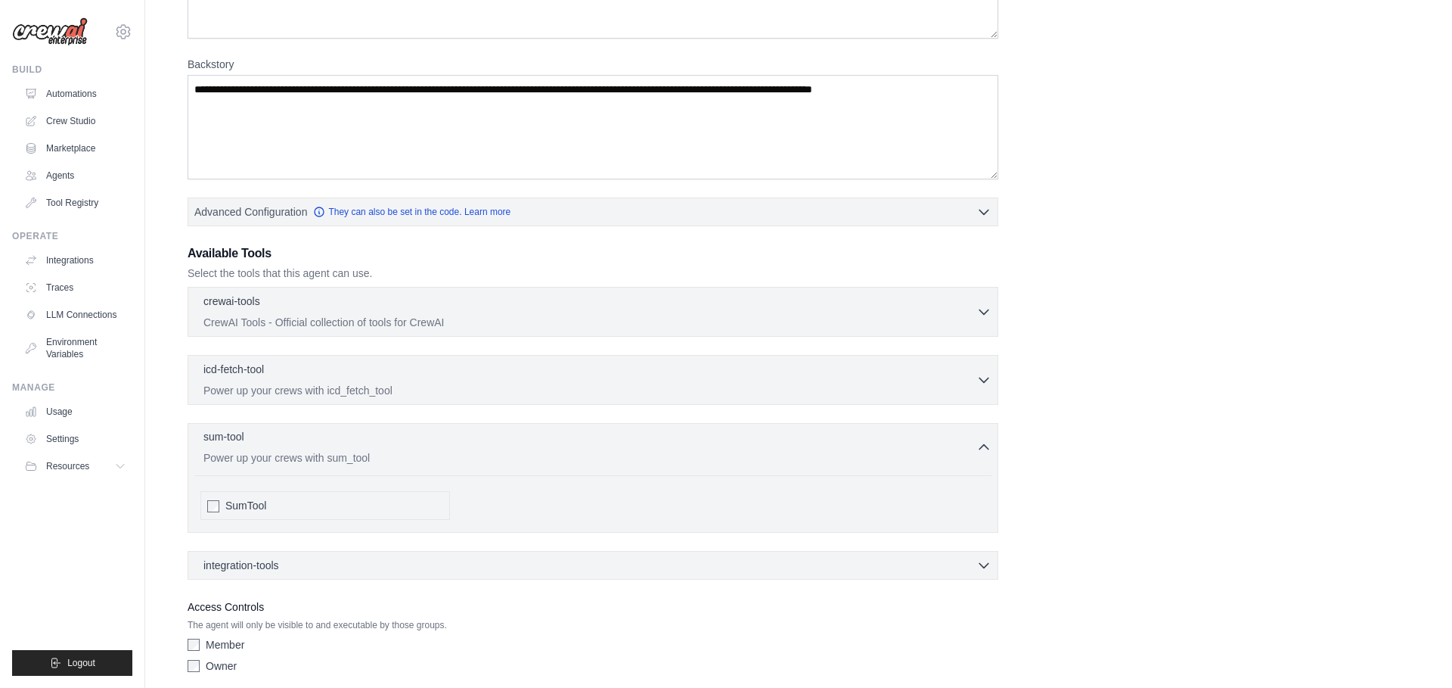
click at [781, 448] on div "sum-tool 0 selected Power up your crews with sum_tool" at bounding box center [589, 447] width 773 height 36
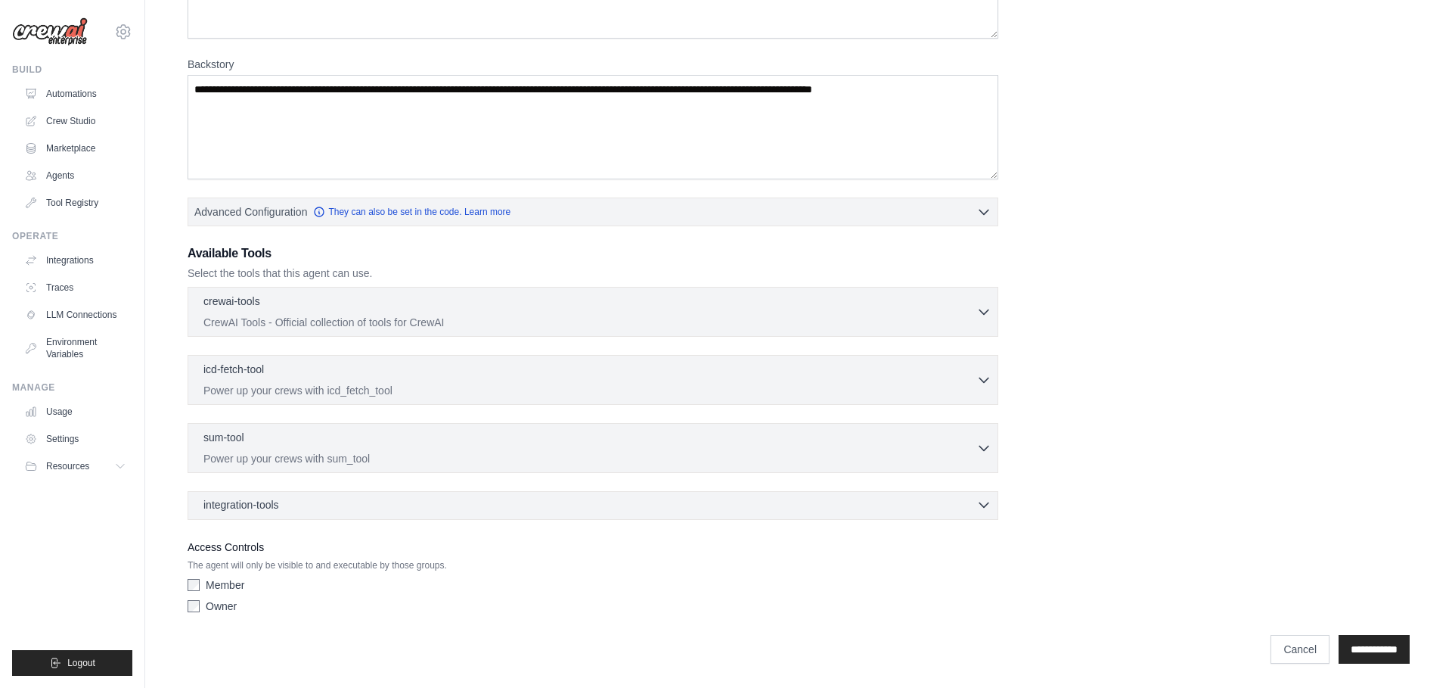
click at [808, 501] on div "integration-tools 0 selected" at bounding box center [597, 504] width 788 height 15
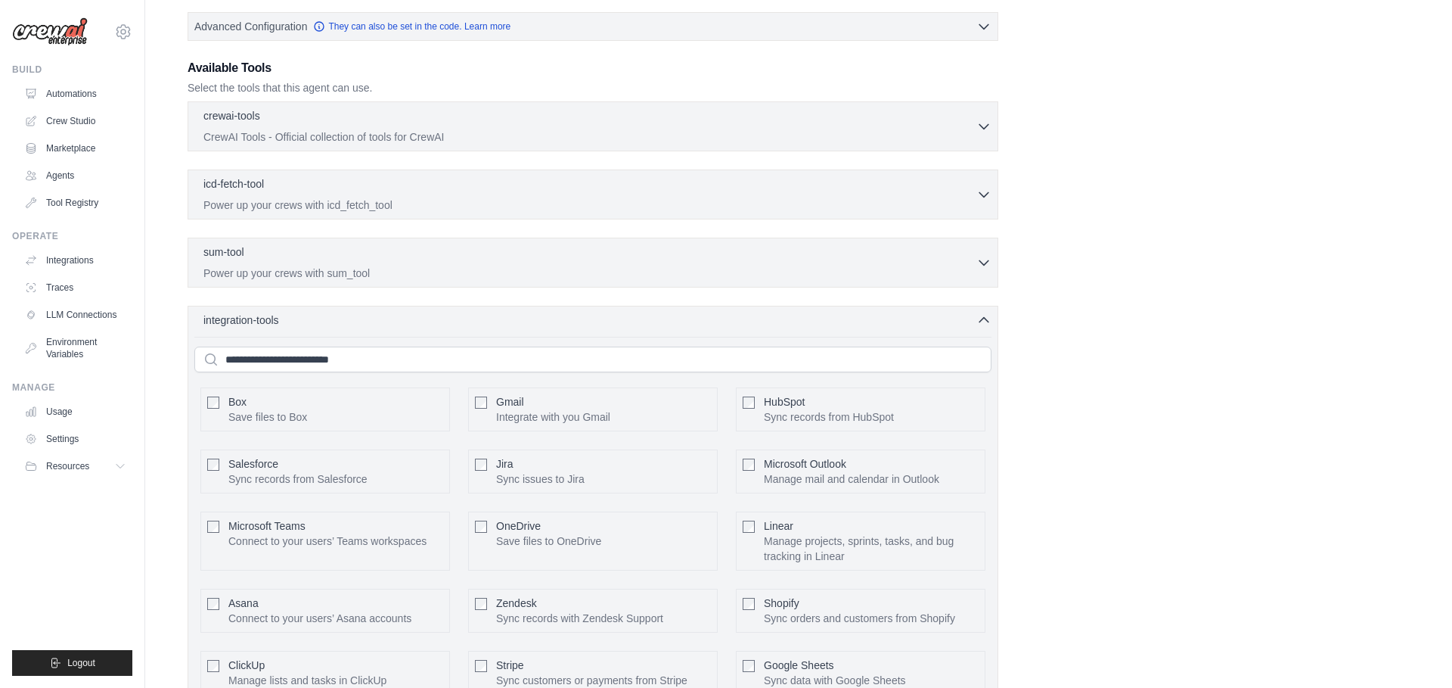
scroll to position [379, 0]
click at [821, 320] on div "integration-tools 0 selected" at bounding box center [597, 317] width 788 height 15
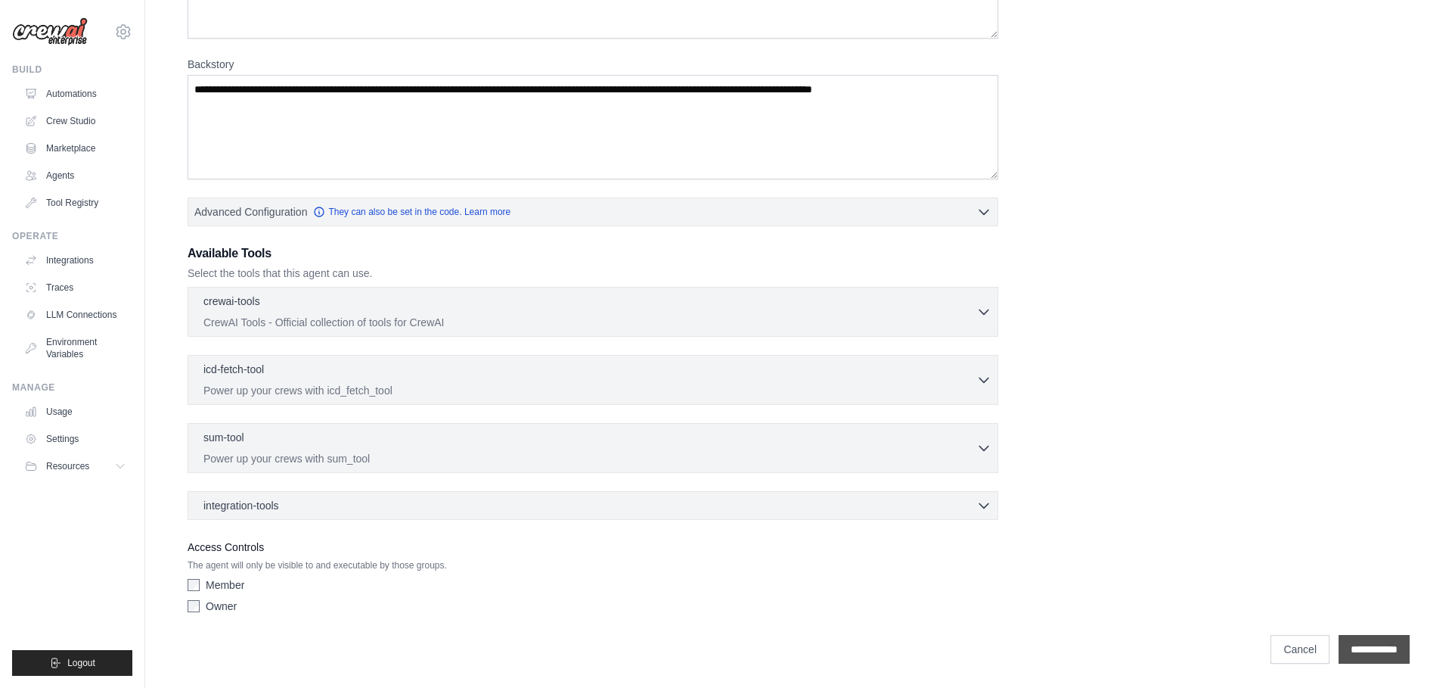
click at [1397, 654] on input "**********" at bounding box center [1374, 649] width 71 height 29
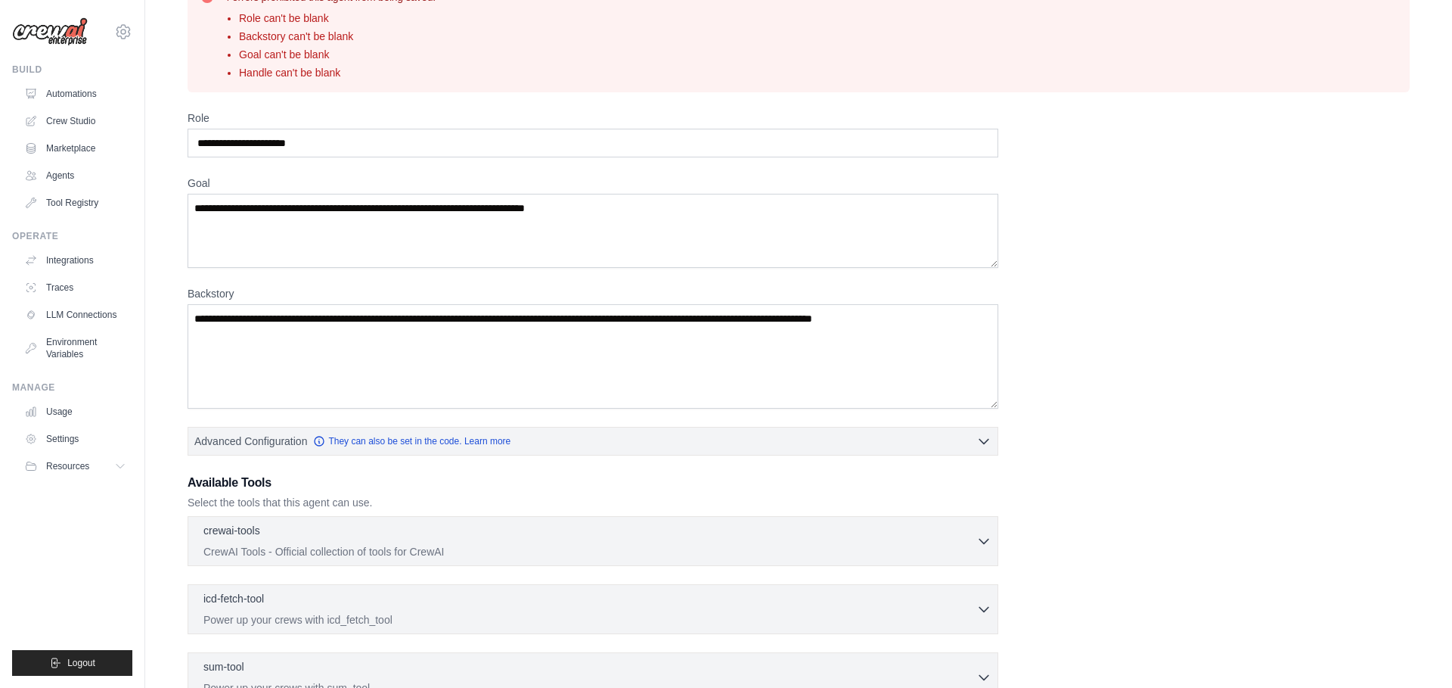
scroll to position [0, 0]
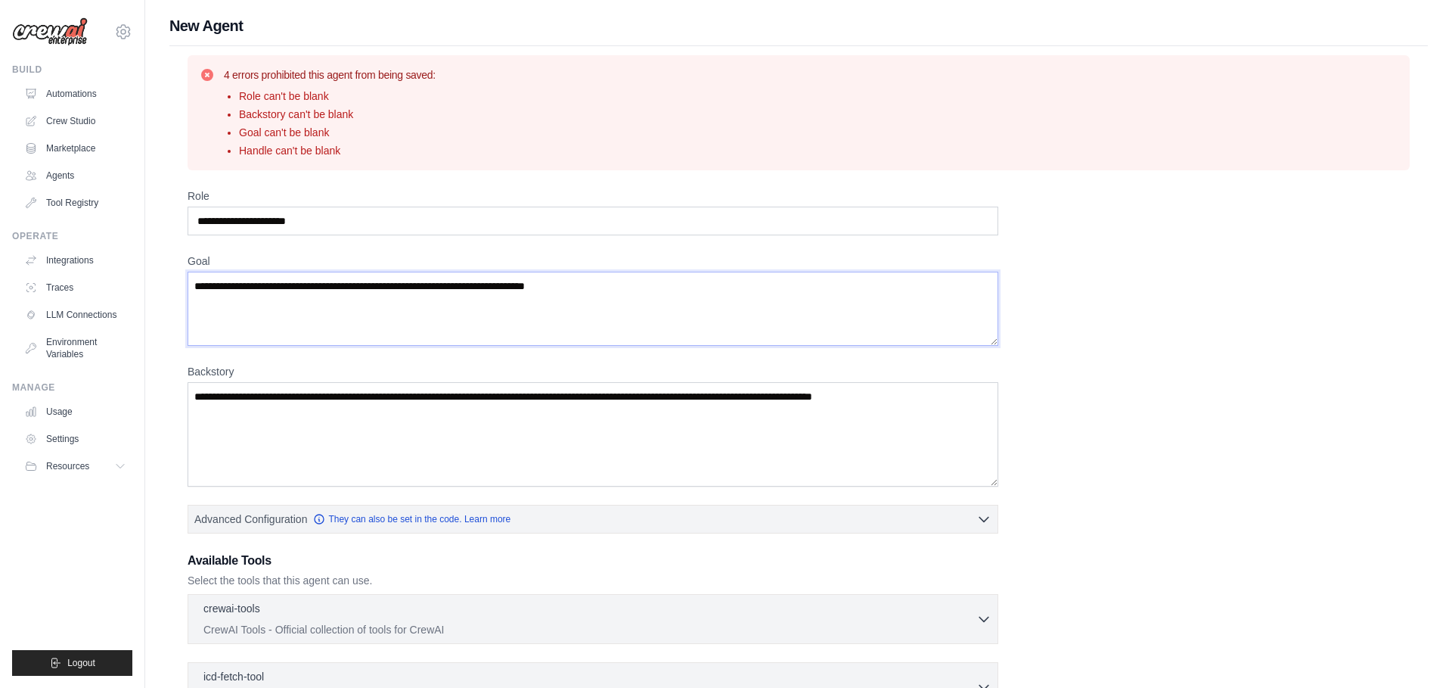
click at [629, 300] on textarea "Goal" at bounding box center [593, 309] width 811 height 74
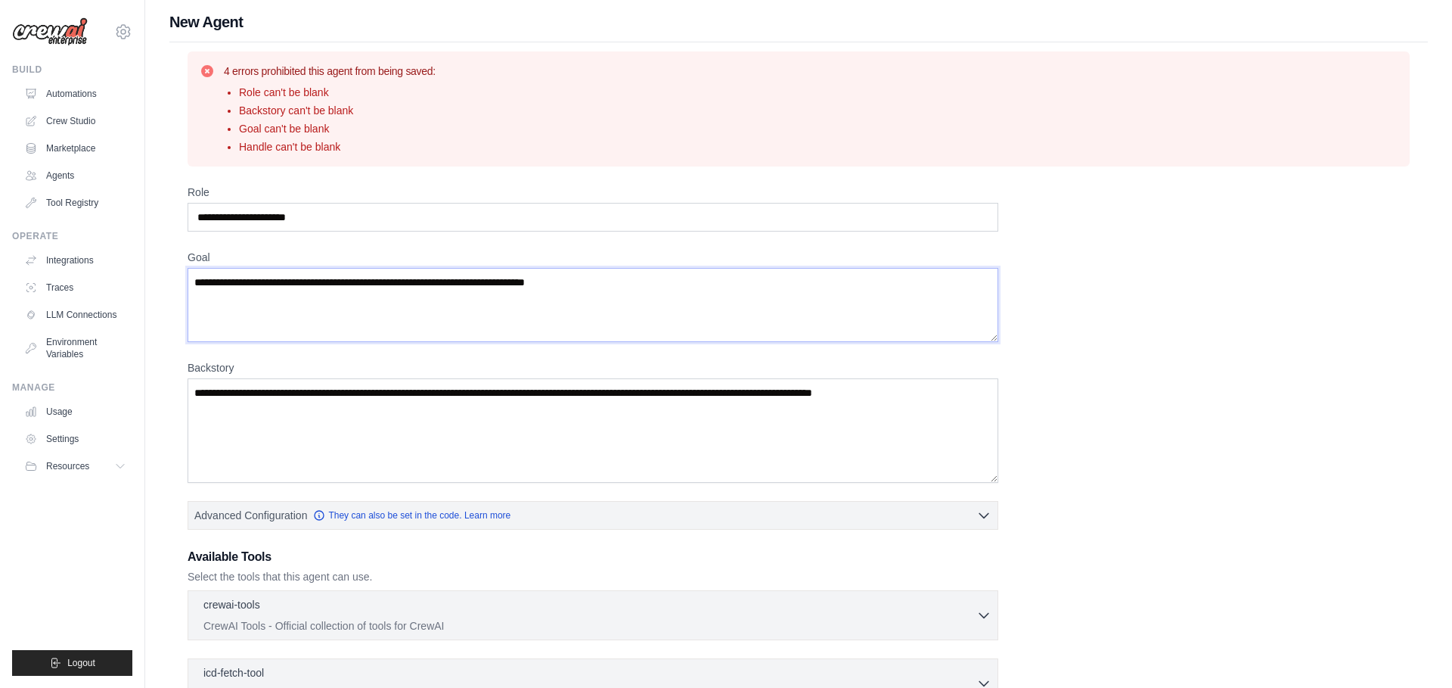
click at [626, 284] on textarea "Goal" at bounding box center [593, 305] width 811 height 74
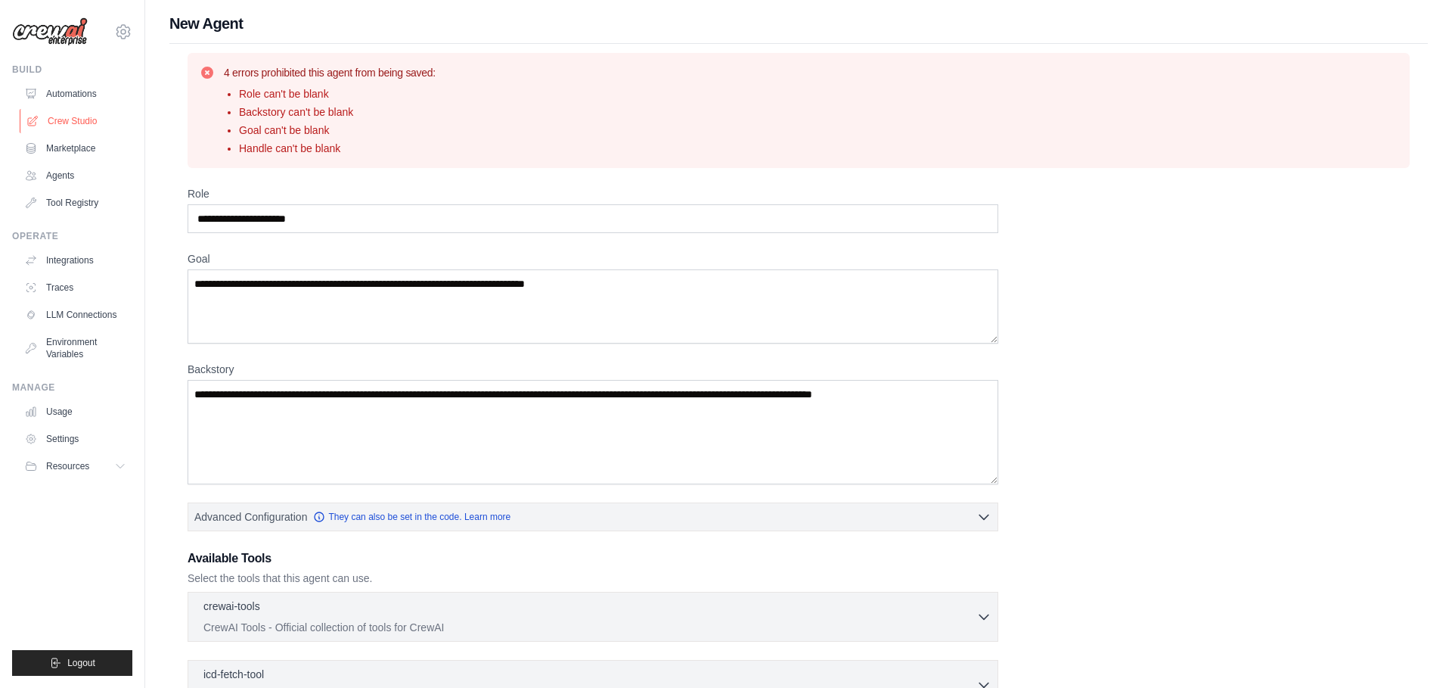
scroll to position [5, 0]
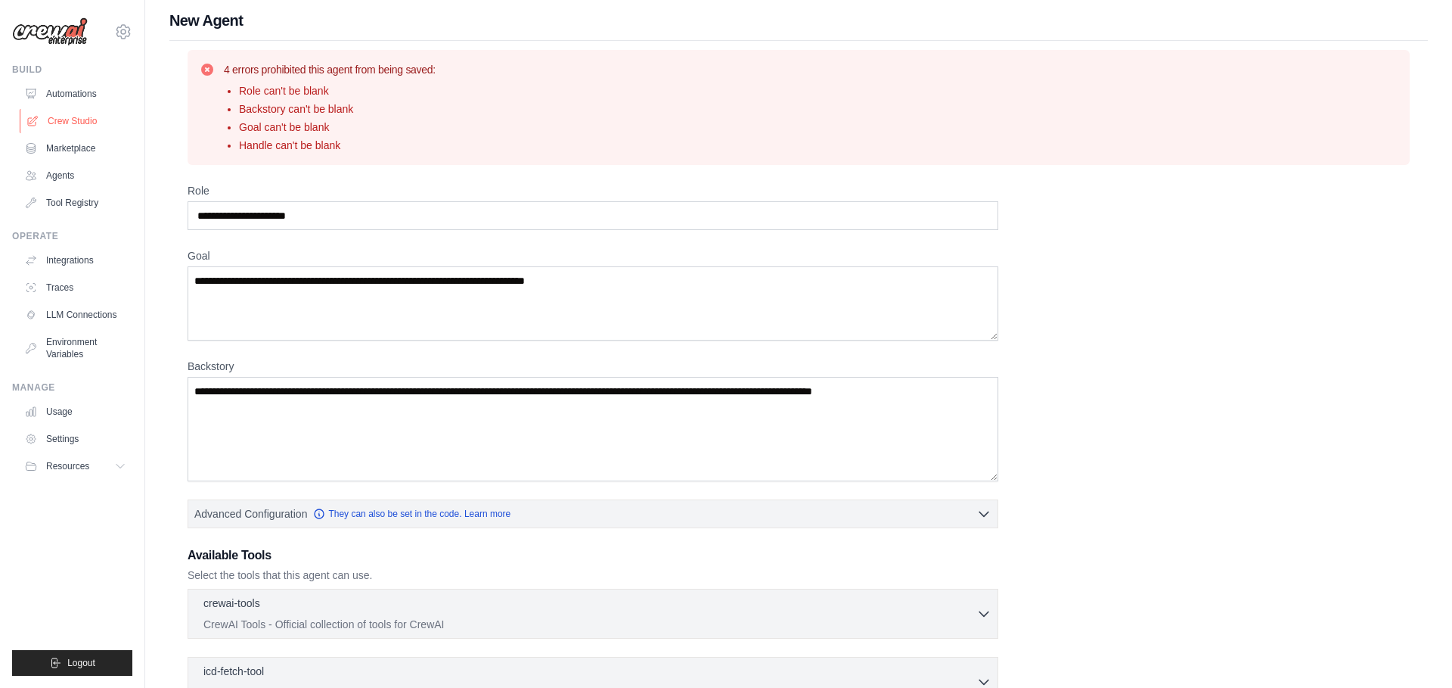
click at [81, 120] on link "Crew Studio" at bounding box center [77, 121] width 114 height 24
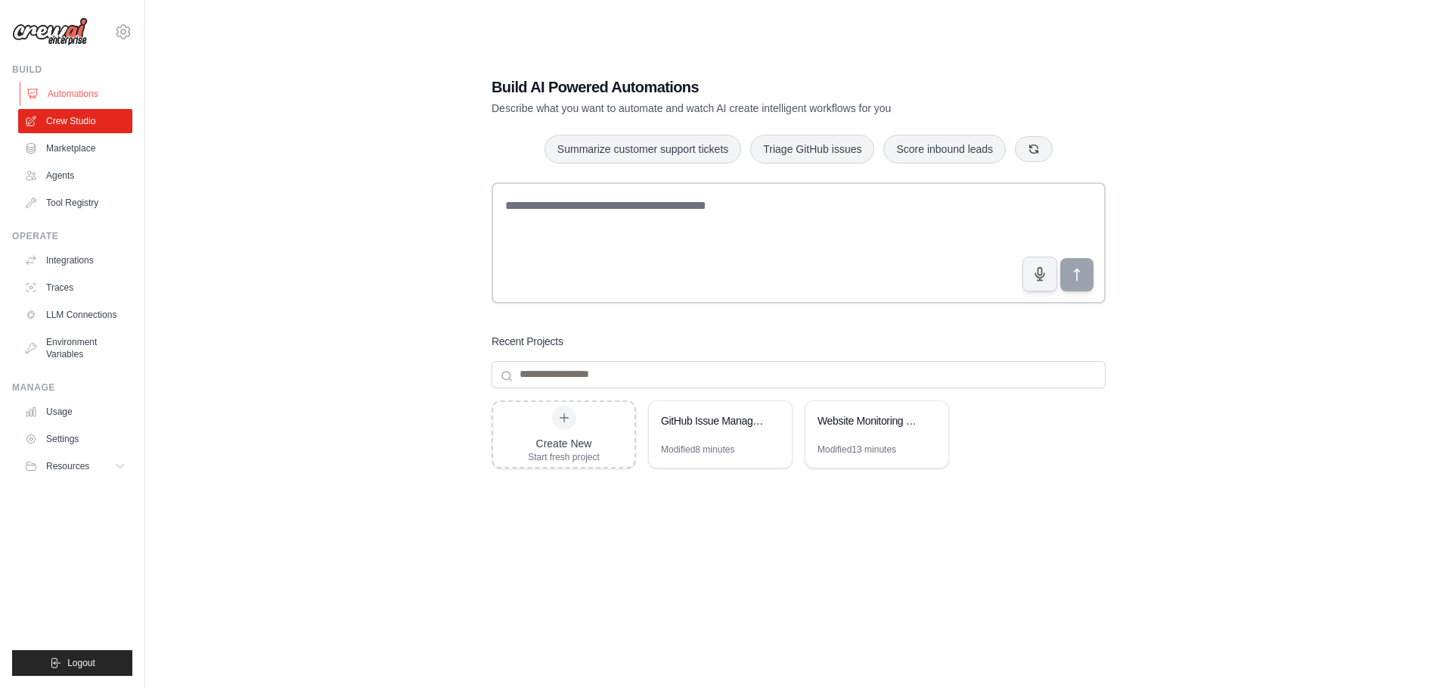
click at [79, 91] on link "Automations" at bounding box center [77, 94] width 114 height 24
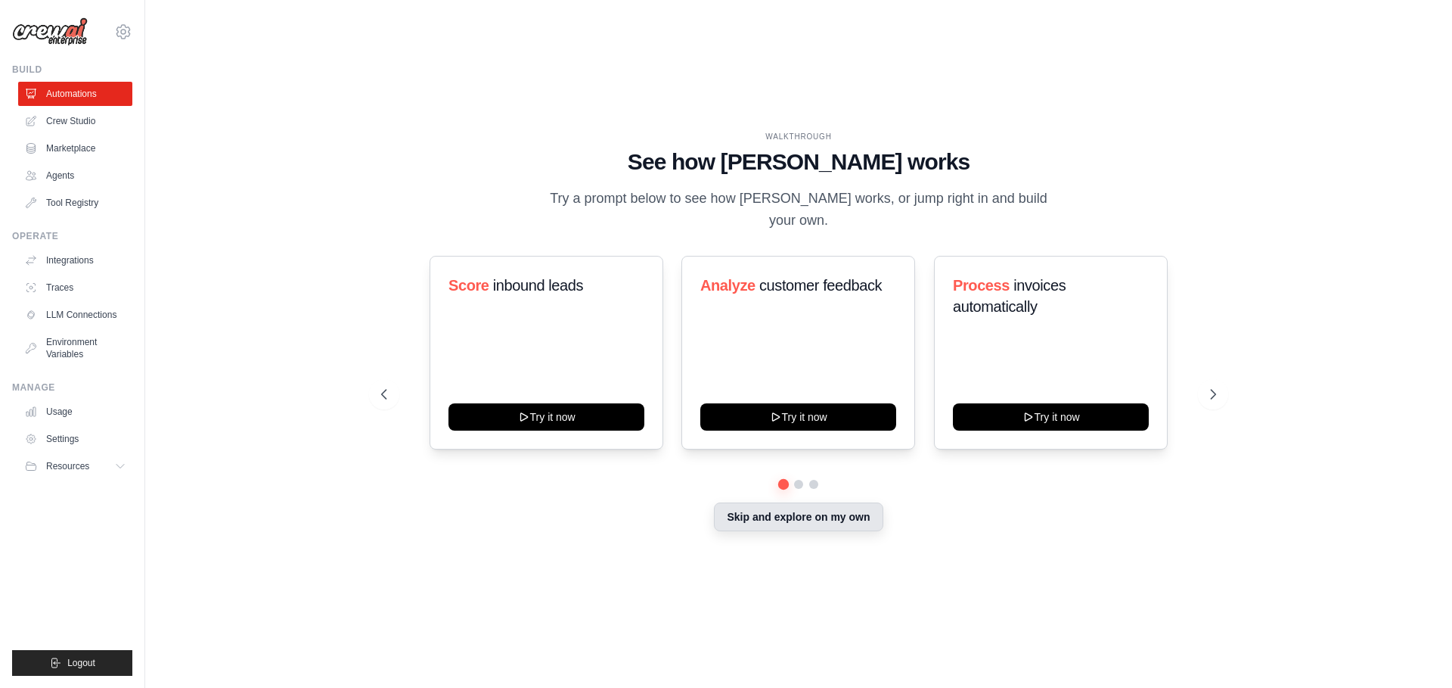
click at [794, 512] on button "Skip and explore on my own" at bounding box center [798, 516] width 169 height 29
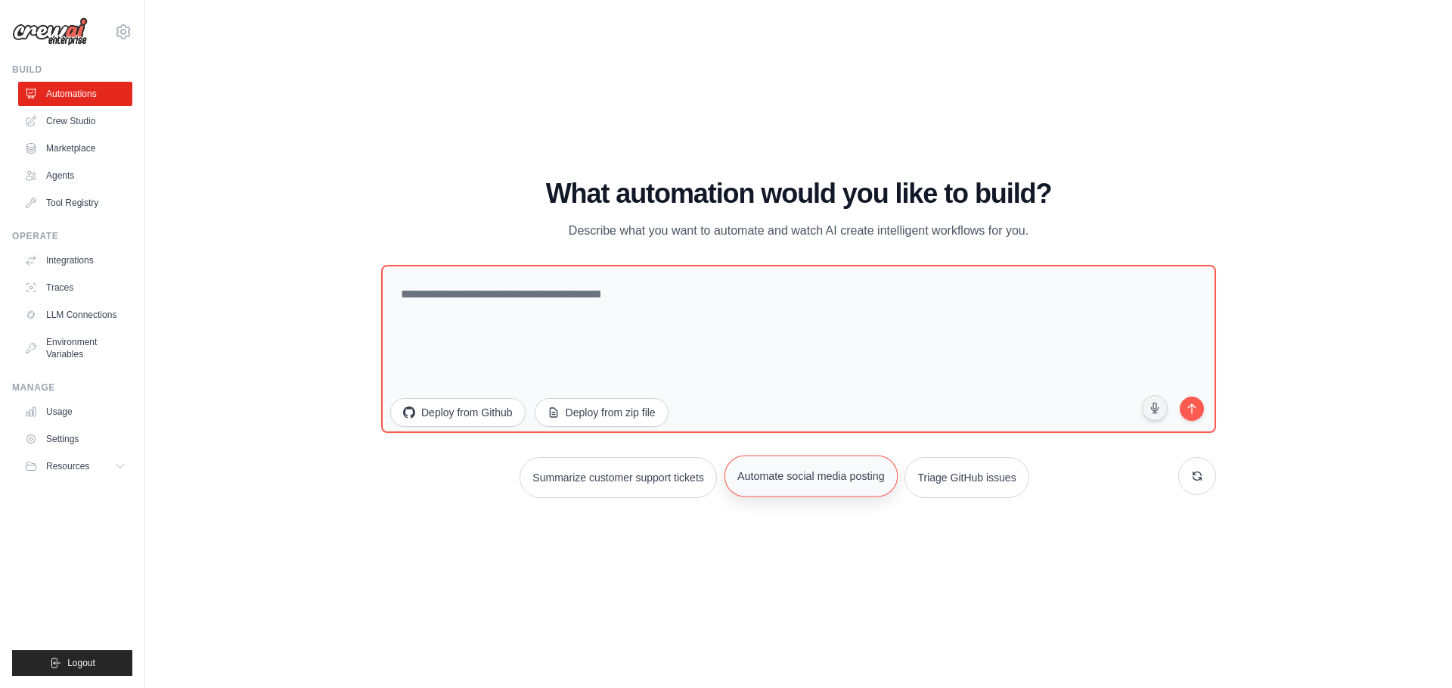
click at [825, 486] on button "Automate social media posting" at bounding box center [811, 476] width 173 height 42
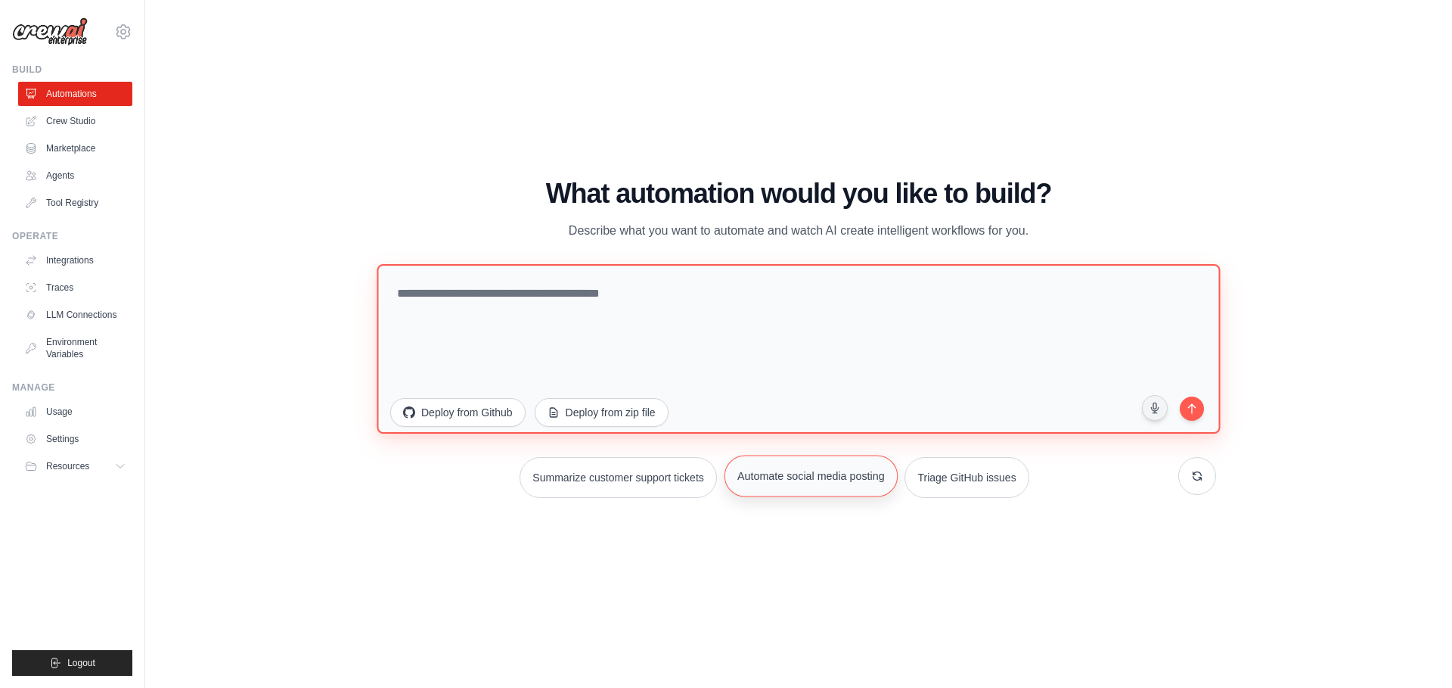
type textarea "**********"
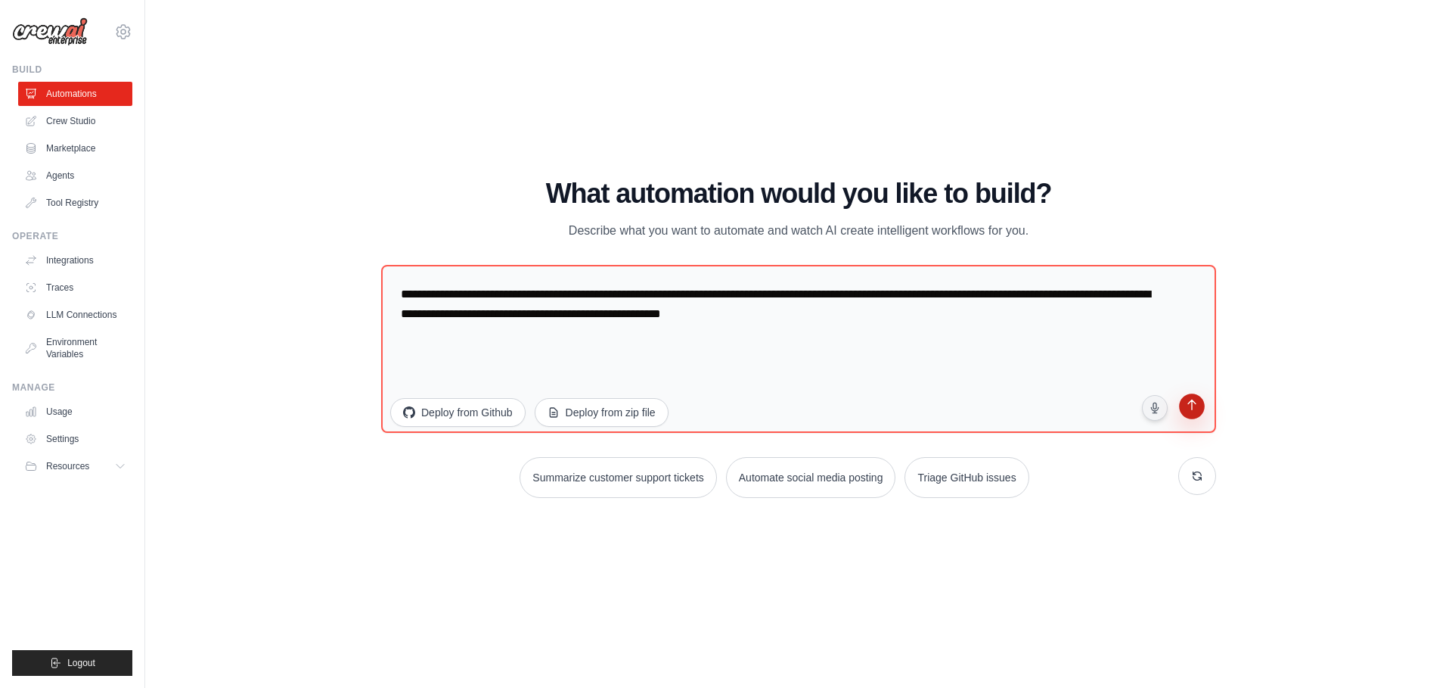
click at [1196, 406] on icon "submit" at bounding box center [1192, 406] width 15 height 15
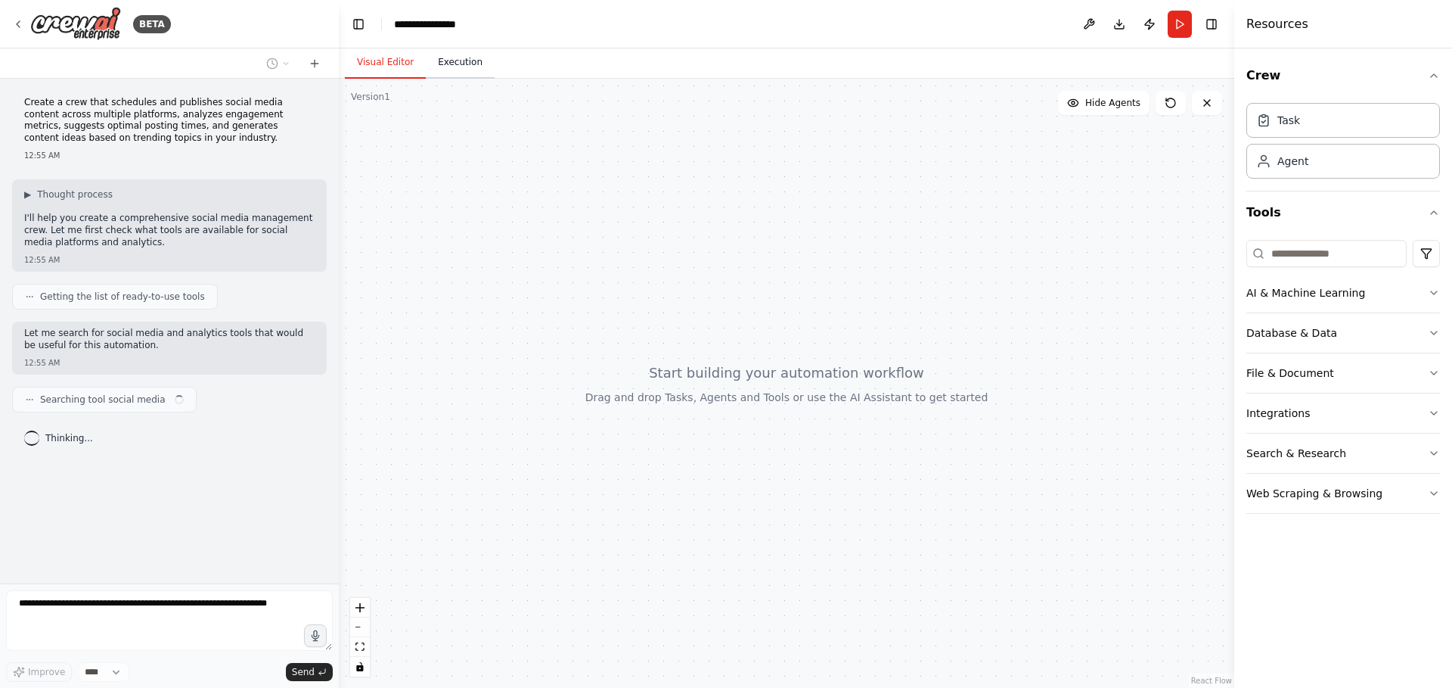
click at [477, 68] on button "Execution" at bounding box center [460, 63] width 69 height 32
click at [392, 66] on button "Visual Editor" at bounding box center [385, 63] width 81 height 32
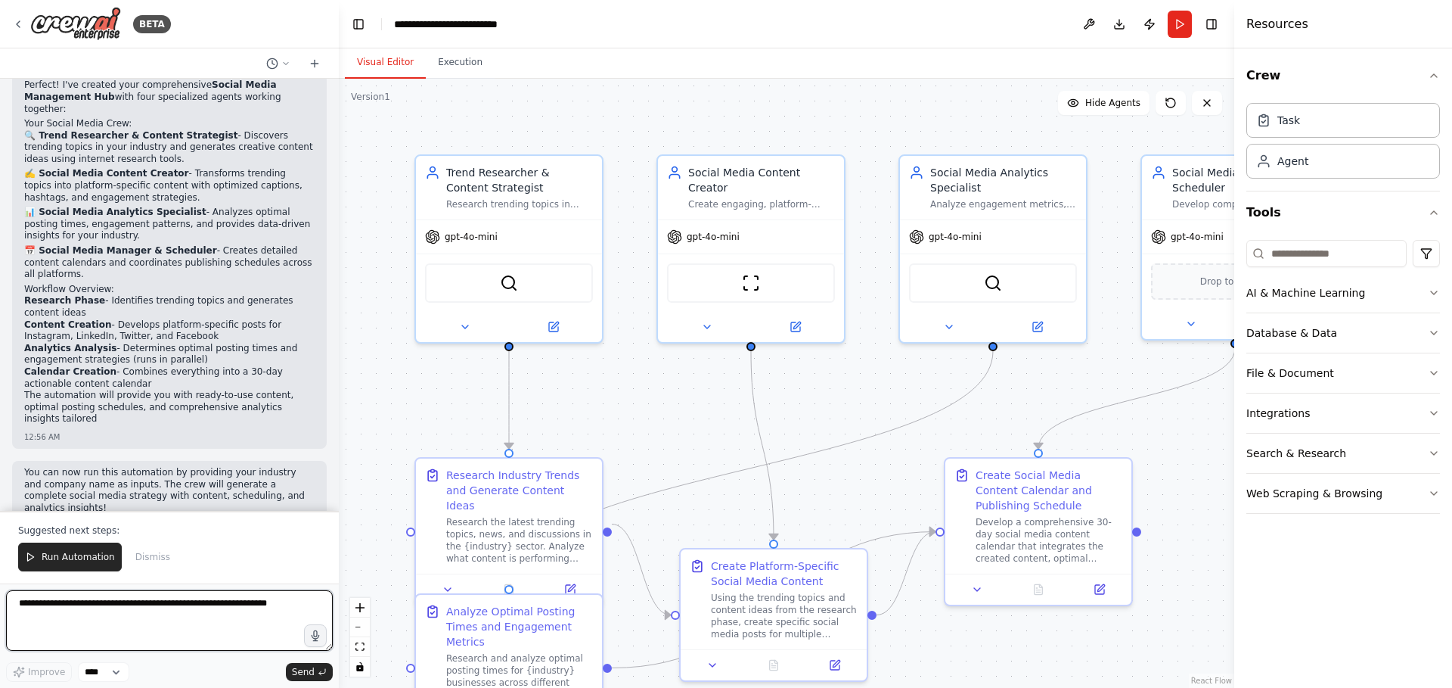
scroll to position [1110, 0]
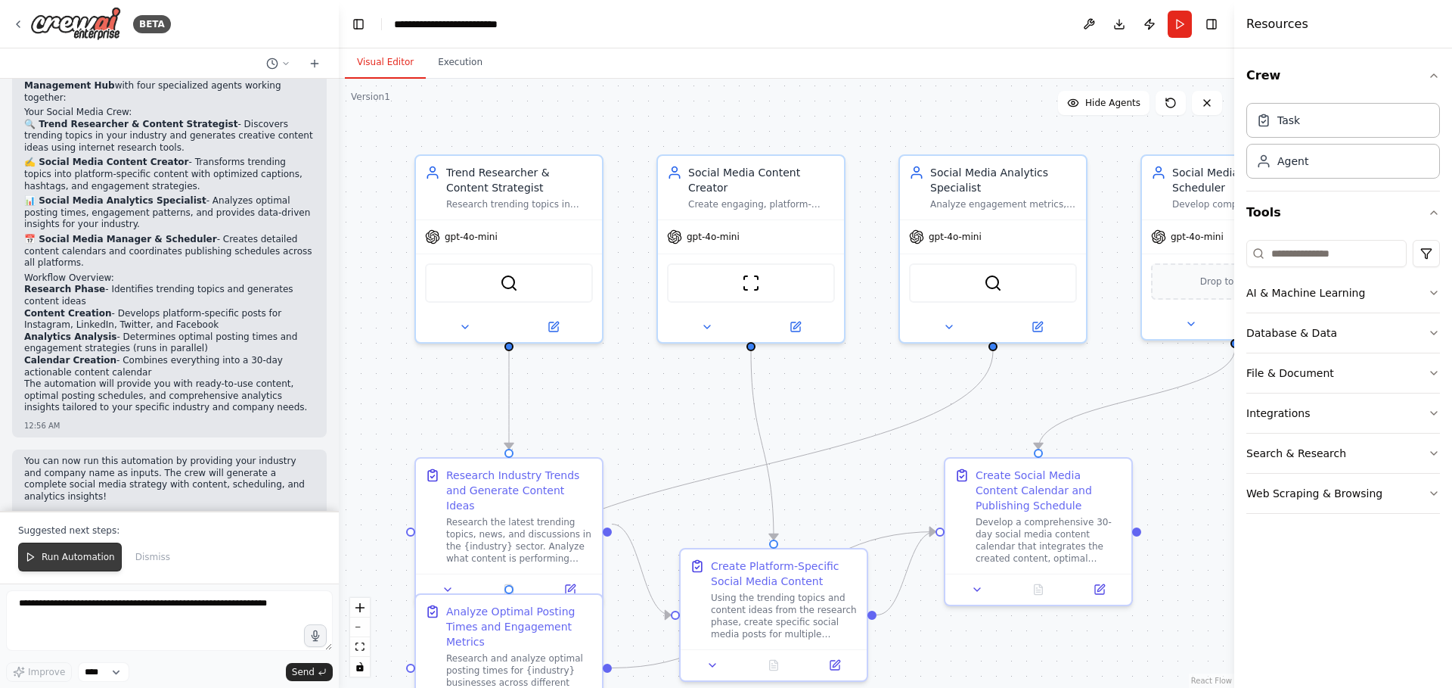
click at [81, 561] on span "Run Automation" at bounding box center [78, 557] width 73 height 12
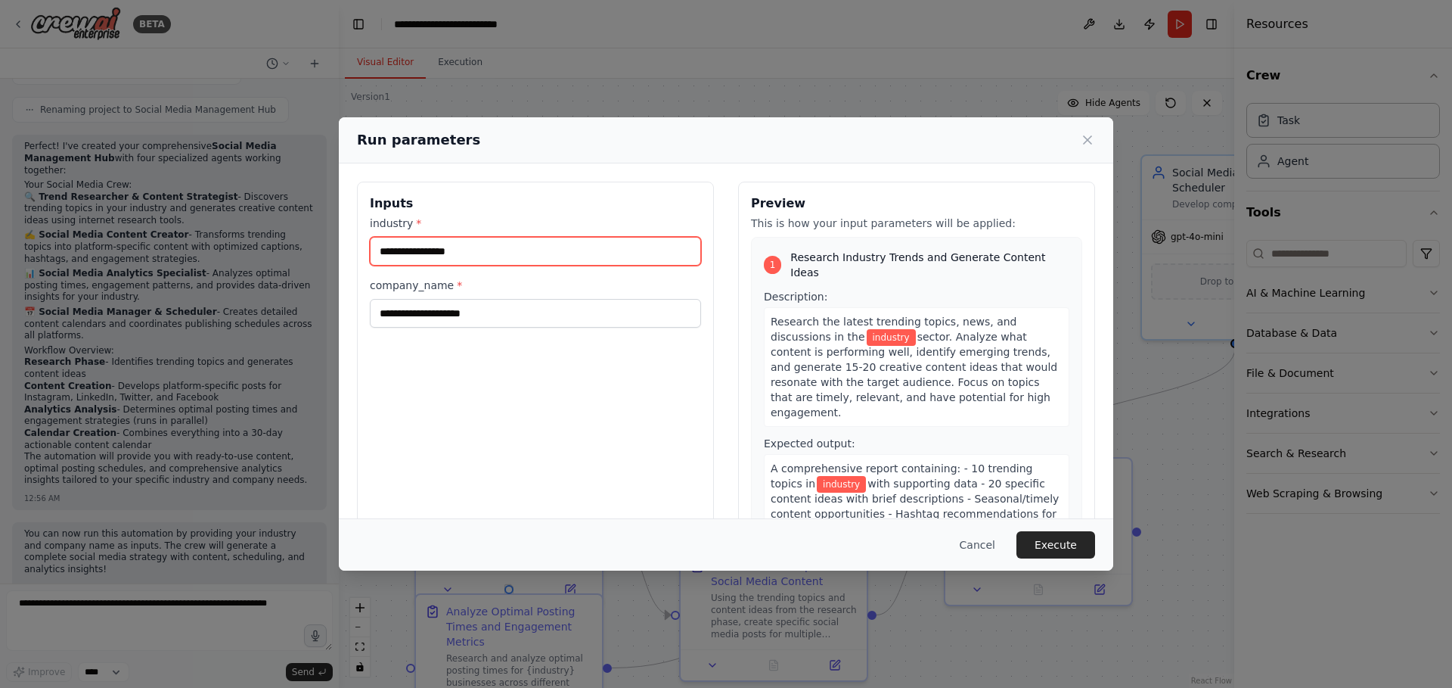
click at [517, 256] on input "industry *" at bounding box center [535, 251] width 331 height 29
type input "**********"
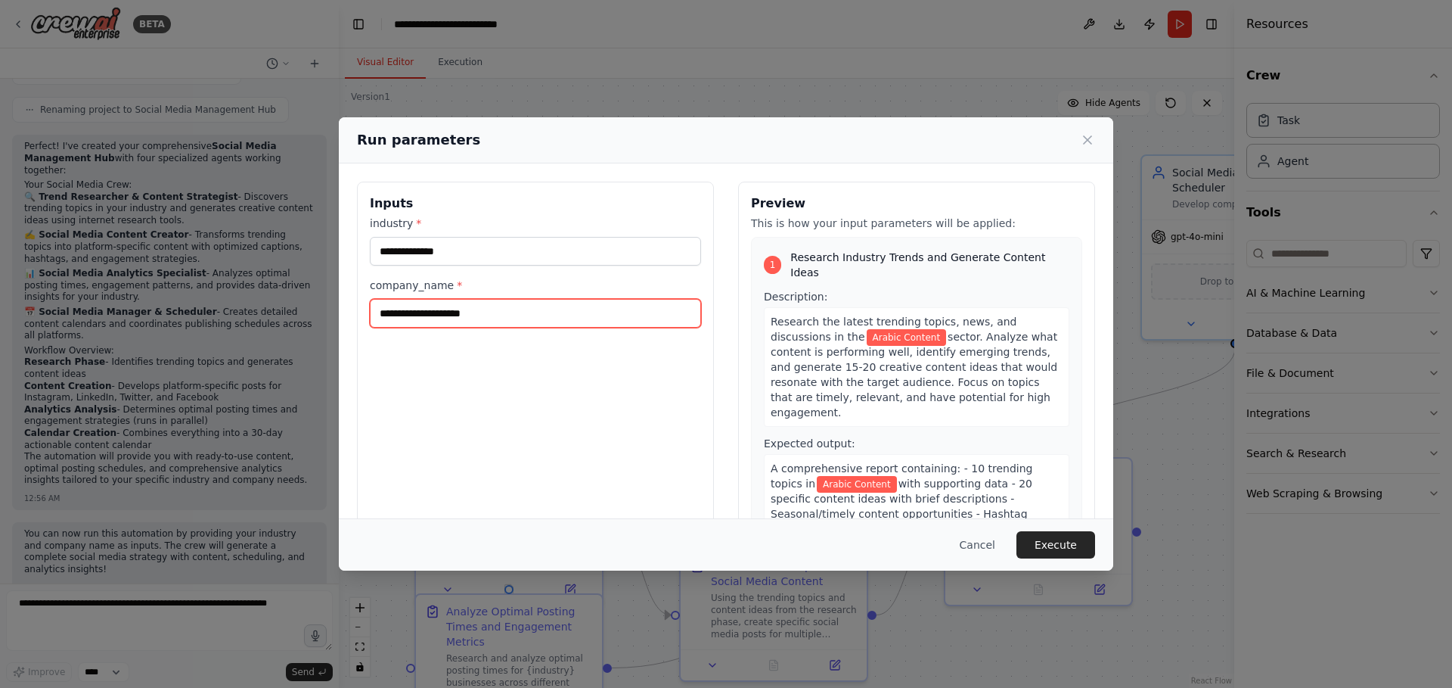
click at [483, 309] on input "company_name *" at bounding box center [535, 313] width 331 height 29
type input "**********"
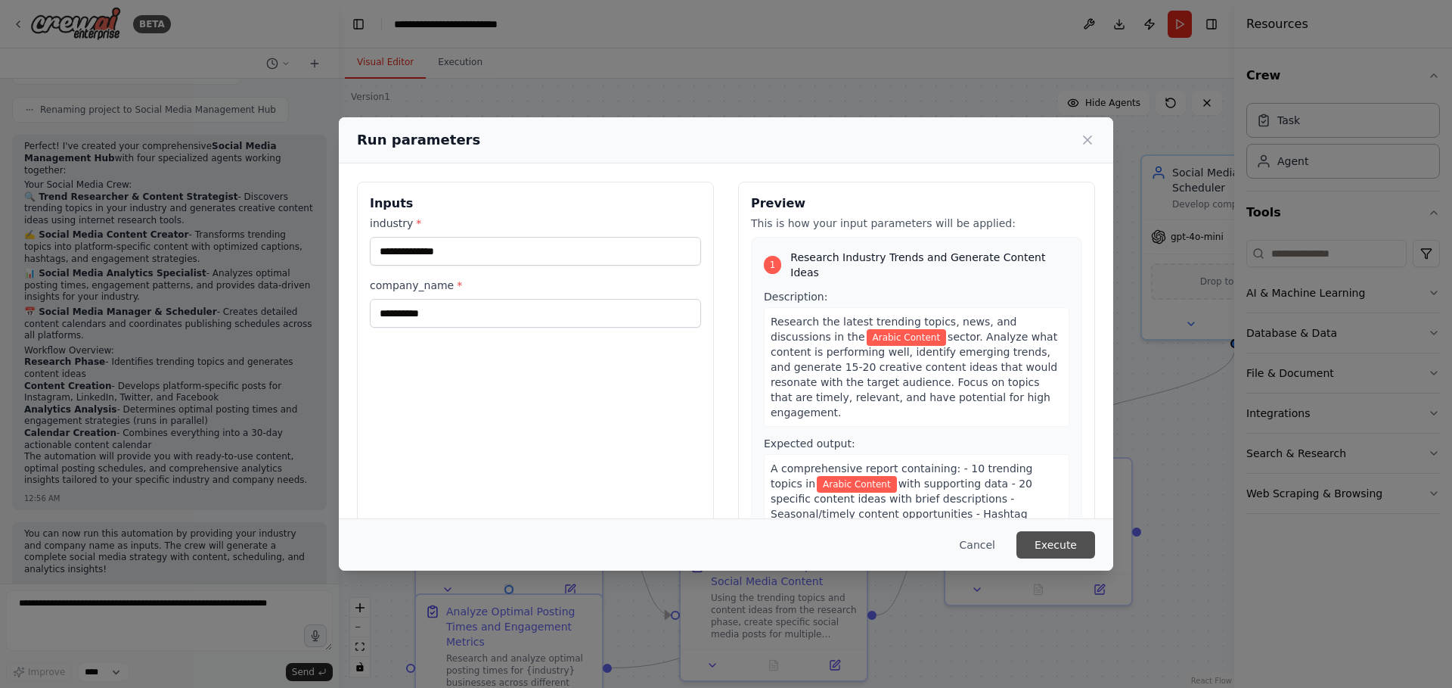
click at [1055, 542] on button "Execute" at bounding box center [1056, 544] width 79 height 27
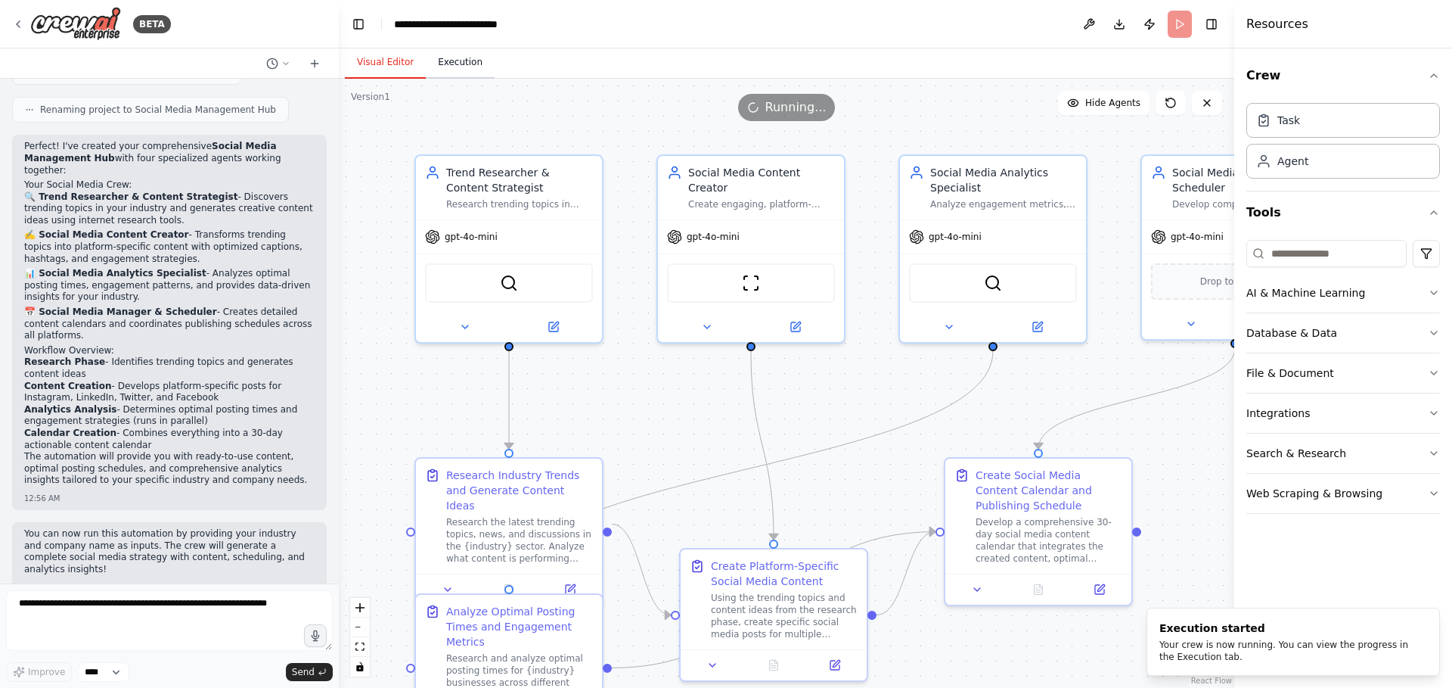
click at [456, 65] on button "Execution" at bounding box center [460, 63] width 69 height 32
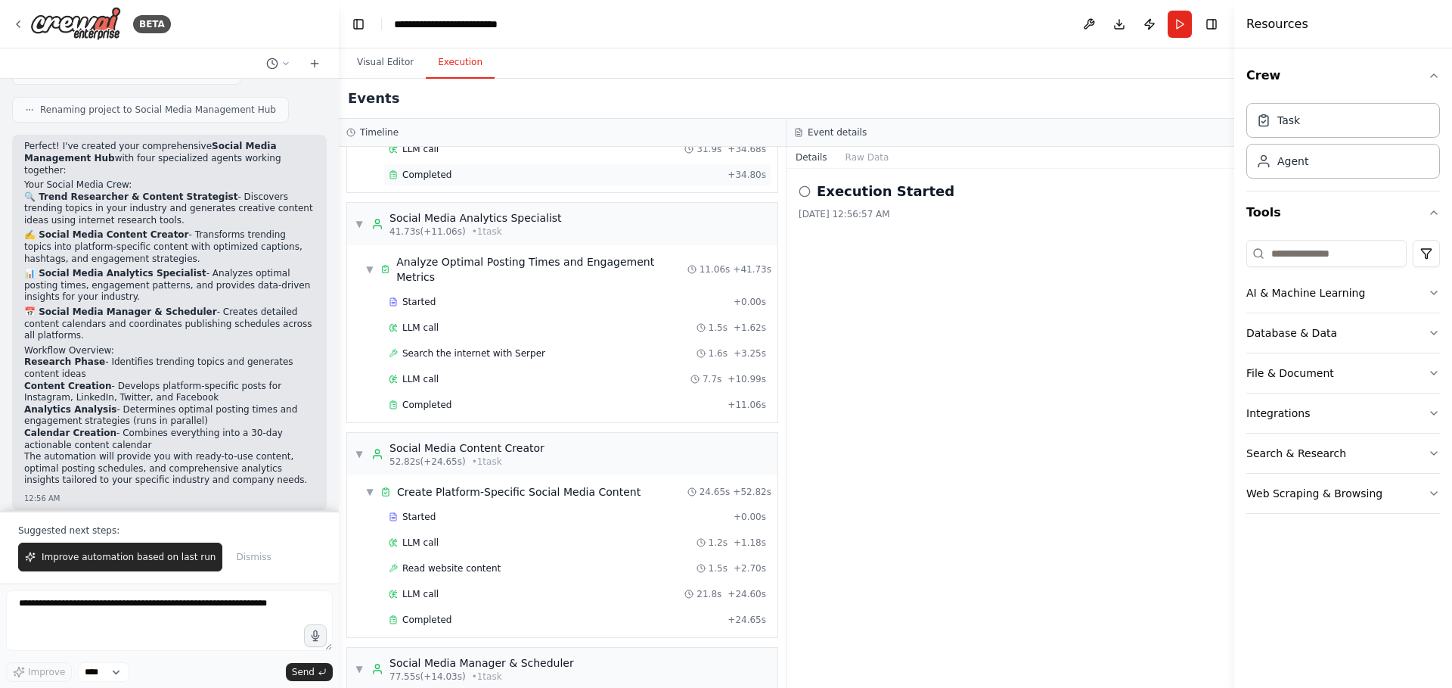
scroll to position [297, 0]
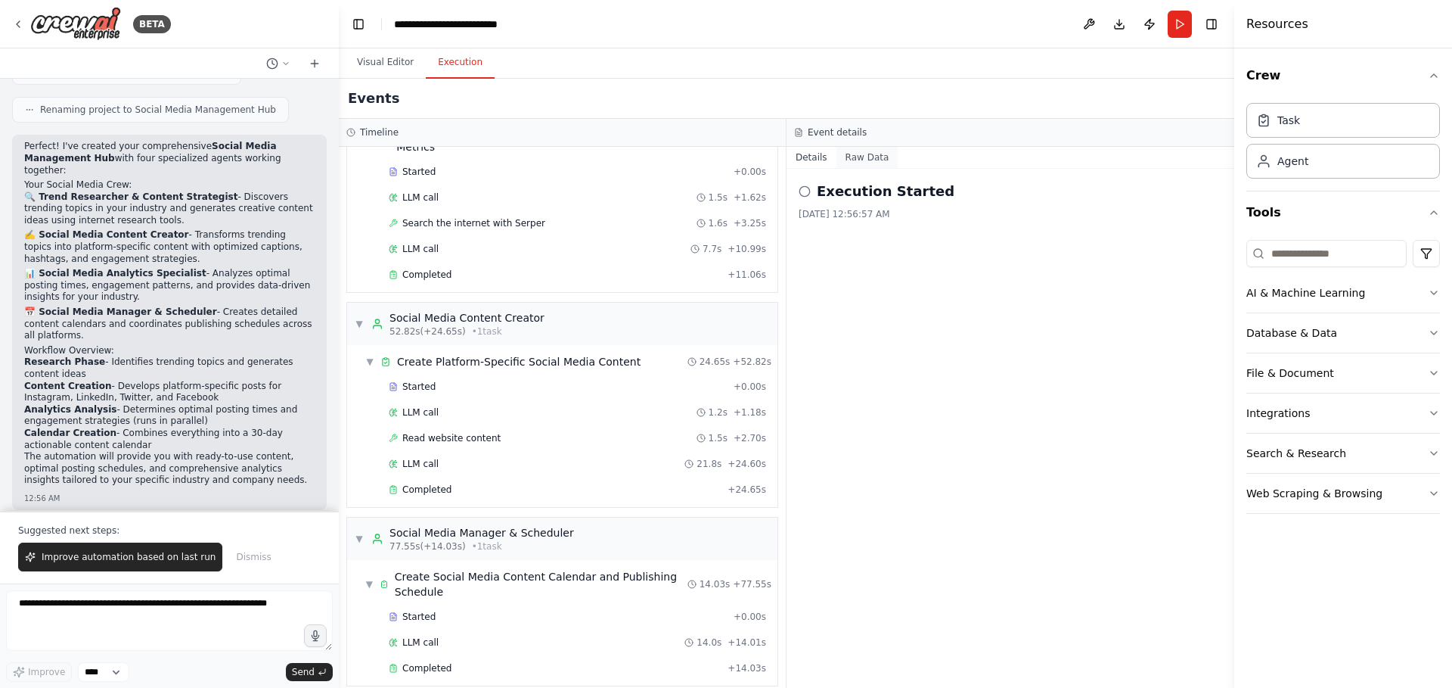
click at [857, 162] on button "Raw Data" at bounding box center [868, 157] width 62 height 21
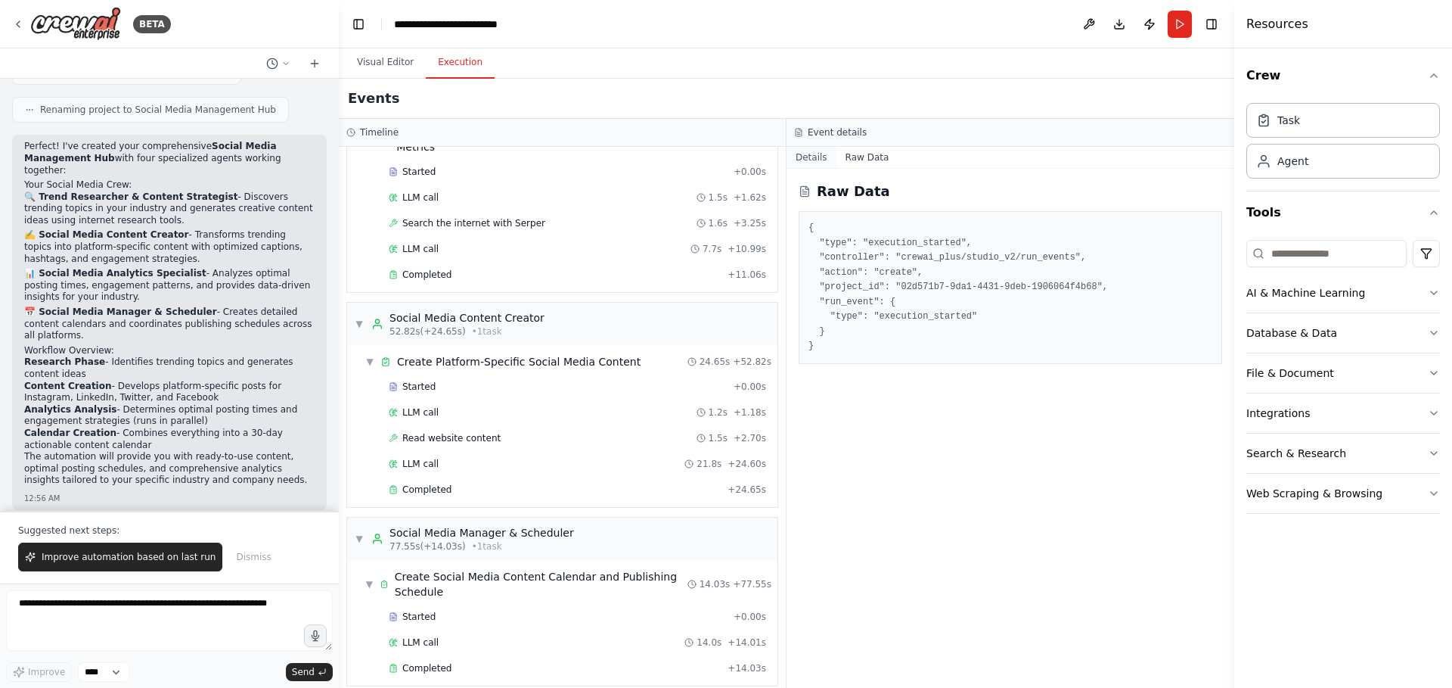
click at [820, 157] on button "Details" at bounding box center [812, 157] width 50 height 21
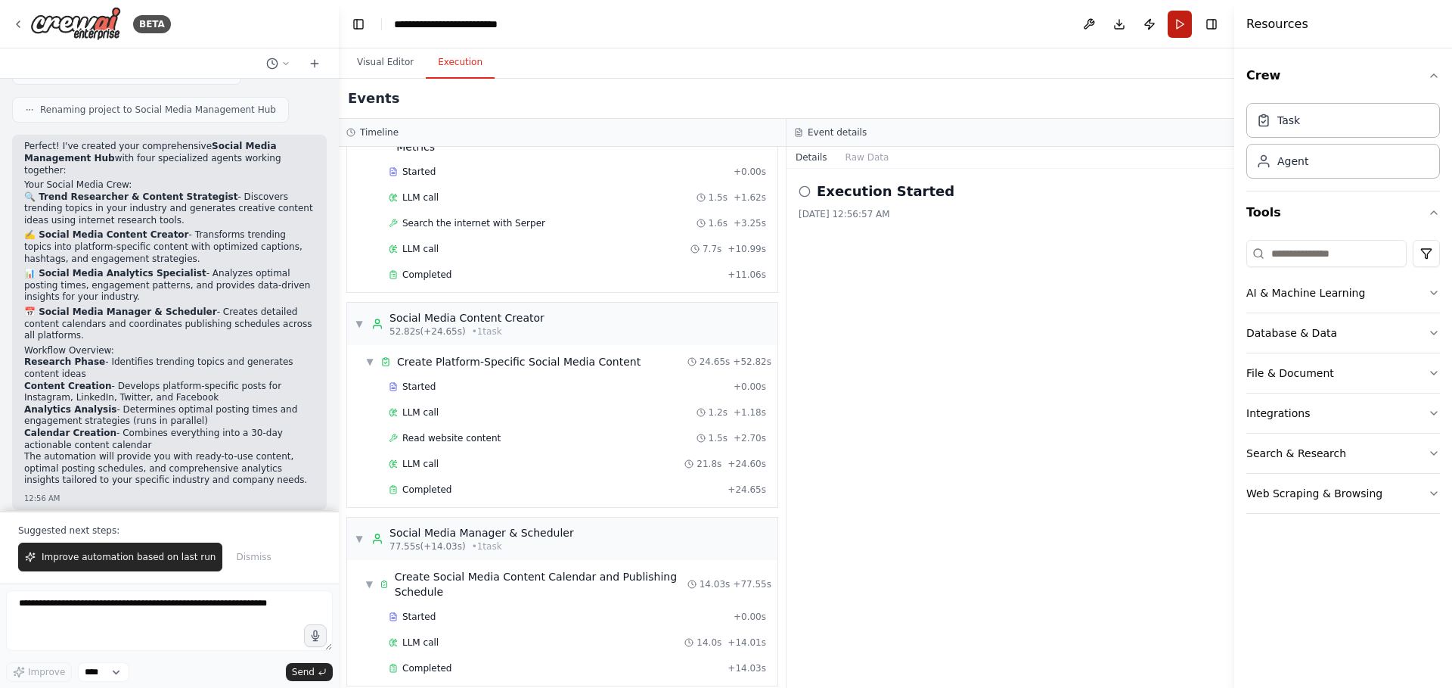
click at [1180, 28] on button "Run" at bounding box center [1180, 24] width 24 height 27
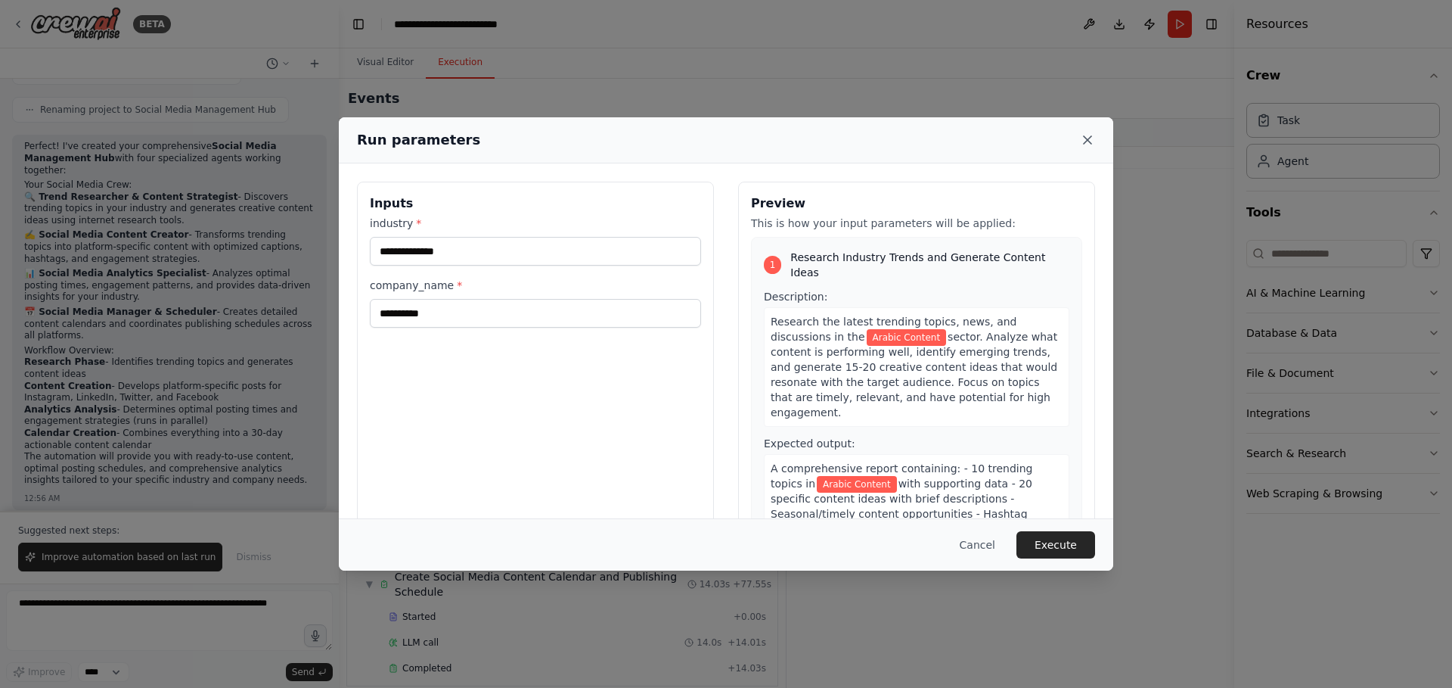
click at [1092, 141] on icon at bounding box center [1087, 139] width 15 height 15
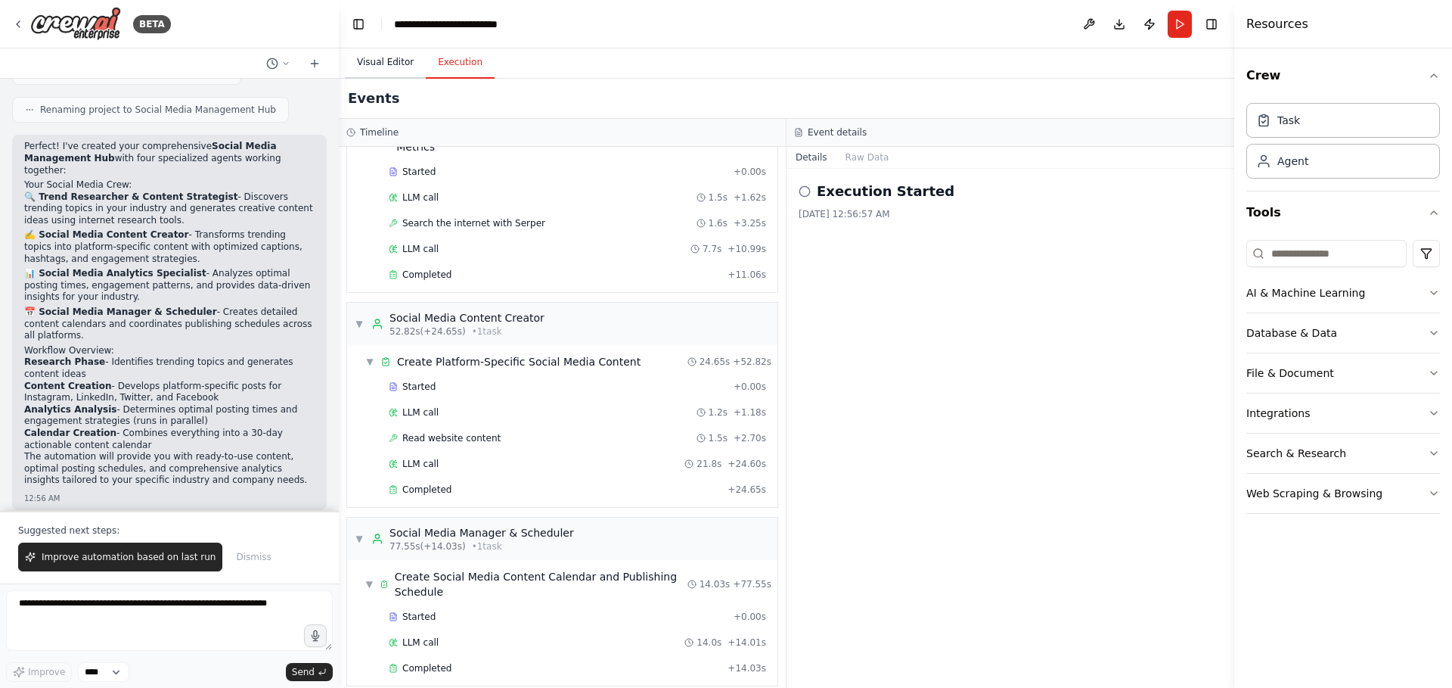
click at [368, 61] on button "Visual Editor" at bounding box center [385, 63] width 81 height 32
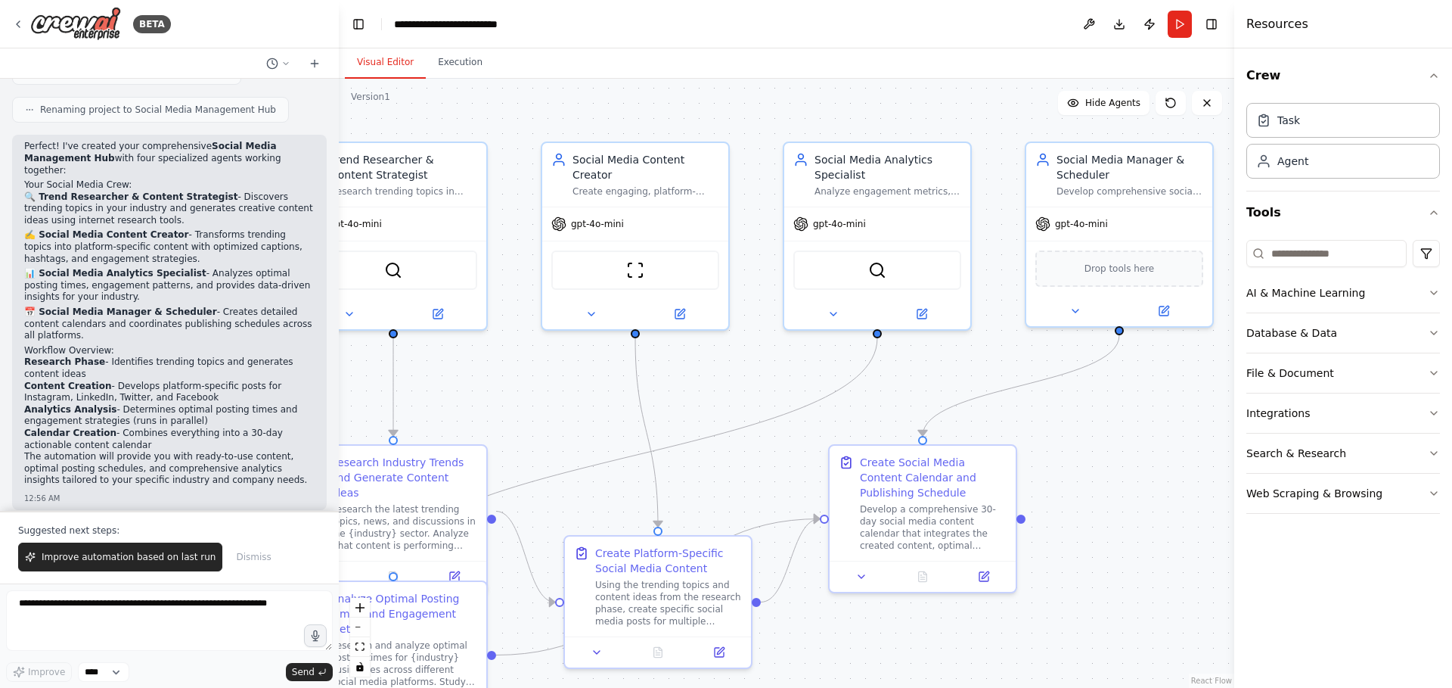
drag, startPoint x: 1176, startPoint y: 505, endPoint x: 1061, endPoint y: 492, distance: 116.5
click at [1061, 492] on div ".deletable-edge-delete-btn { width: 20px; height: 20px; border: 0px solid #ffff…" at bounding box center [787, 383] width 896 height 609
click at [11, 26] on div "BETA" at bounding box center [169, 24] width 339 height 48
click at [23, 24] on icon at bounding box center [18, 24] width 12 height 12
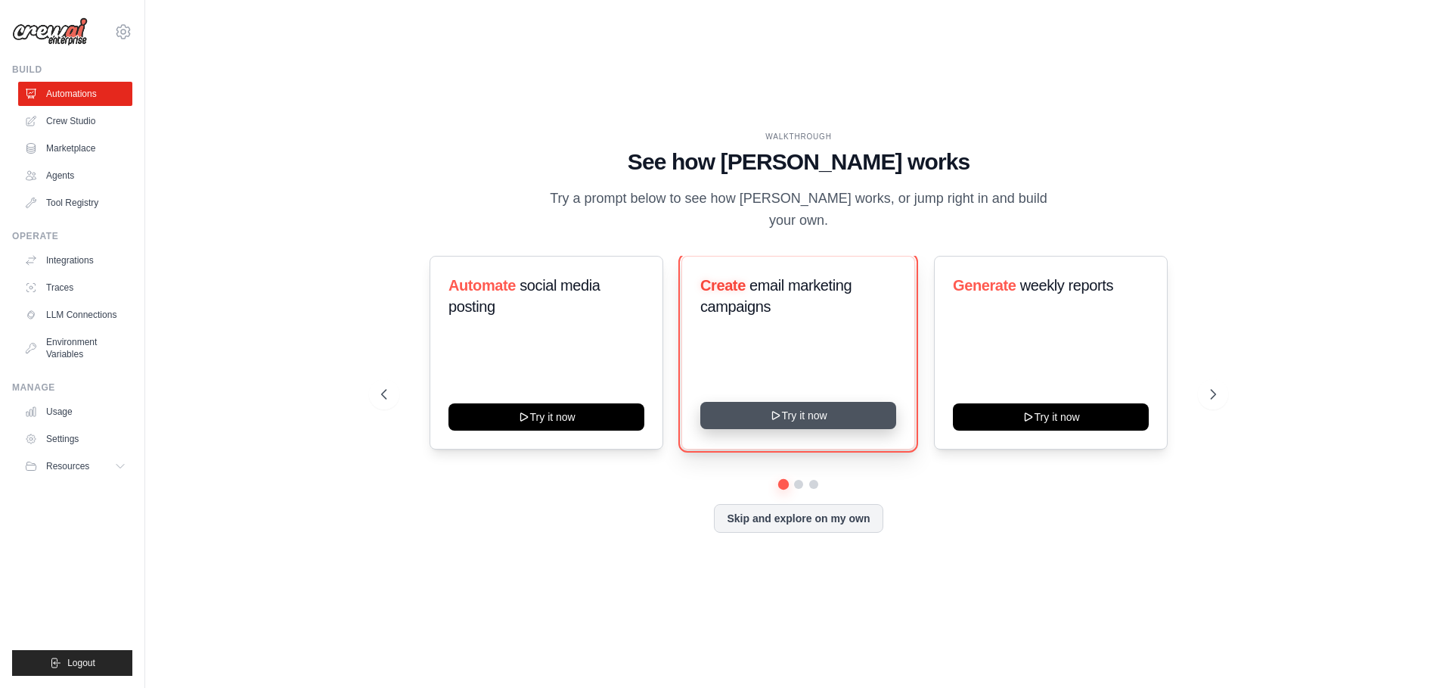
click at [760, 405] on button "Try it now" at bounding box center [798, 415] width 196 height 27
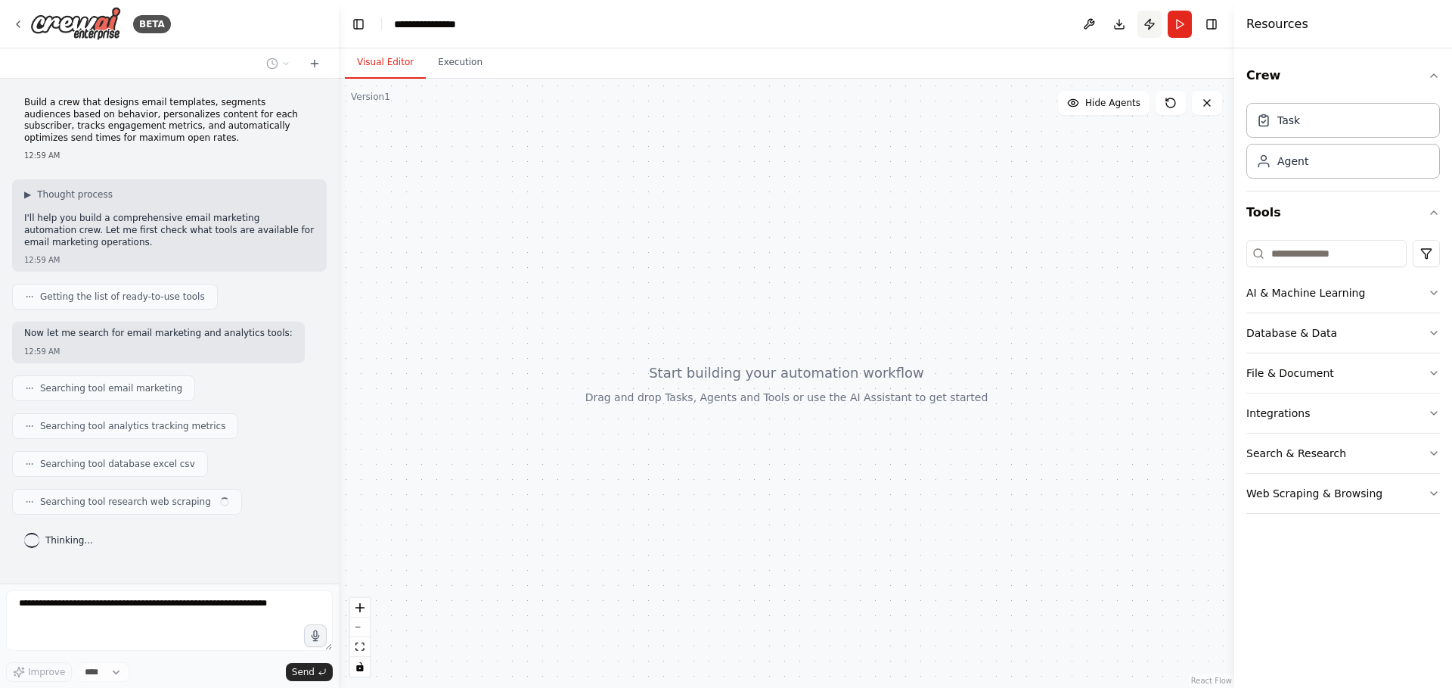
click at [1151, 28] on button "Publish" at bounding box center [1150, 24] width 24 height 27
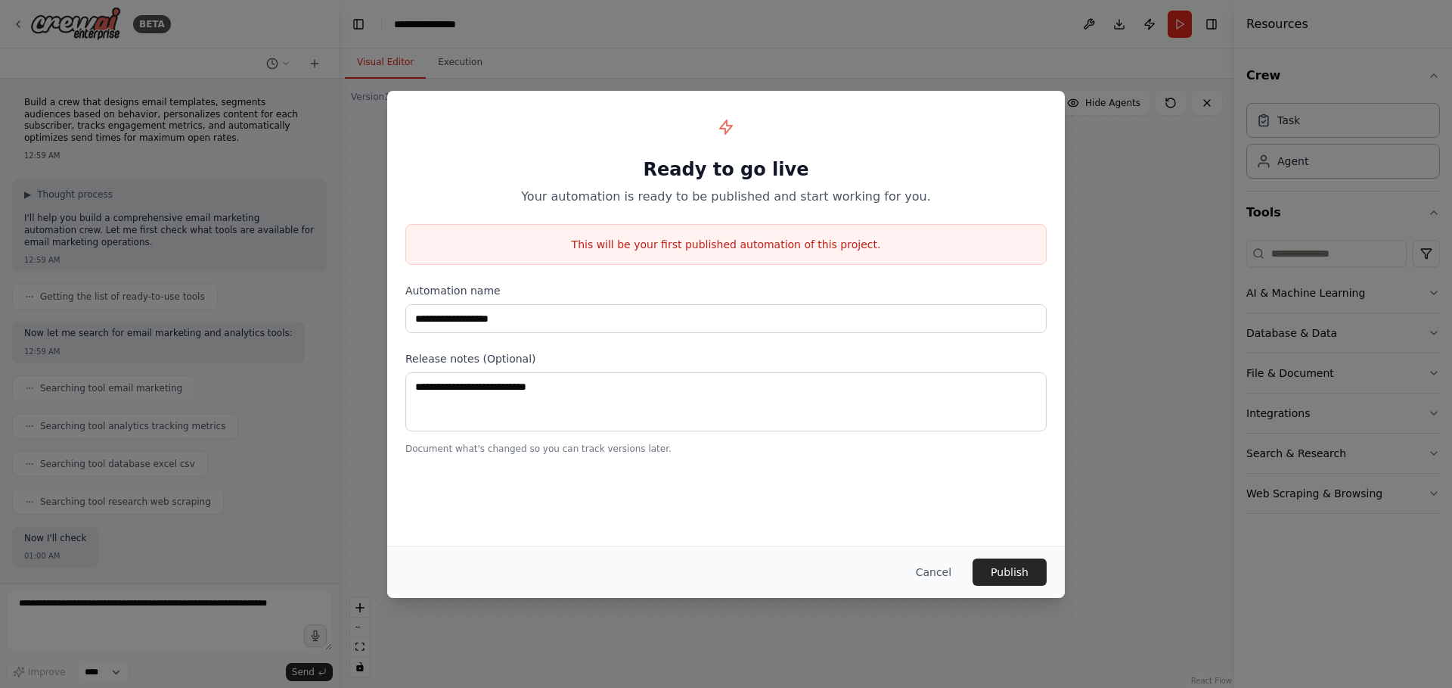
scroll to position [70, 0]
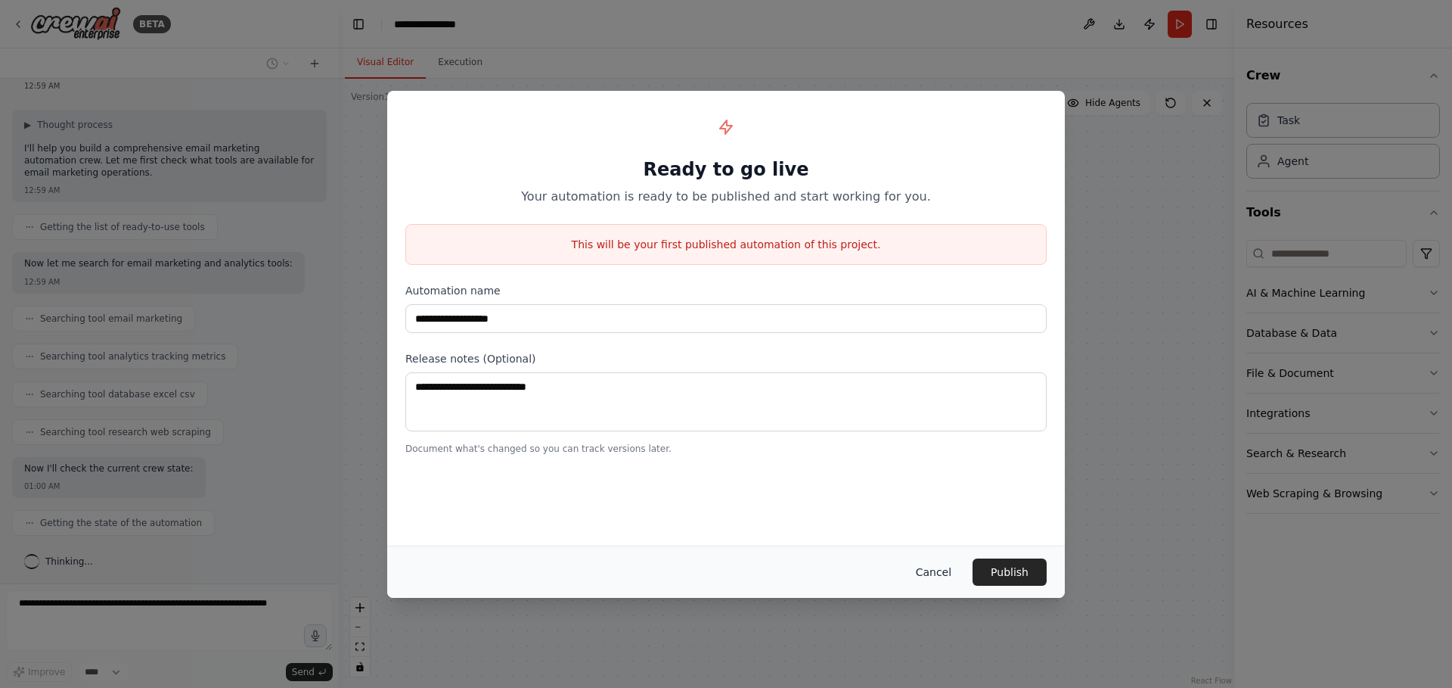
click at [927, 577] on button "Cancel" at bounding box center [934, 571] width 60 height 27
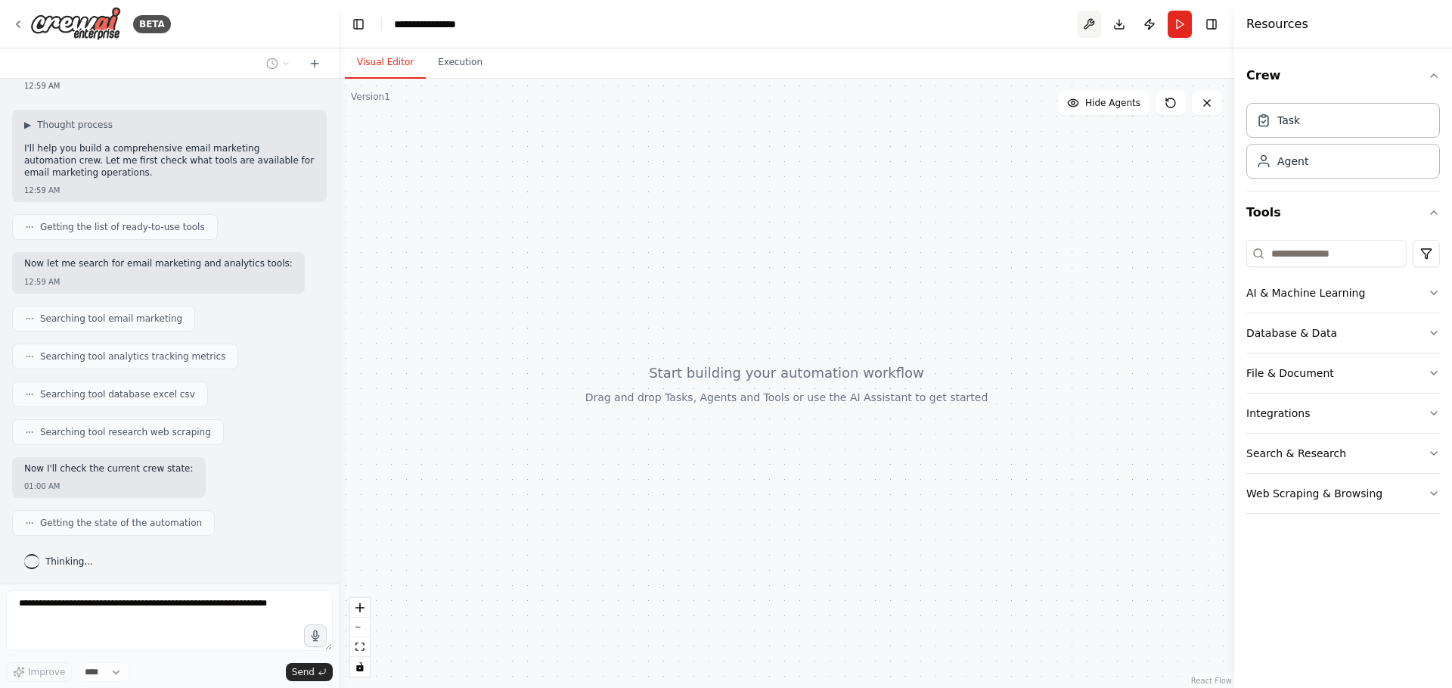
click at [1094, 25] on button at bounding box center [1089, 24] width 24 height 27
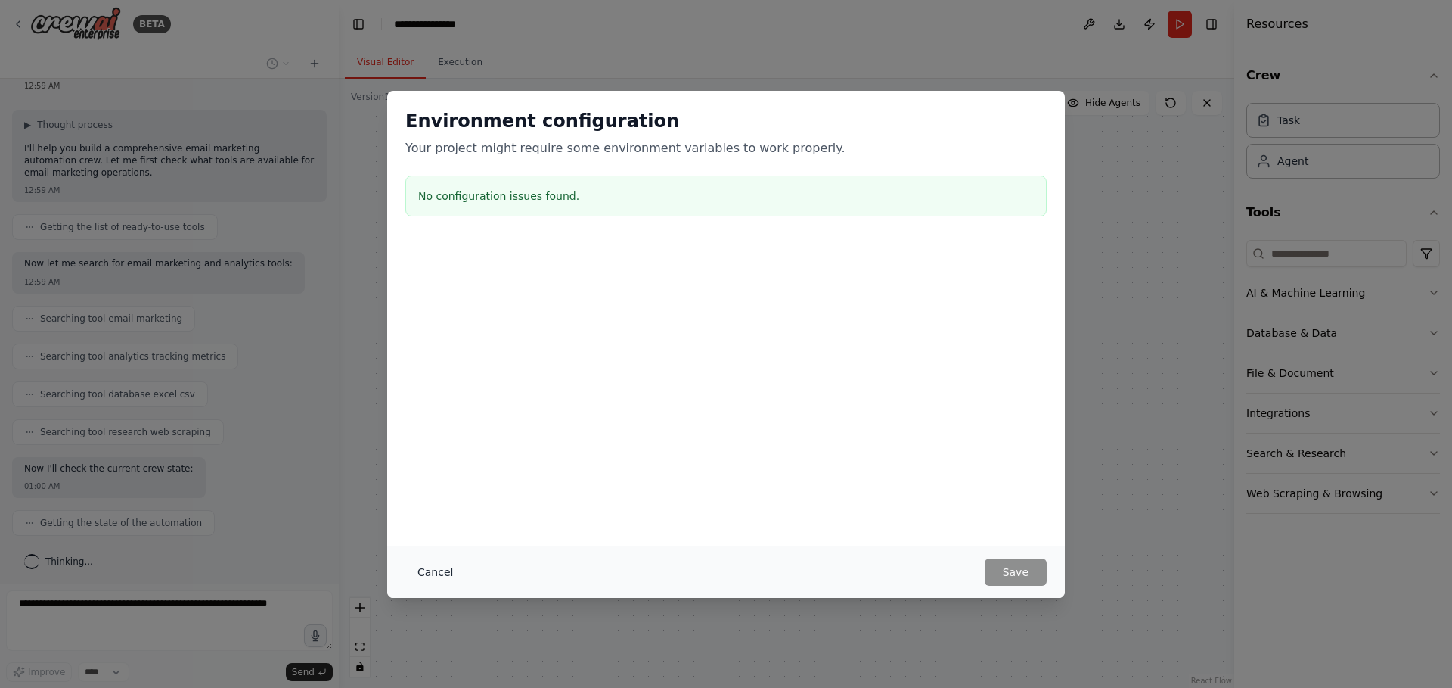
click at [449, 575] on button "Cancel" at bounding box center [435, 571] width 60 height 27
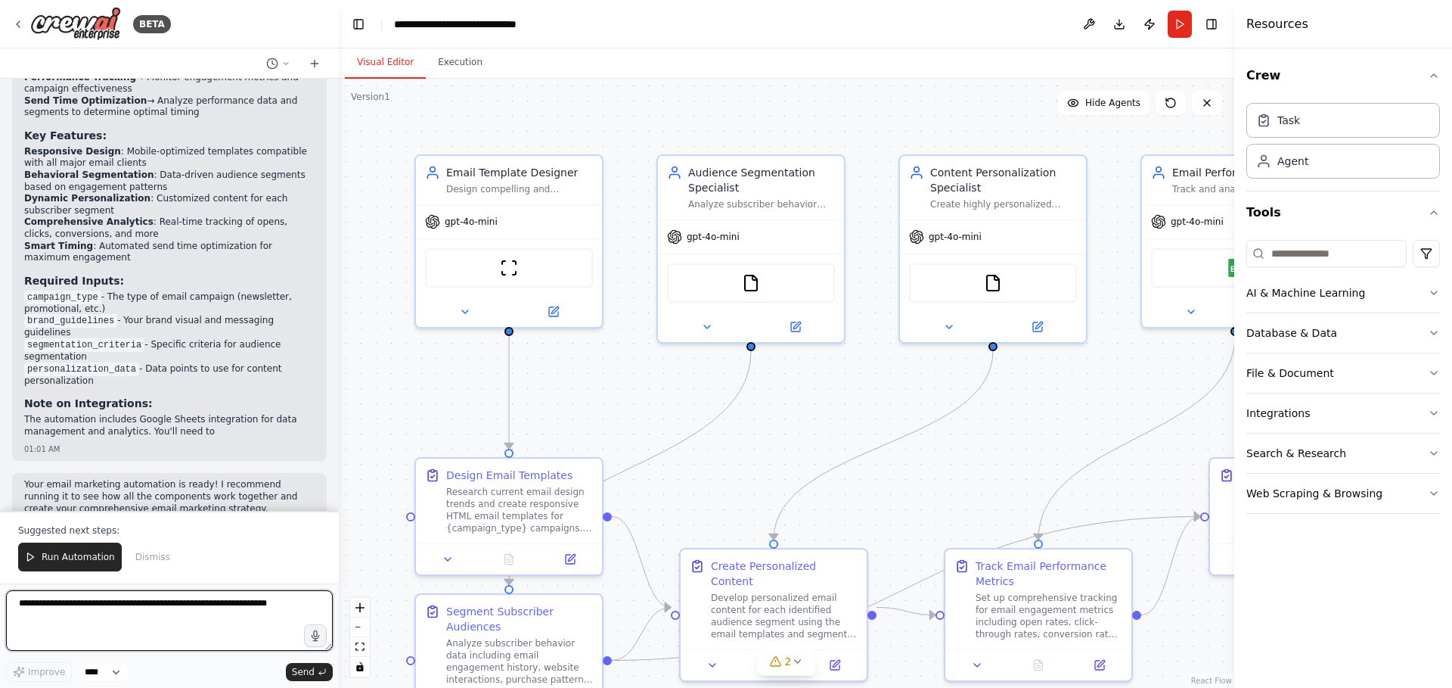
scroll to position [2462, 0]
